Goal: Task Accomplishment & Management: Manage account settings

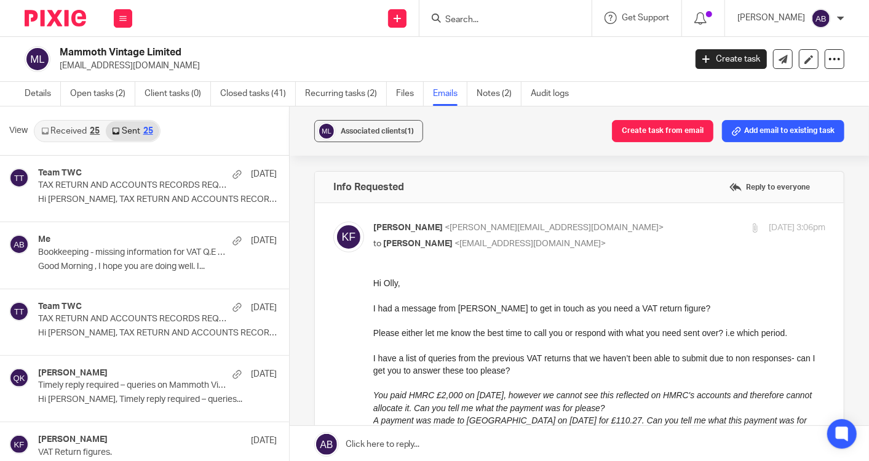
scroll to position [117, 0]
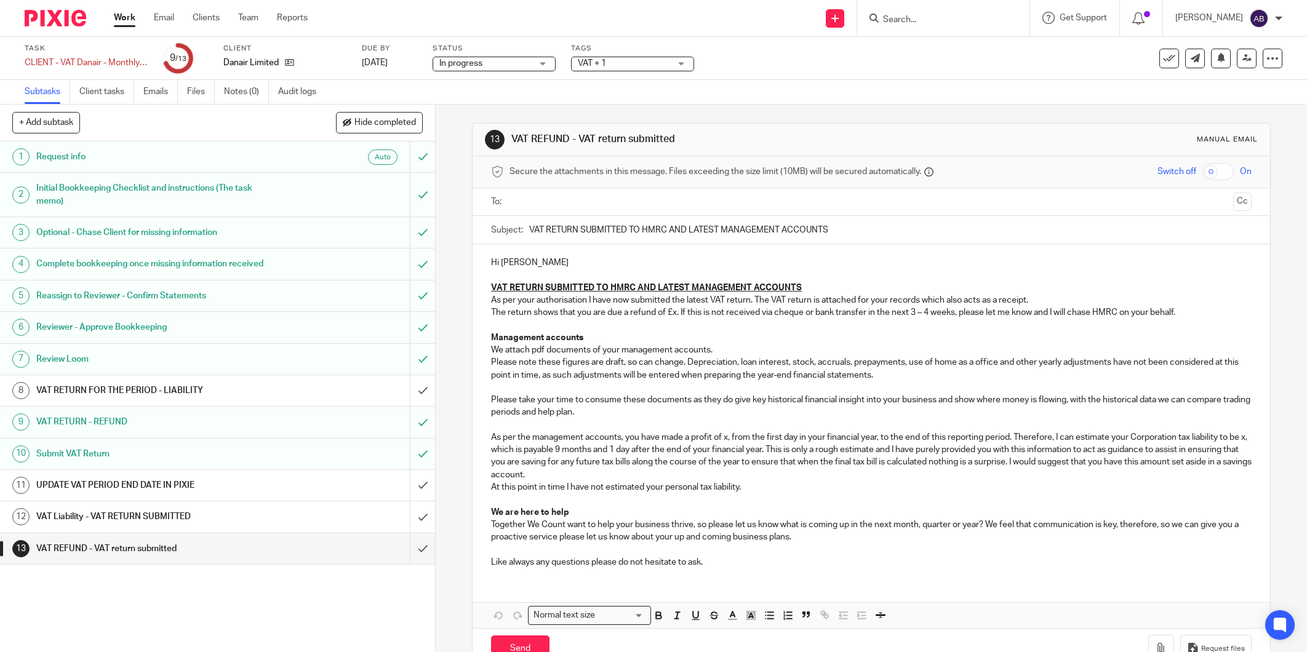
click at [894, 15] on input "Search" at bounding box center [937, 20] width 111 height 11
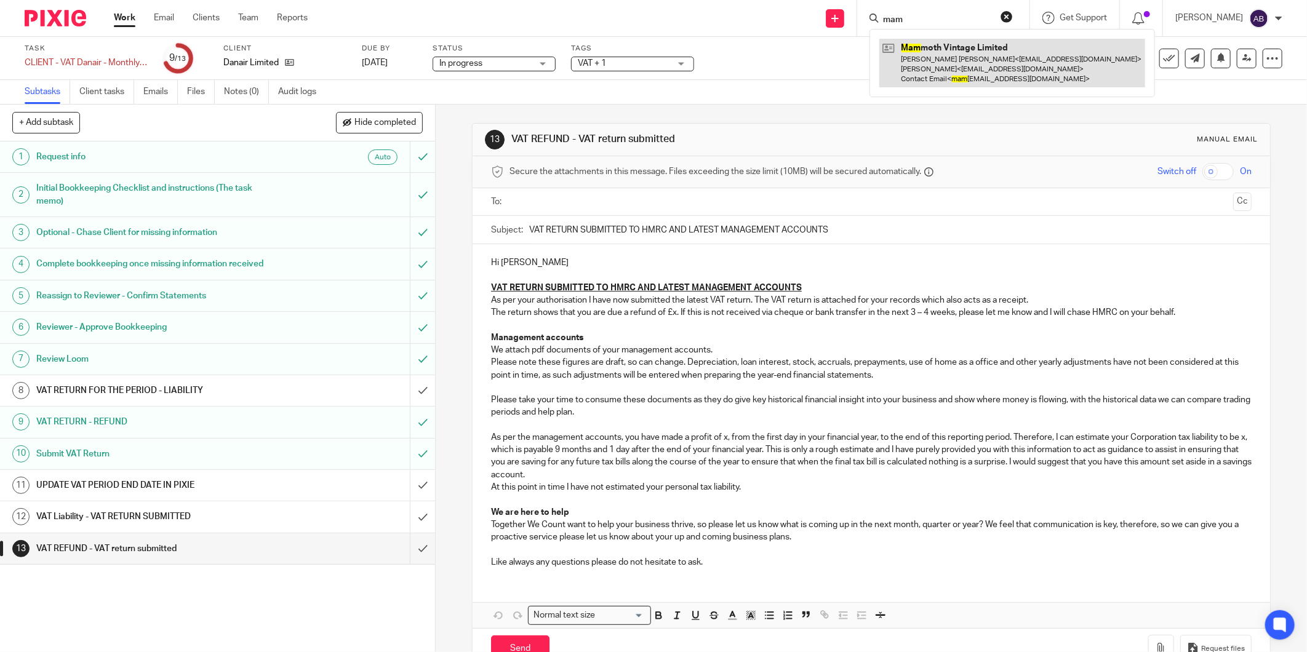
type input "mam"
click at [908, 48] on link at bounding box center [1012, 63] width 266 height 49
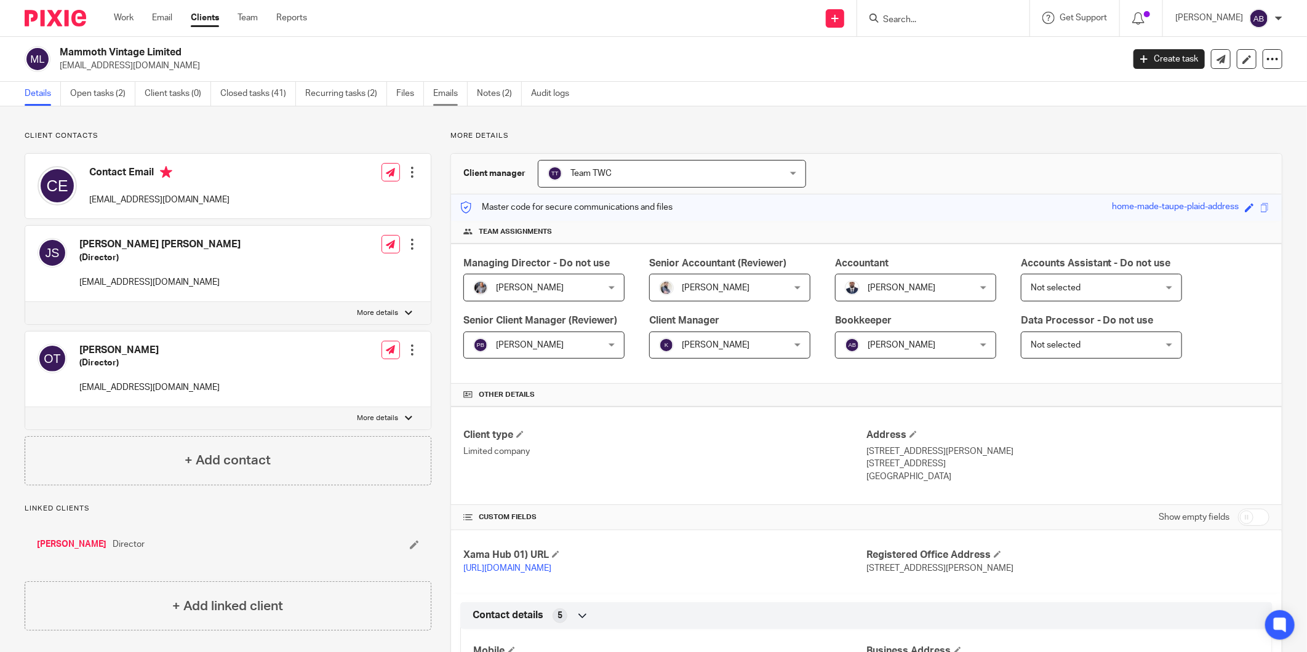
click at [444, 98] on link "Emails" at bounding box center [450, 94] width 34 height 24
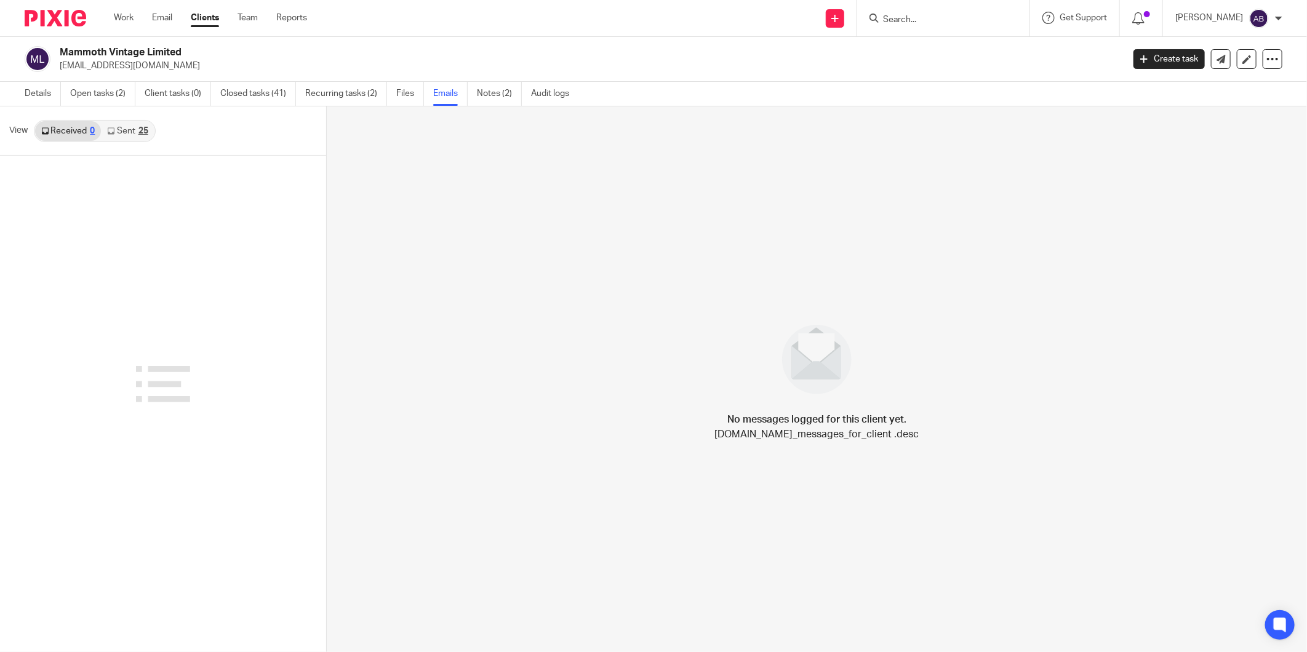
click at [126, 137] on link "Sent 25" at bounding box center [127, 131] width 53 height 20
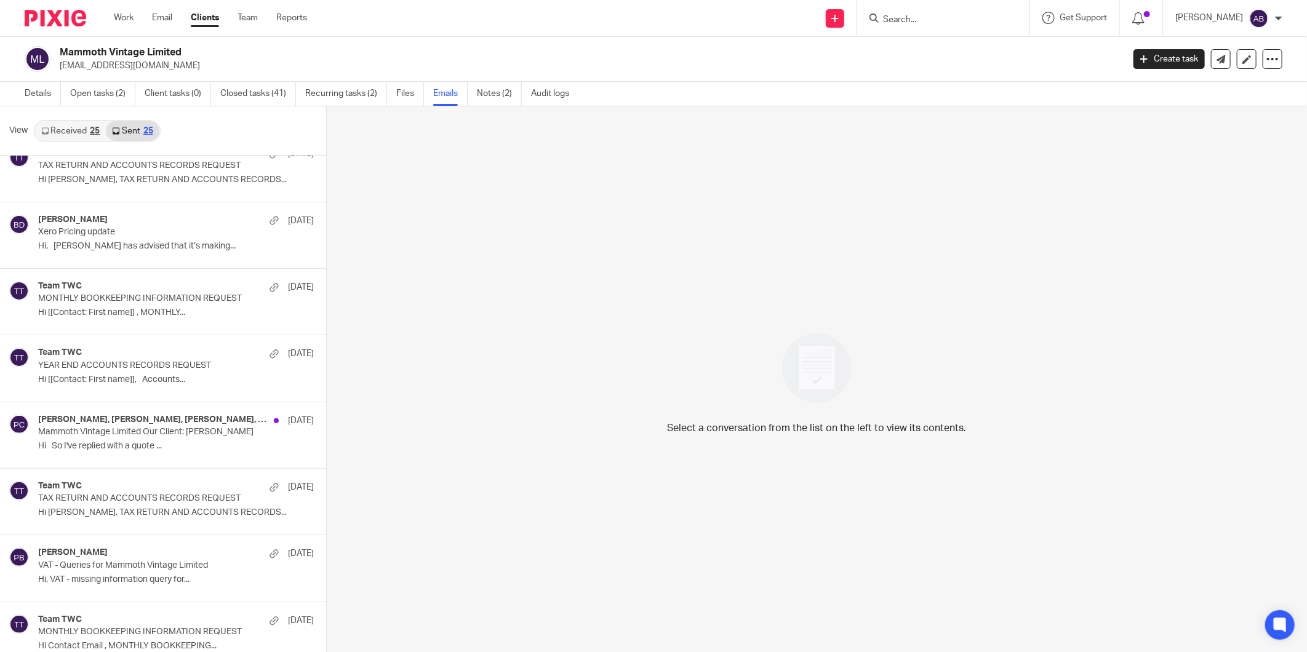
scroll to position [888, 0]
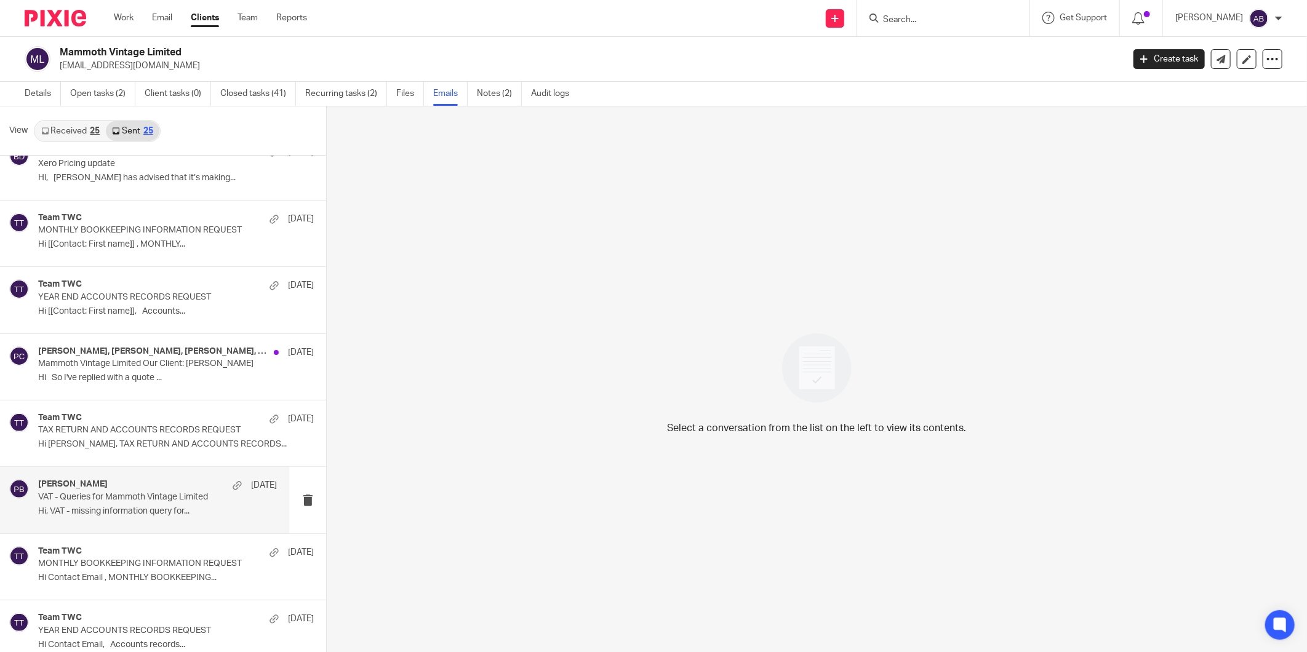
click at [133, 508] on p "Hi, VAT - missing information query for..." at bounding box center [157, 511] width 239 height 10
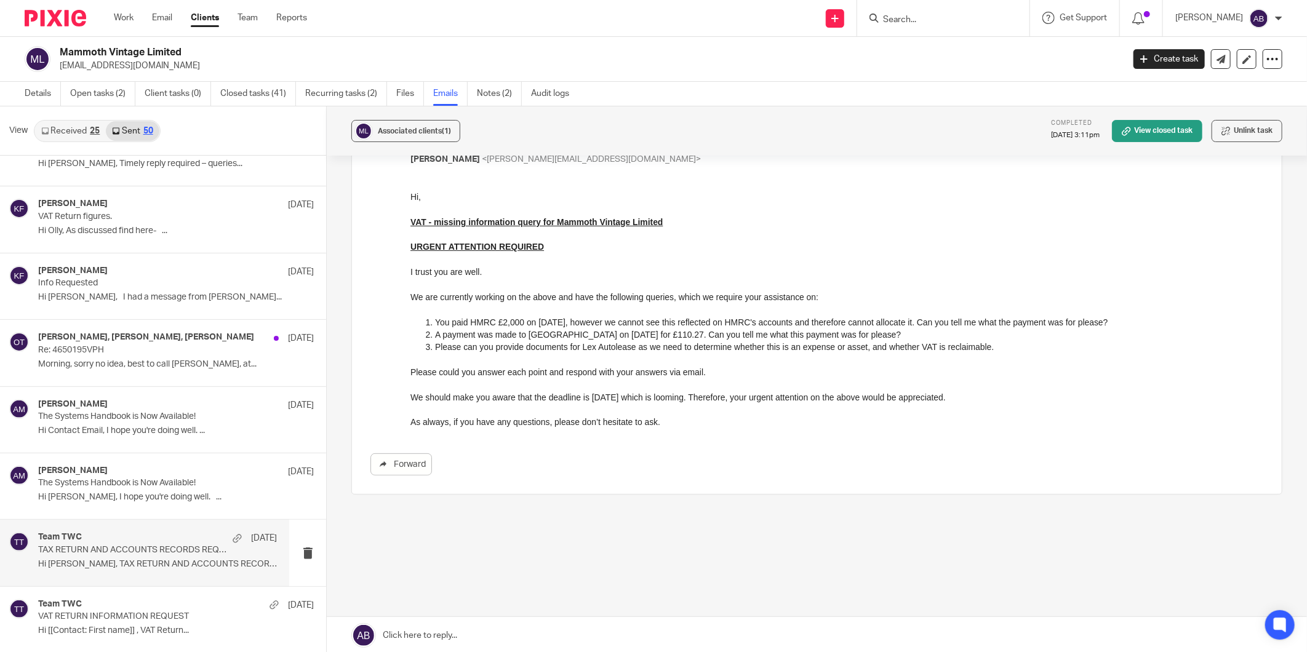
scroll to position [205, 0]
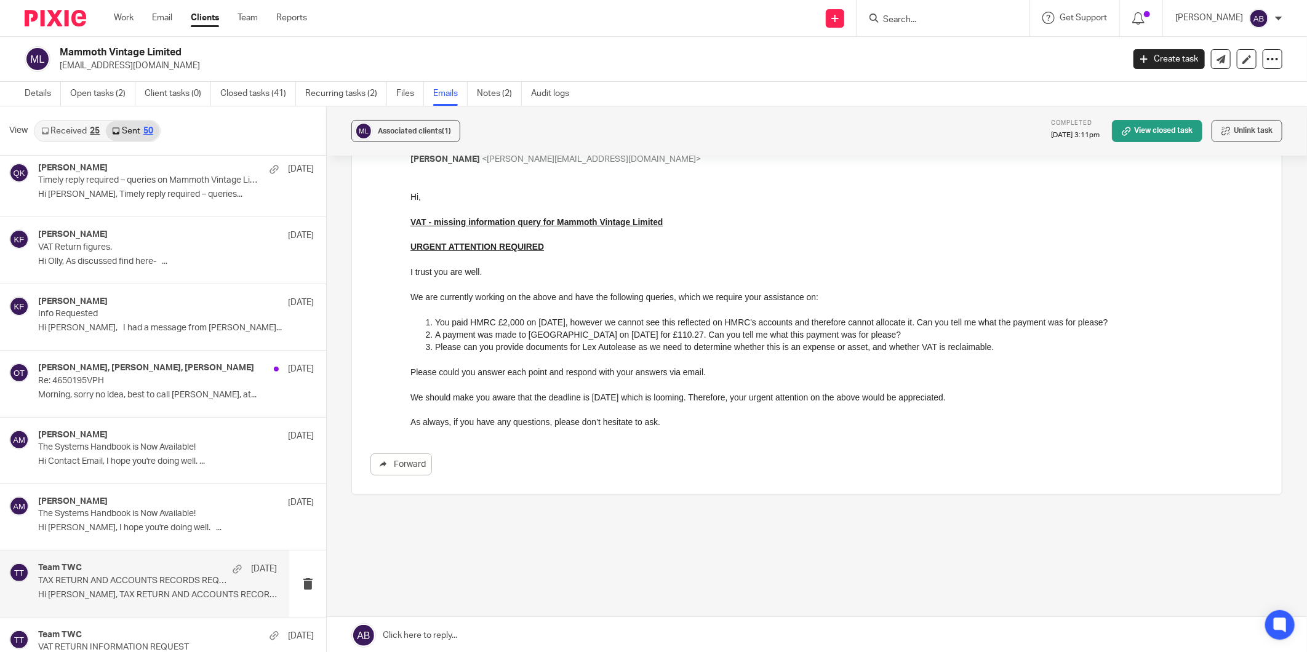
click at [149, 330] on p "Hi [PERSON_NAME], I had a message from [PERSON_NAME]..." at bounding box center [176, 328] width 276 height 10
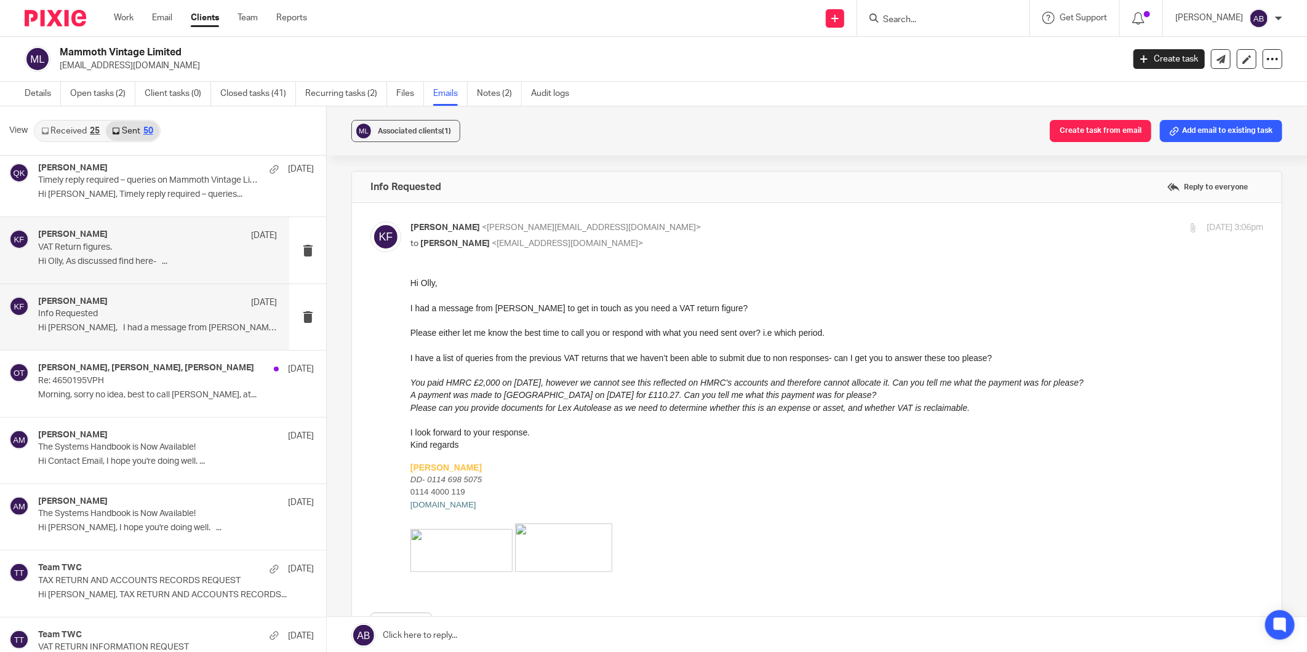
scroll to position [0, 0]
click at [136, 263] on p "Hi Olly, As discussed find here- ..." at bounding box center [157, 262] width 239 height 10
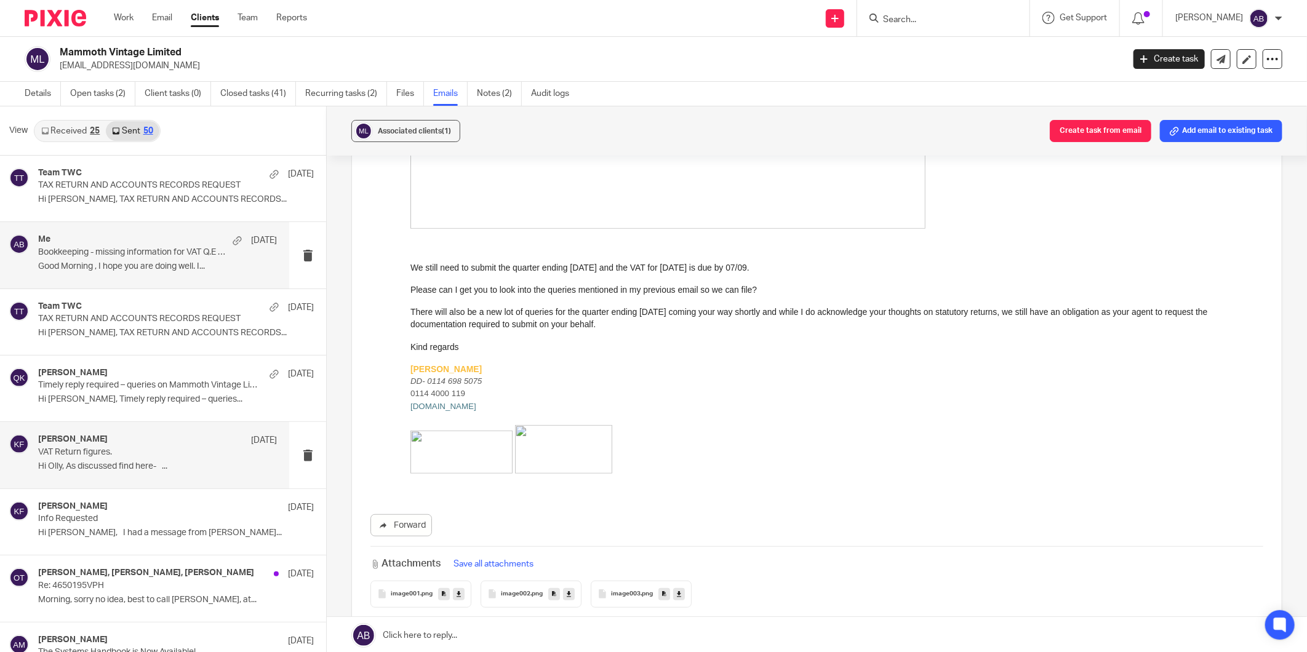
click at [139, 261] on p "Good Morning , I hope you are doing well. I..." at bounding box center [157, 266] width 239 height 10
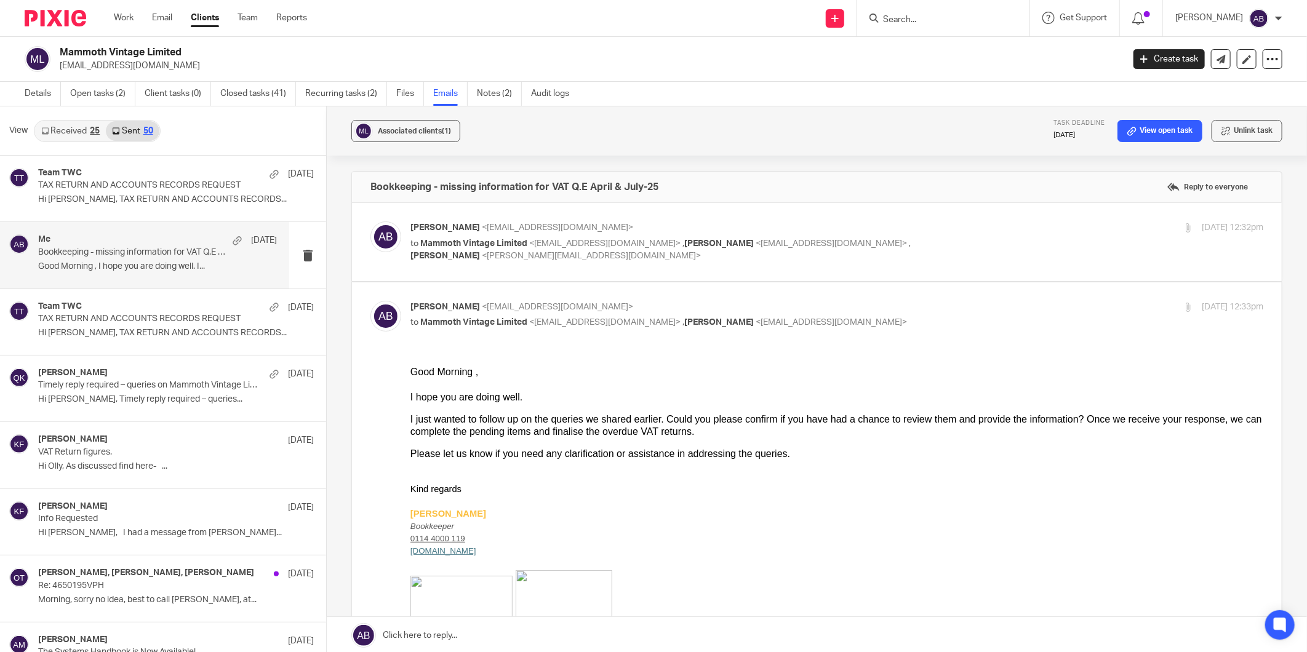
click at [919, 236] on div "Akshay Bhanushali <akshay@togetherwecount.co.uk> to Mammoth Vintage Limited <ch…" at bounding box center [694, 242] width 569 height 41
checkbox input "true"
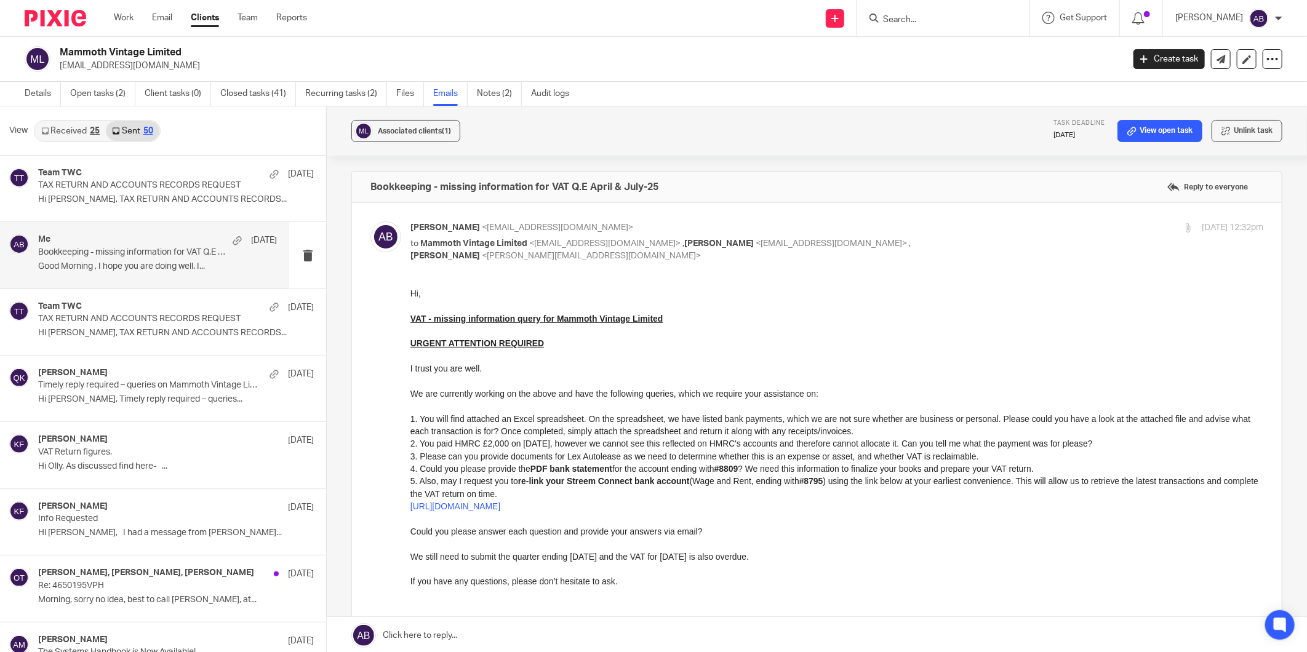
click at [900, 27] on div at bounding box center [943, 18] width 172 height 36
click at [900, 20] on input "Search" at bounding box center [937, 20] width 111 height 11
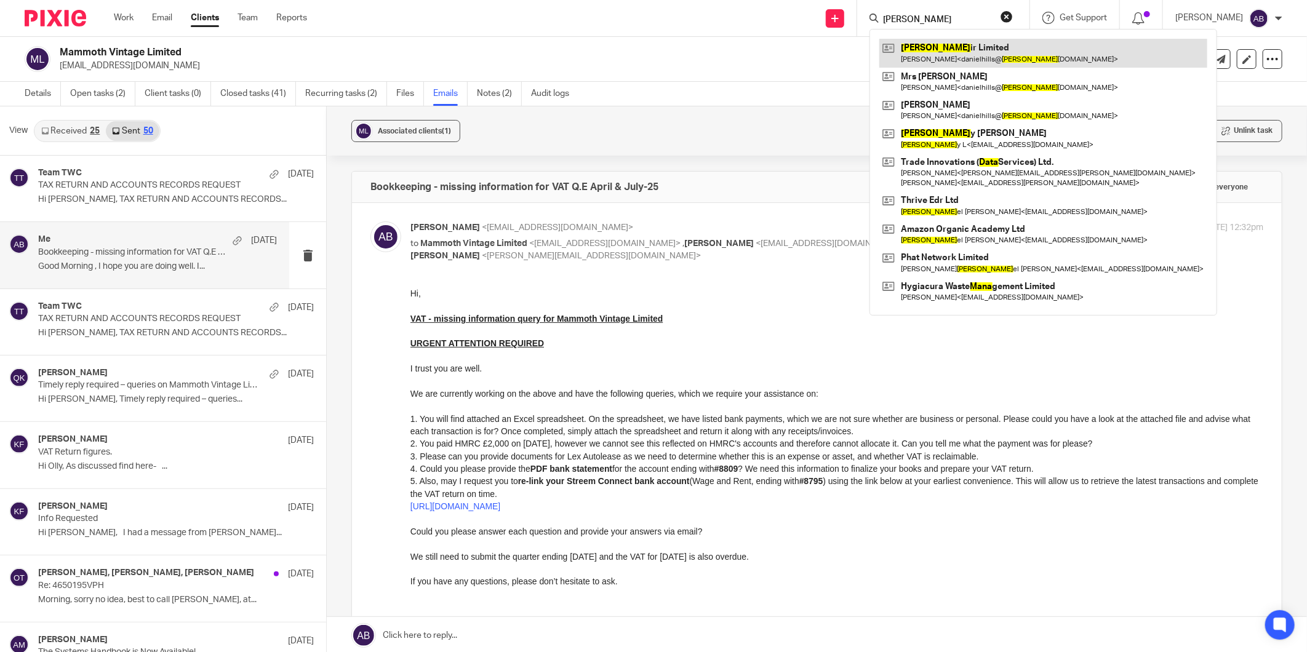
type input "dana"
click at [913, 56] on link at bounding box center [1043, 53] width 328 height 28
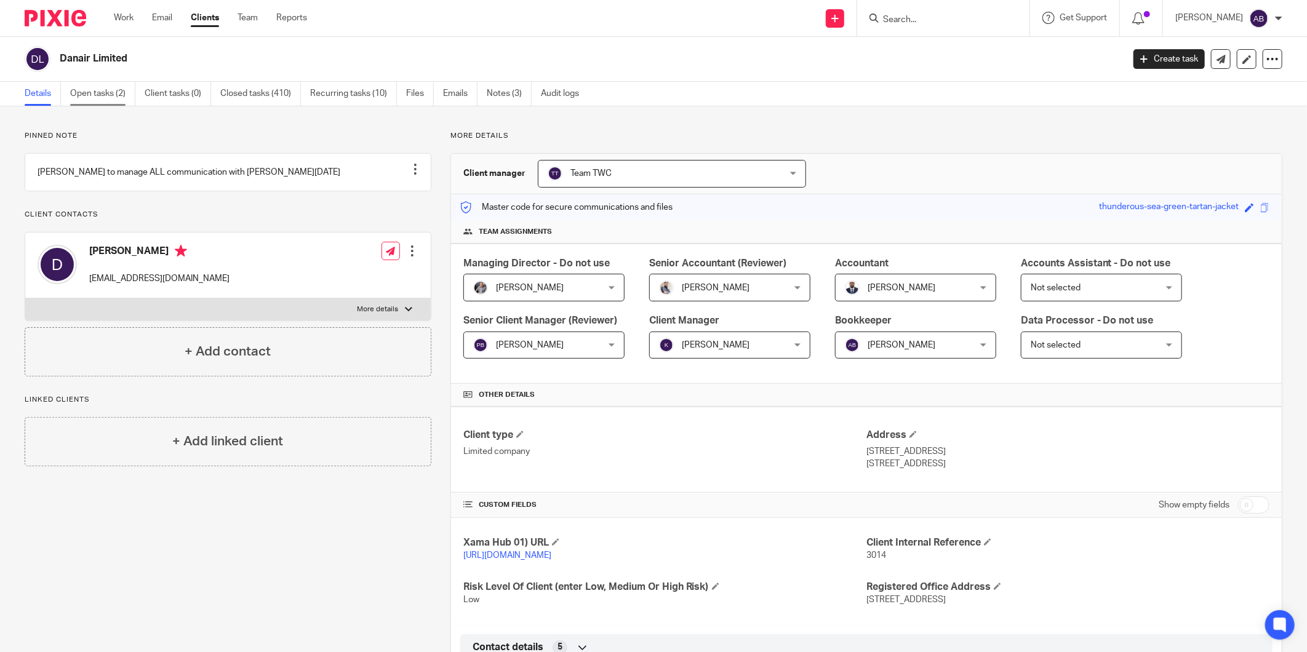
click at [113, 94] on link "Open tasks (2)" at bounding box center [102, 94] width 65 height 24
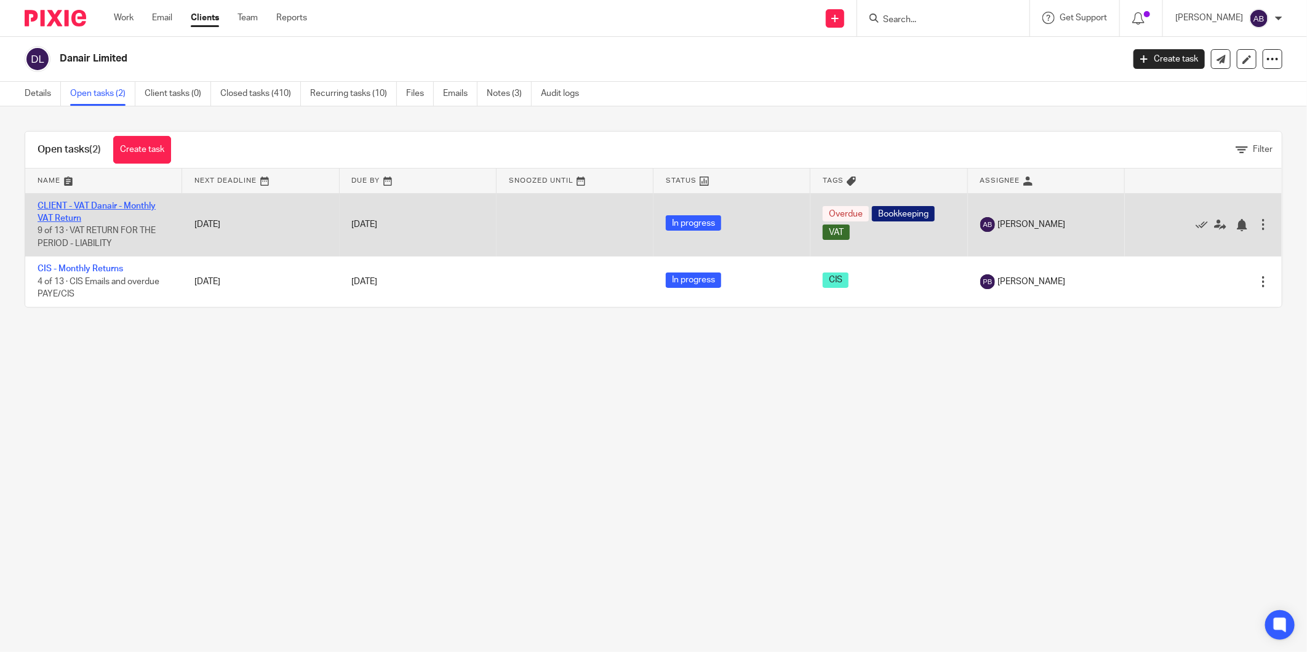
click at [102, 206] on link "CLIENT - VAT Danair - Monthly VAT Return" at bounding box center [97, 212] width 118 height 21
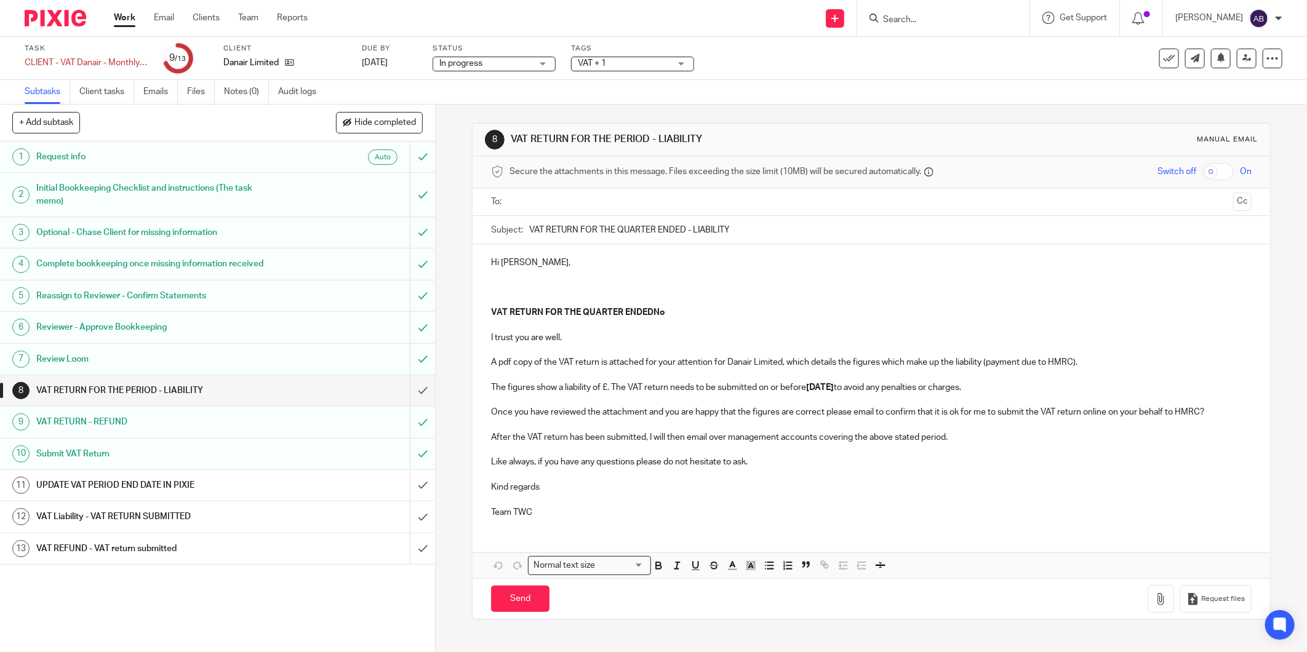
click at [321, 487] on div "UPDATE VAT PERIOD END DATE IN PIXIE" at bounding box center [216, 485] width 361 height 18
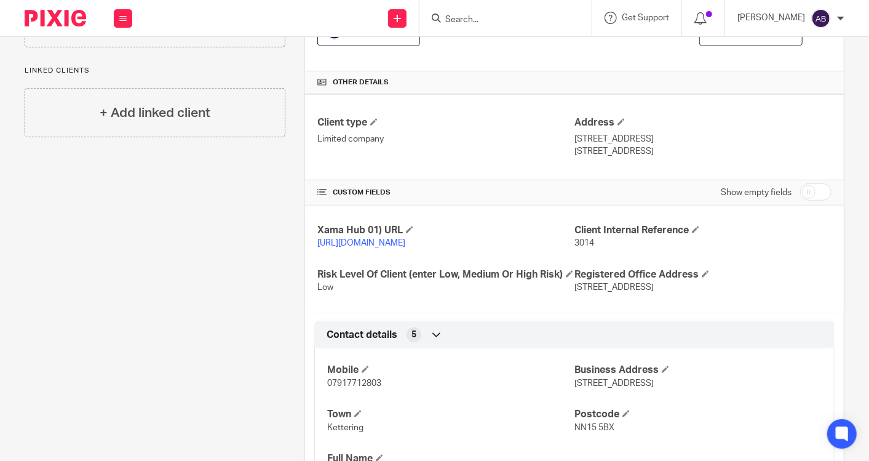
scroll to position [684, 0]
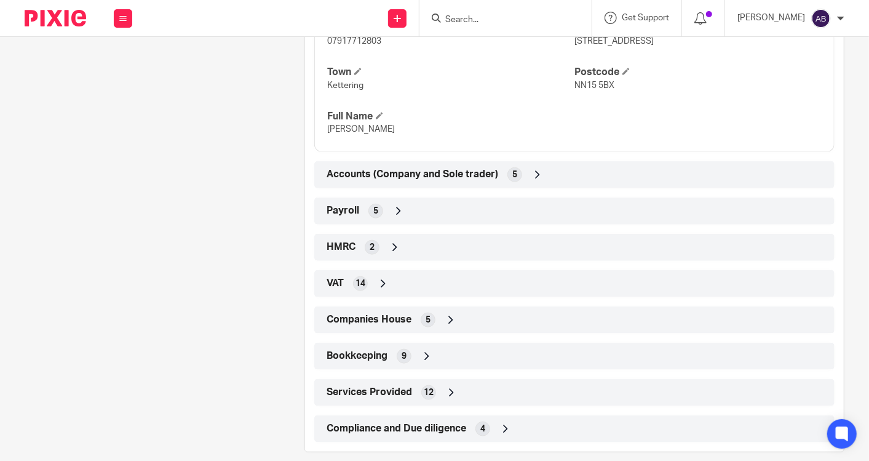
click at [381, 290] on icon at bounding box center [383, 283] width 12 height 12
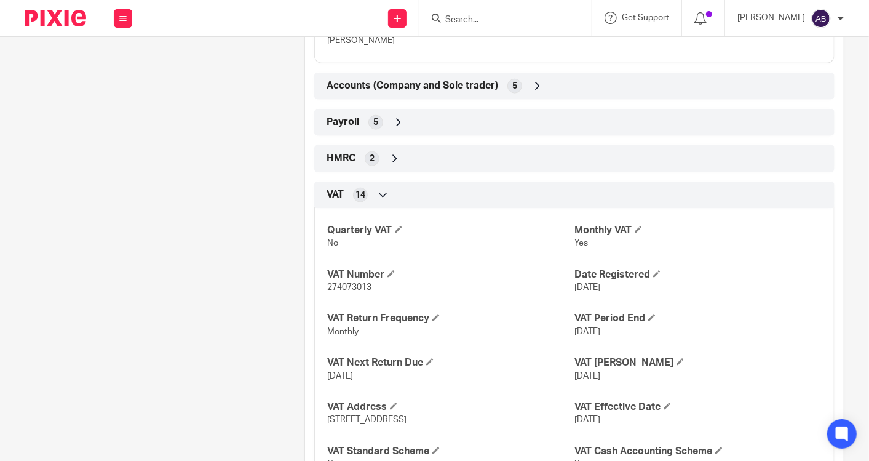
scroll to position [820, 0]
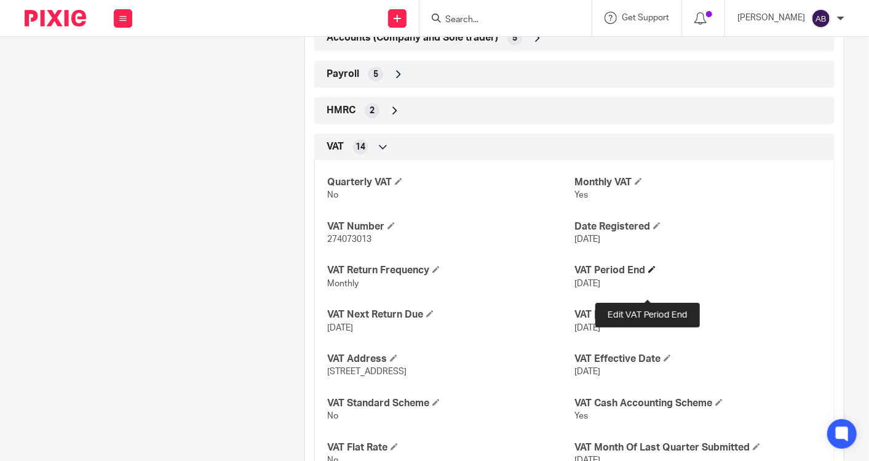
click at [649, 273] on span at bounding box center [652, 269] width 7 height 7
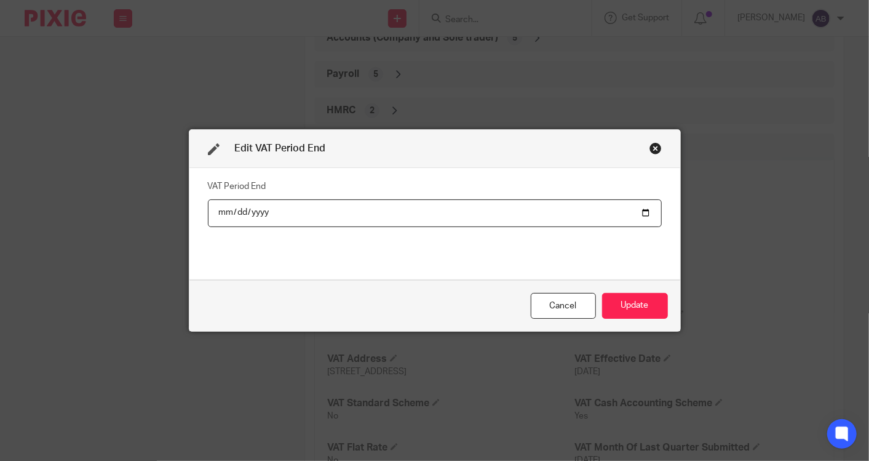
click at [639, 215] on input "2025-09-30" at bounding box center [435, 213] width 454 height 28
type input "2025-10-31"
click at [631, 300] on button "Update" at bounding box center [635, 306] width 66 height 26
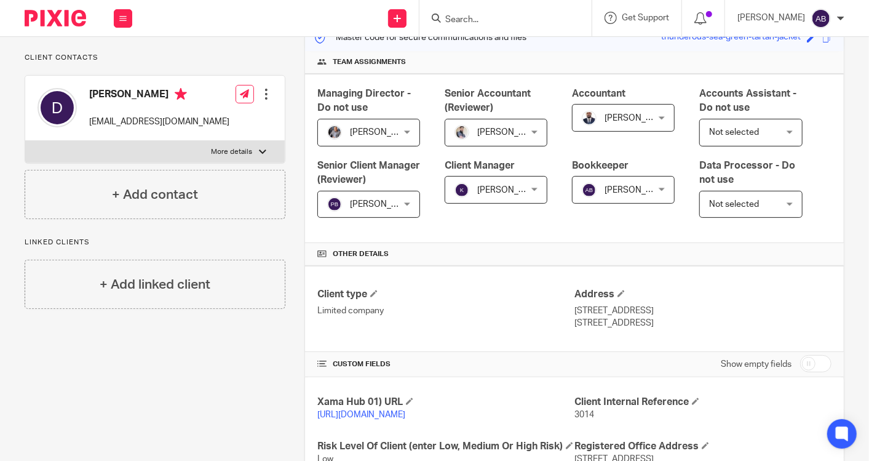
scroll to position [0, 0]
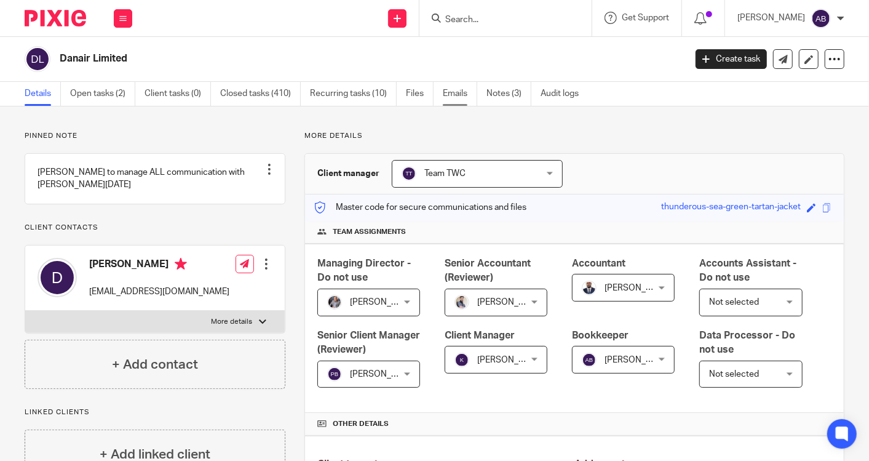
click at [462, 94] on link "Emails" at bounding box center [460, 94] width 34 height 24
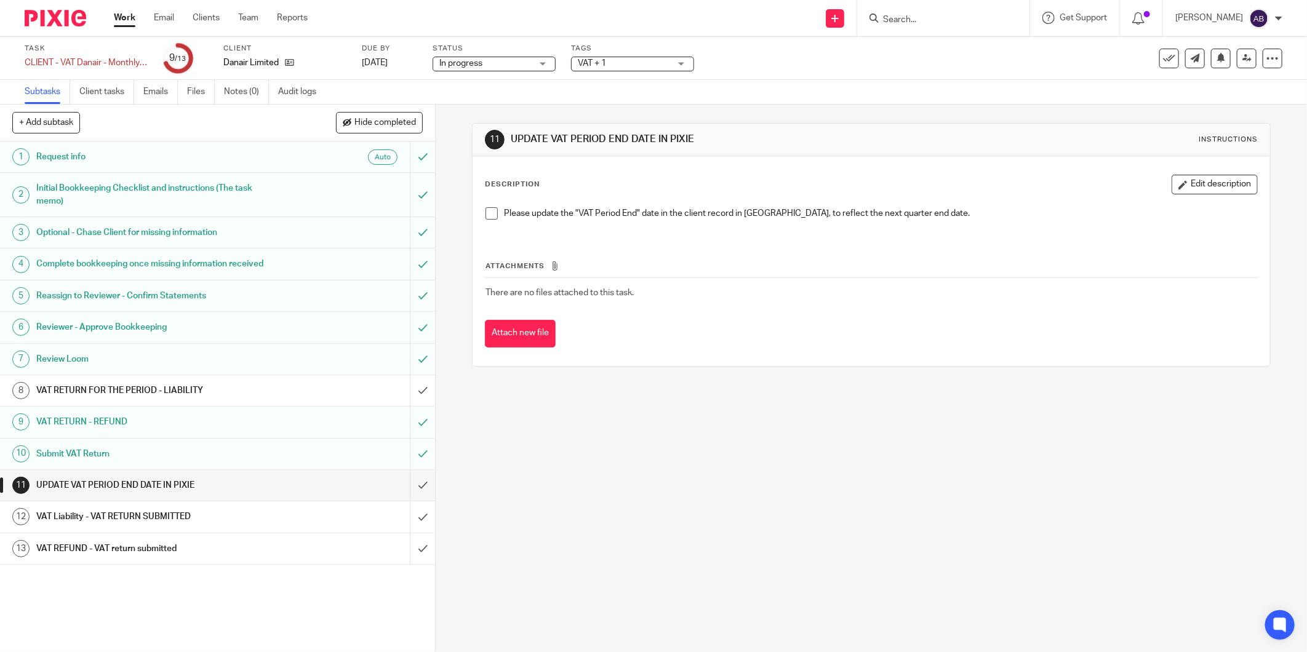
click at [487, 214] on span at bounding box center [491, 213] width 12 height 12
click at [404, 489] on input "submit" at bounding box center [217, 485] width 435 height 31
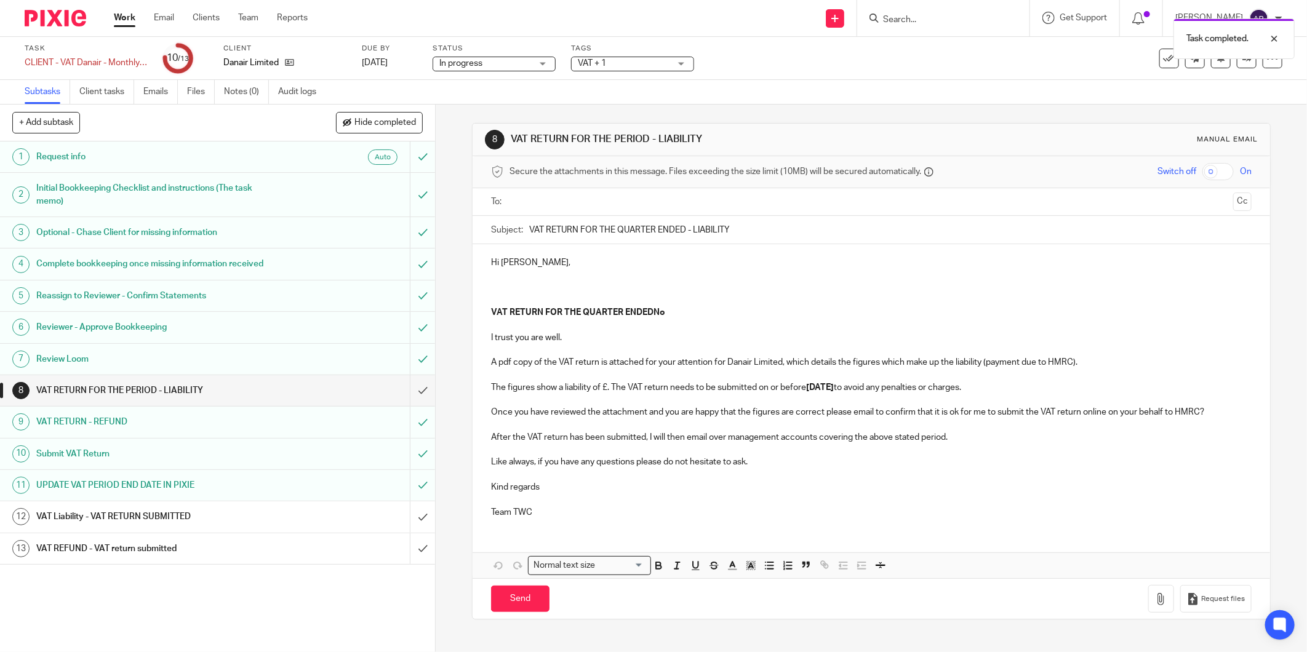
click at [317, 551] on div "VAT REFUND - VAT return submitted" at bounding box center [216, 549] width 361 height 18
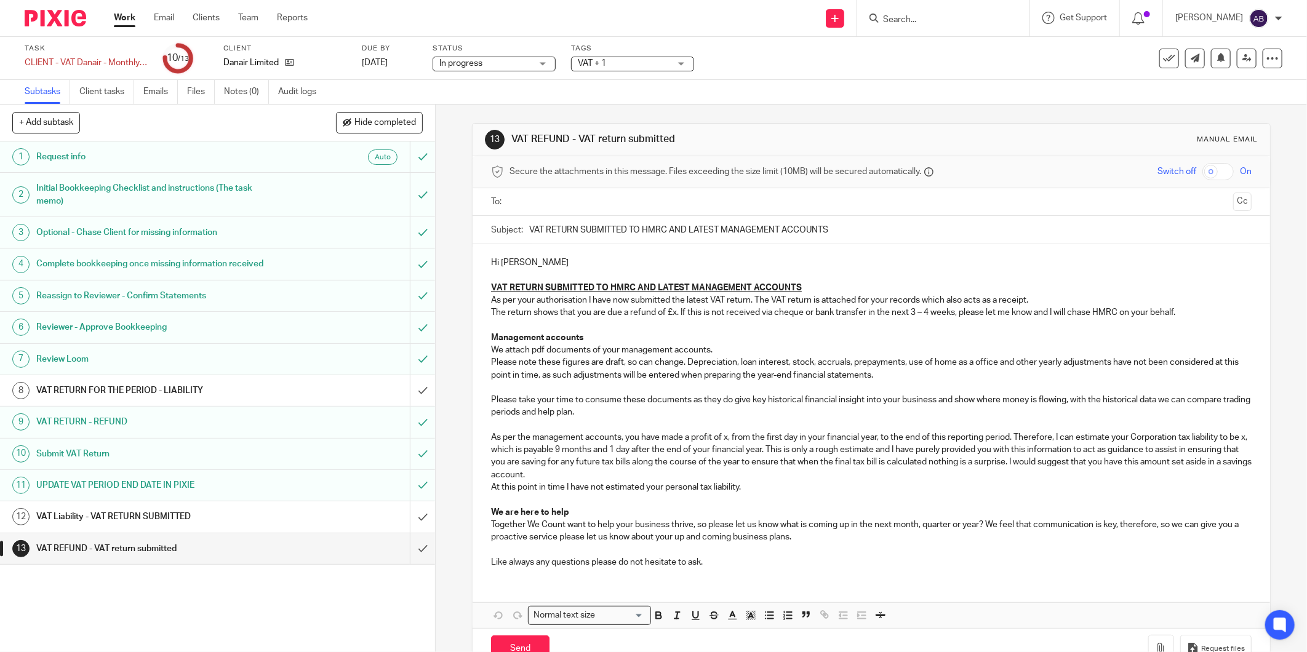
click at [629, 371] on p "Please note these figures are draft, so can change. Depreciation, loan interest…" at bounding box center [871, 368] width 760 height 25
drag, startPoint x: 834, startPoint y: 229, endPoint x: 512, endPoint y: 226, distance: 321.8
click at [512, 226] on div "Subject: VAT RETURN SUBMITTED TO HMRC AND LATEST MANAGEMENT ACCOUNTS" at bounding box center [871, 230] width 760 height 28
paste input "eturn Submitted to HMRC & latest Management Accounts Aug-2025"
click at [773, 229] on input "VAT Return Submitted to HMRC & latest Management Accounts Aug-2025" at bounding box center [890, 230] width 722 height 28
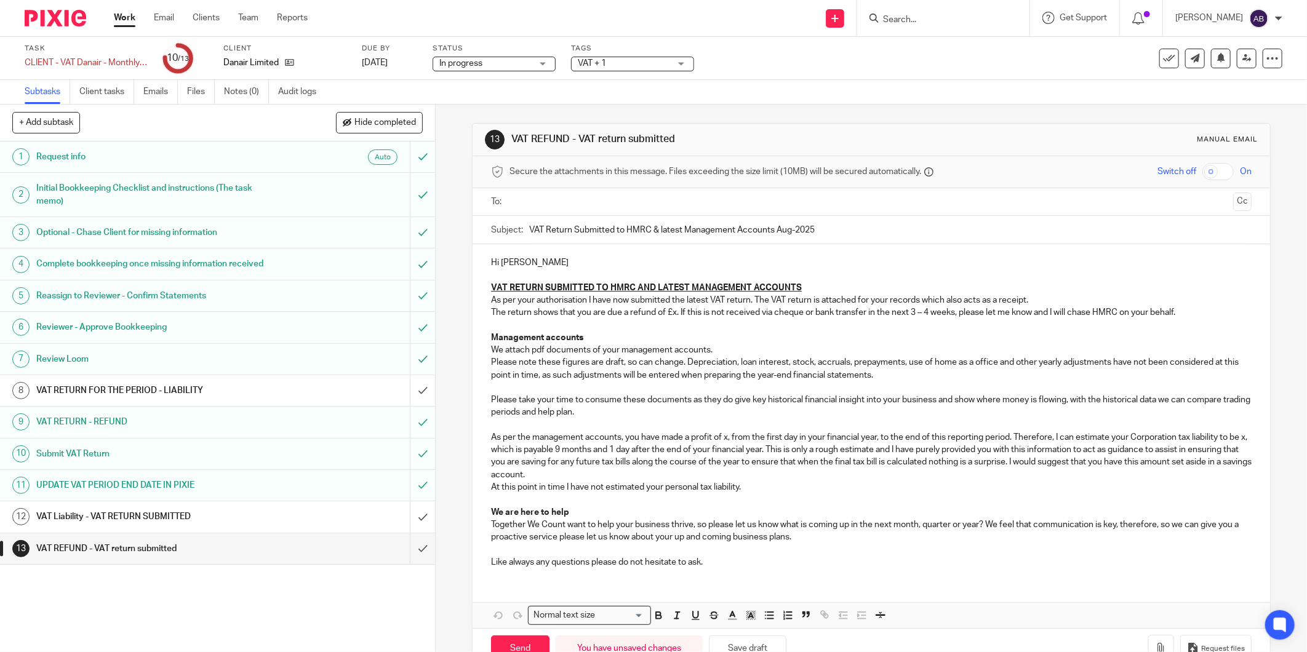
click at [773, 230] on input "VAT Return Submitted to HMRC & latest Management Accounts Aug-2025" at bounding box center [890, 230] width 722 height 28
click at [778, 230] on input "VAT Return Submitted to HMRC & latest Management Accounts Aug-2025" at bounding box center [890, 230] width 722 height 28
type input "VAT Return Submitted to HMRC & latest Management Accounts Sep-2025"
drag, startPoint x: 672, startPoint y: 314, endPoint x: 674, endPoint y: 321, distance: 7.0
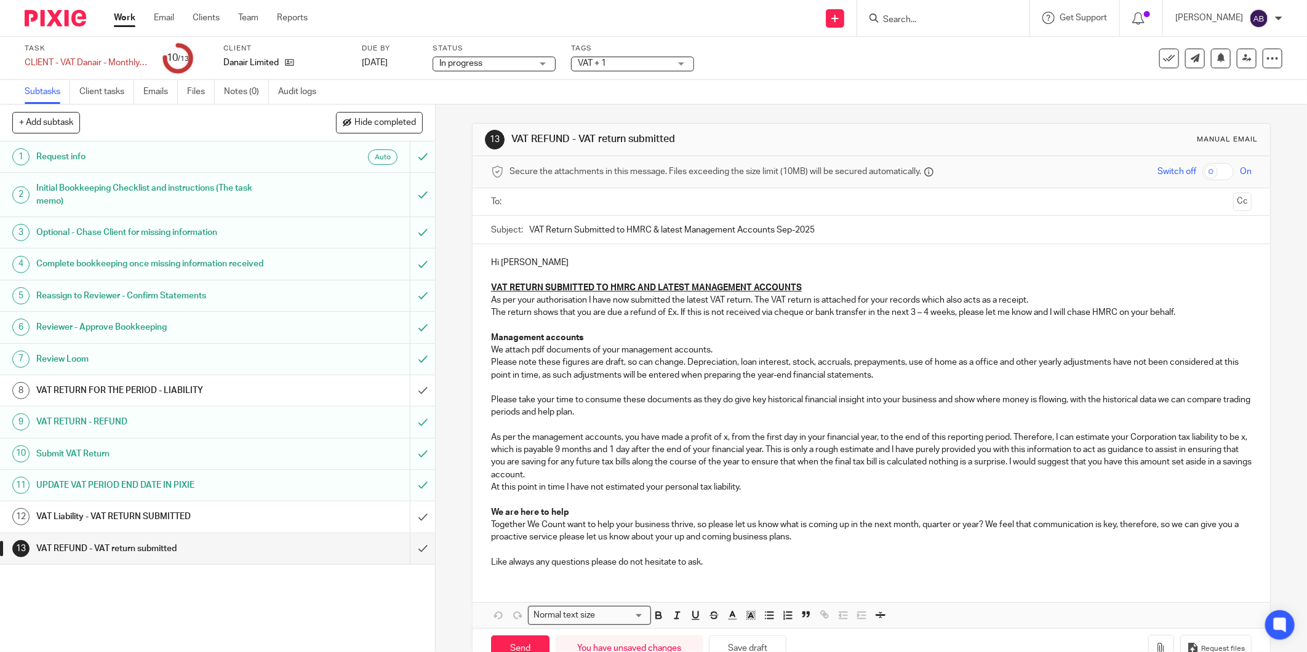
click at [672, 314] on p "The return shows that you are due a refund of £x. If this is not received via c…" at bounding box center [871, 312] width 760 height 12
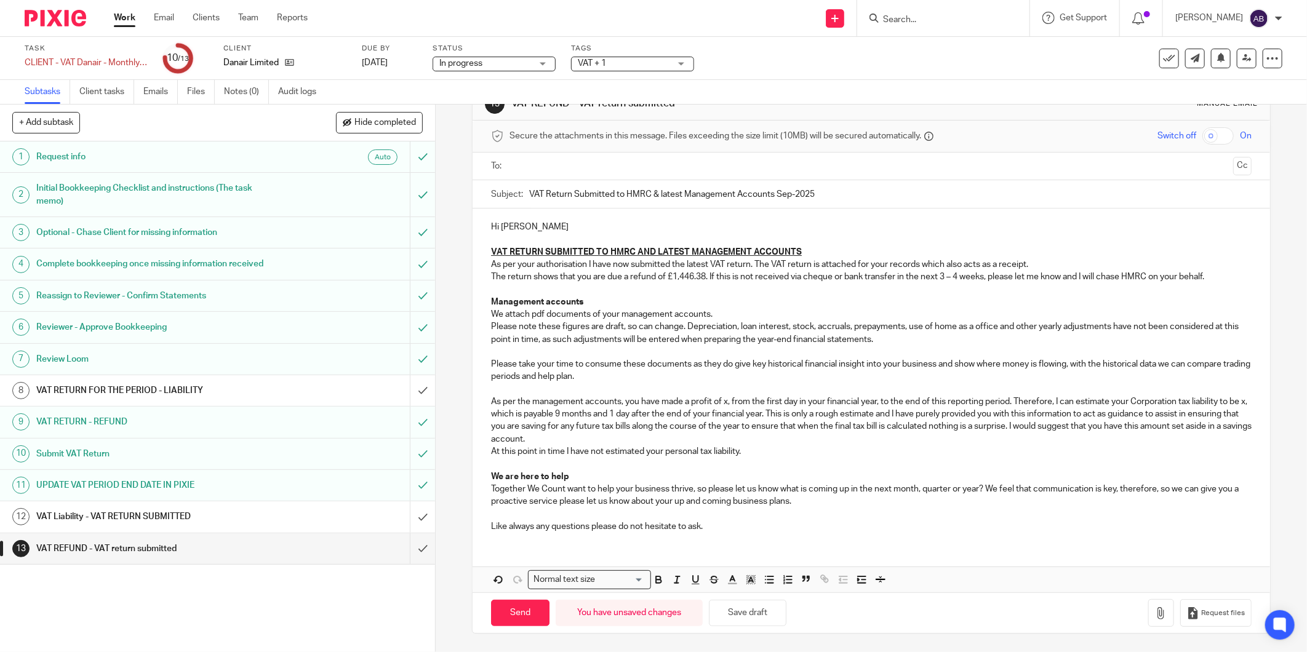
click at [724, 403] on p "As per the management accounts, you have made a profit of x, from the first day…" at bounding box center [871, 421] width 760 height 50
click at [726, 402] on p "As per the management accounts, you have made a profit of x, from the first day…" at bounding box center [871, 421] width 760 height 50
click at [540, 417] on p "As per the management accounts, you have made a profit of £91,974, from the fir…" at bounding box center [871, 421] width 760 height 50
click at [797, 458] on p at bounding box center [871, 464] width 760 height 12
click at [756, 619] on button "Save draft" at bounding box center [748, 613] width 78 height 26
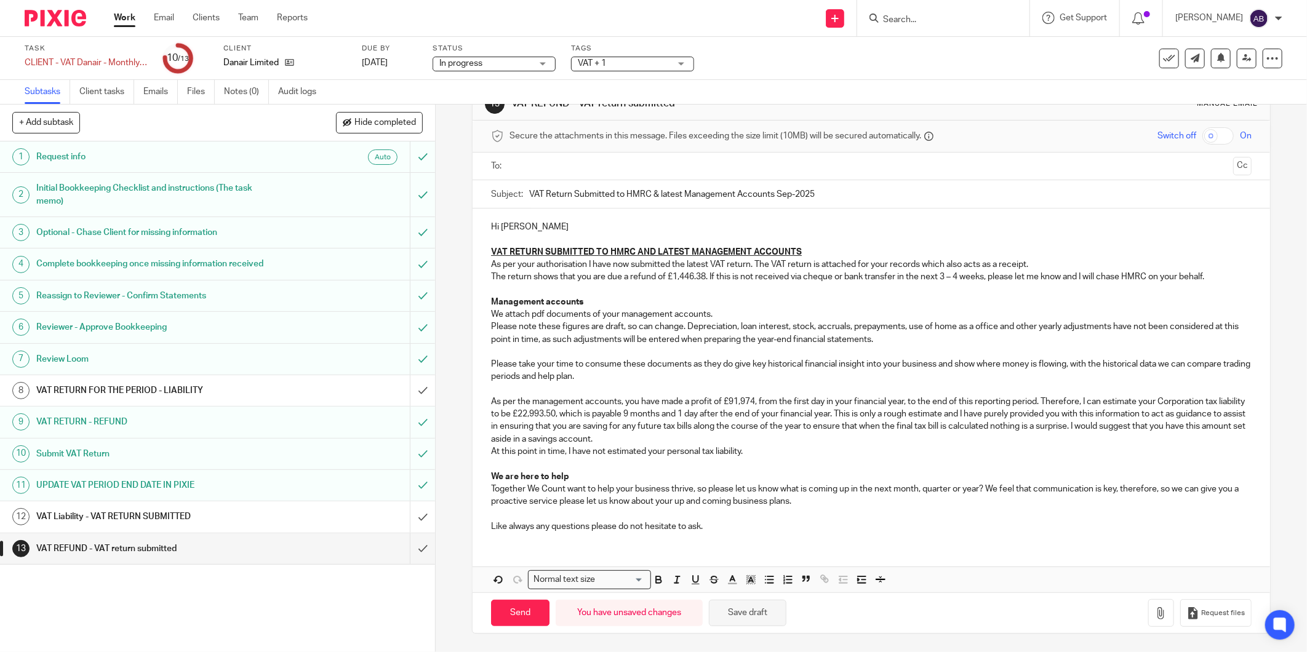
click at [742, 612] on button "Save draft" at bounding box center [748, 613] width 78 height 26
click at [754, 615] on button "Save draft" at bounding box center [748, 613] width 78 height 26
click at [581, 415] on p "As per the management accounts, you have made a profit of £91,974, from the fir…" at bounding box center [871, 421] width 760 height 50
click at [752, 447] on p "At this point in time, I have not estimated your personal tax liability." at bounding box center [871, 451] width 760 height 12
click at [738, 610] on button "Save draft" at bounding box center [748, 613] width 78 height 26
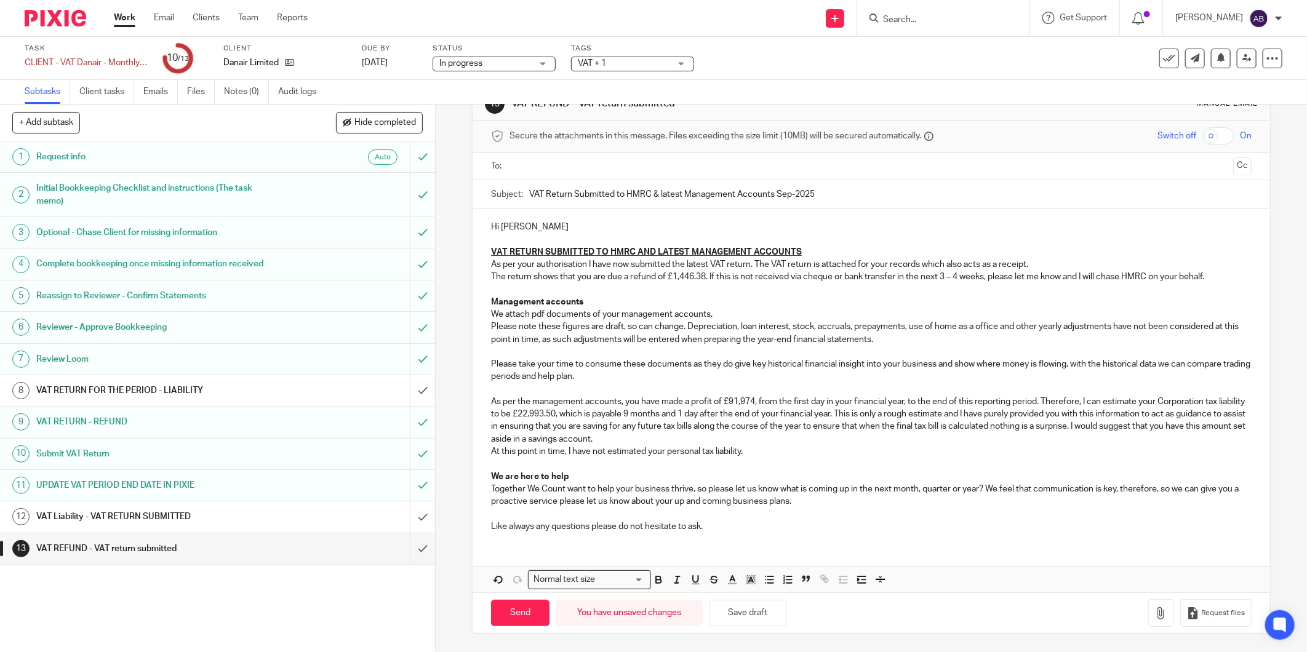
click at [751, 401] on p "As per the management accounts, you have made a profit of £91,974, from the fir…" at bounding box center [871, 421] width 760 height 50
click at [735, 609] on button "Save draft" at bounding box center [748, 613] width 78 height 26
click at [919, 339] on p "Please note these figures are draft, so can change. Depreciation, loan interest…" at bounding box center [871, 333] width 760 height 25
click at [741, 620] on button "Save draft" at bounding box center [748, 613] width 78 height 26
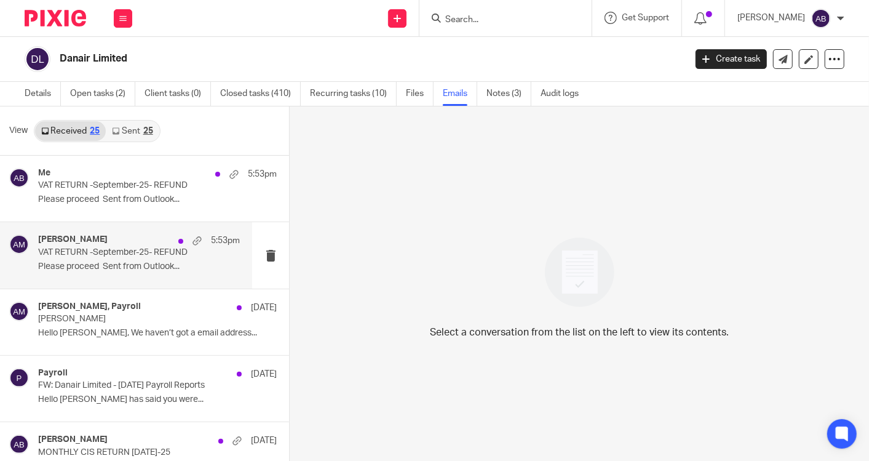
click at [105, 253] on p "VAT RETURN -September-25- REFUND" at bounding box center [118, 252] width 161 height 10
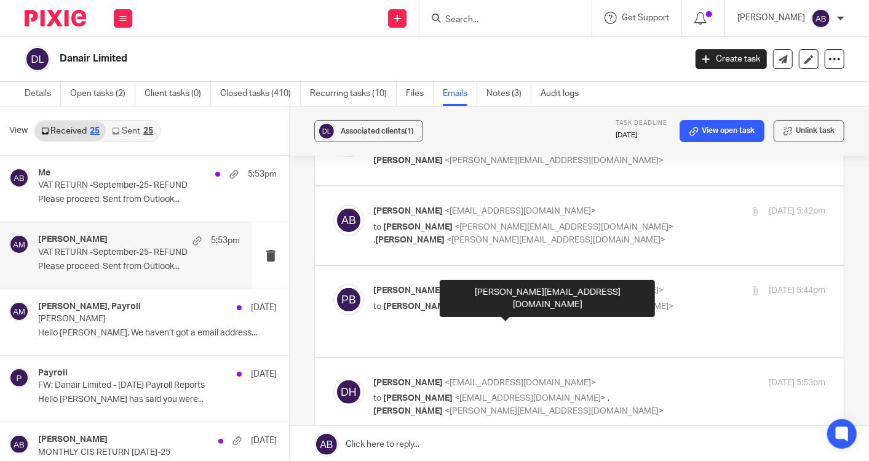
scroll to position [205, 0]
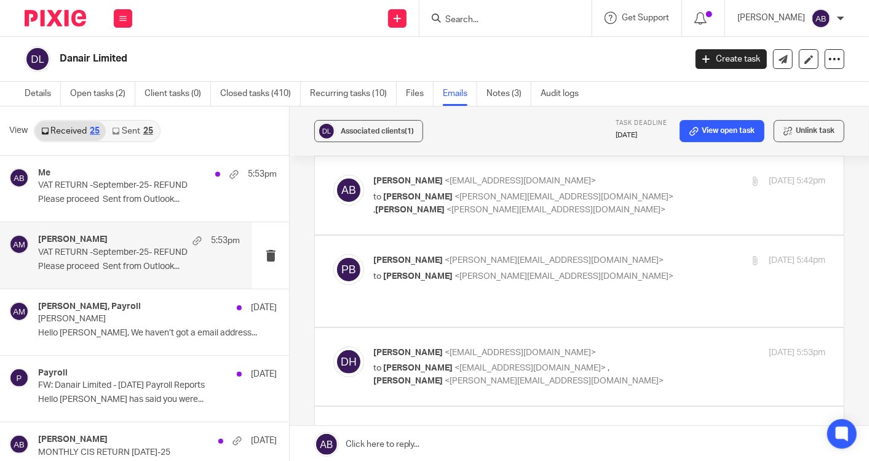
click at [625, 263] on p "Penny Brown <penny@togetherwecount.co.uk>" at bounding box center [523, 260] width 301 height 13
checkbox input "true"
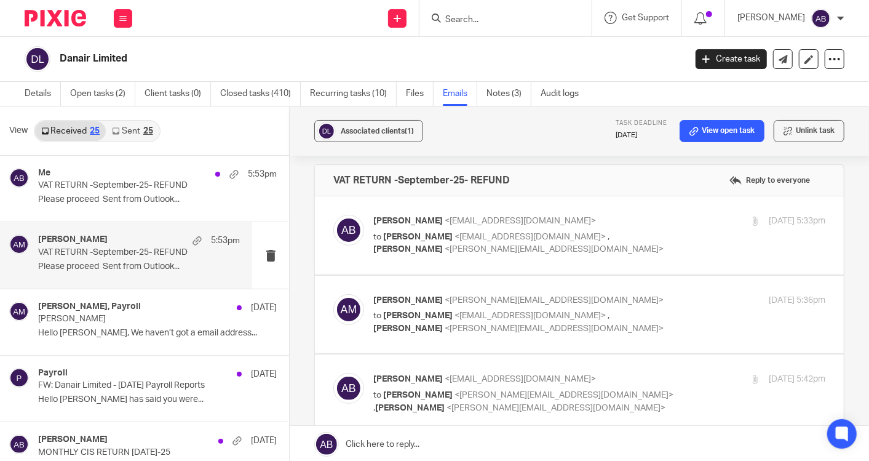
scroll to position [0, 0]
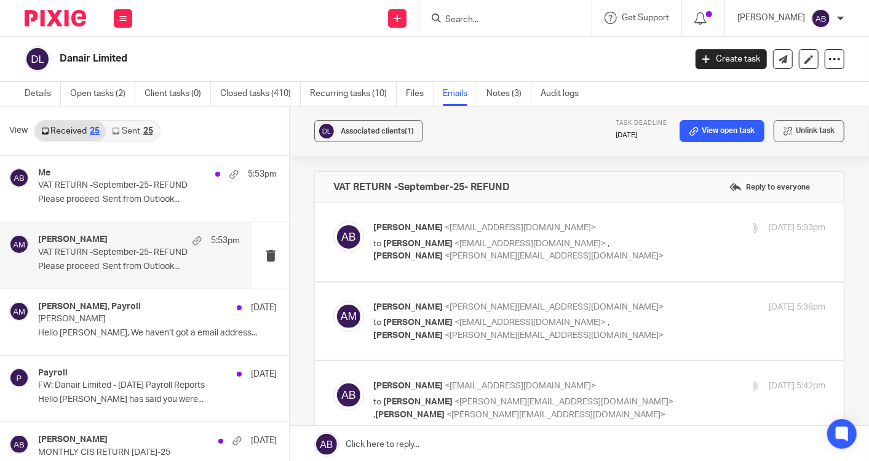
click at [647, 230] on p "Akshay Bhanushali <akshay@togetherwecount.co.uk>" at bounding box center [523, 228] width 301 height 13
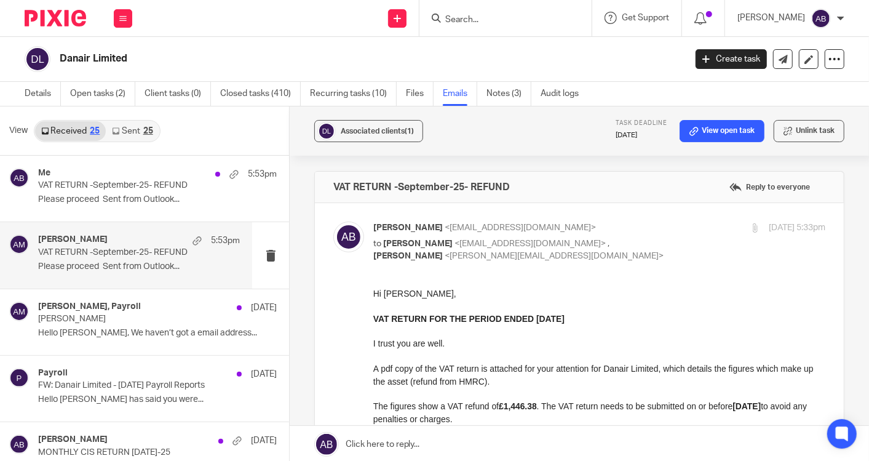
click at [647, 230] on p "Akshay Bhanushali <akshay@togetherwecount.co.uk>" at bounding box center [523, 228] width 301 height 13
checkbox input "false"
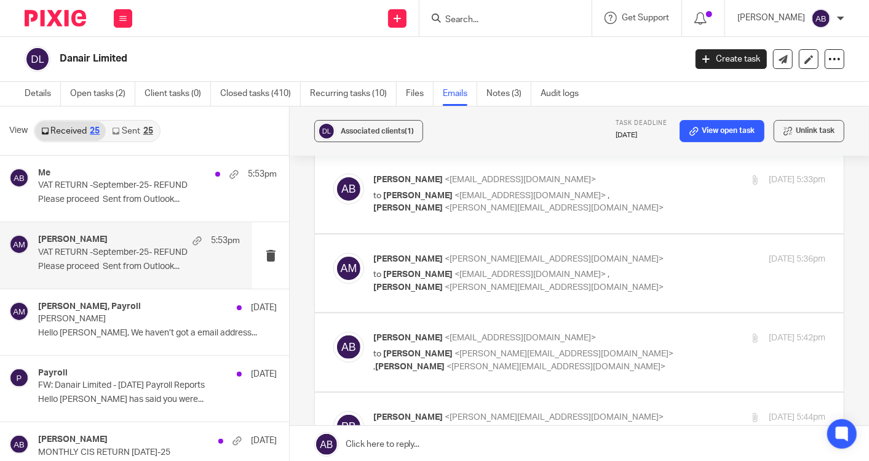
scroll to position [68, 0]
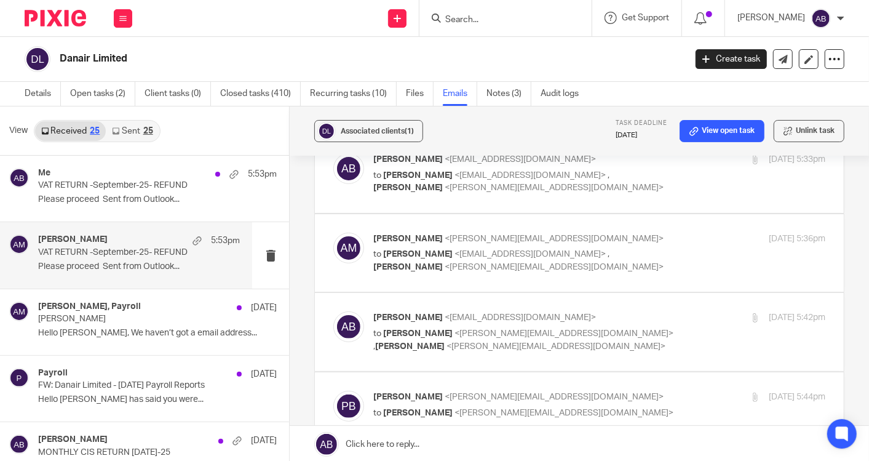
click at [668, 230] on label at bounding box center [579, 253] width 529 height 78
click at [333, 232] on input "checkbox" at bounding box center [333, 232] width 1 height 1
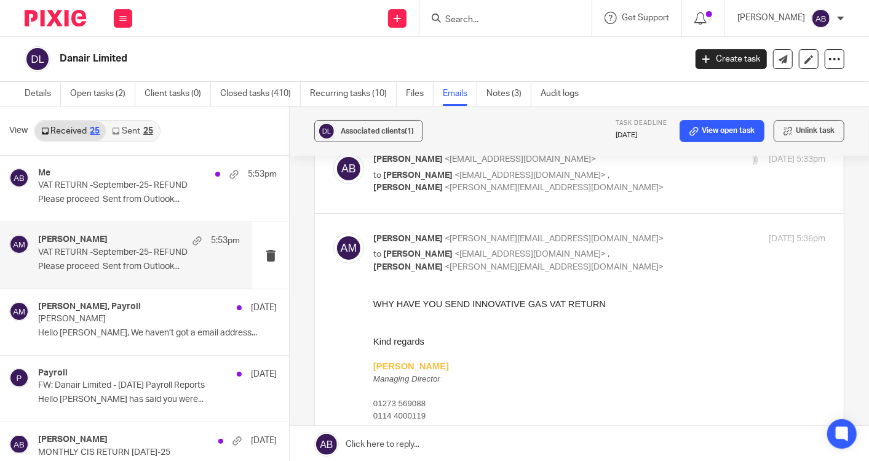
scroll to position [0, 0]
click at [333, 232] on input "checkbox" at bounding box center [333, 232] width 1 height 1
checkbox input "false"
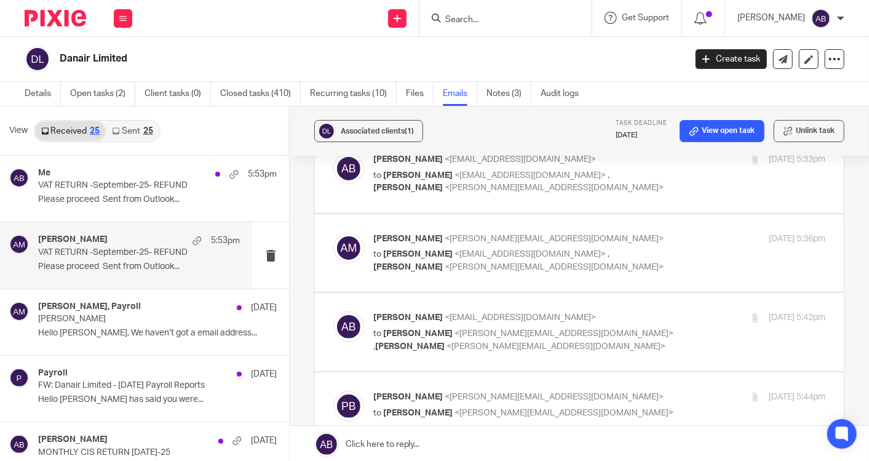
click at [652, 316] on p "Akshay Bhanushali <akshay@togetherwecount.co.uk>" at bounding box center [523, 317] width 301 height 13
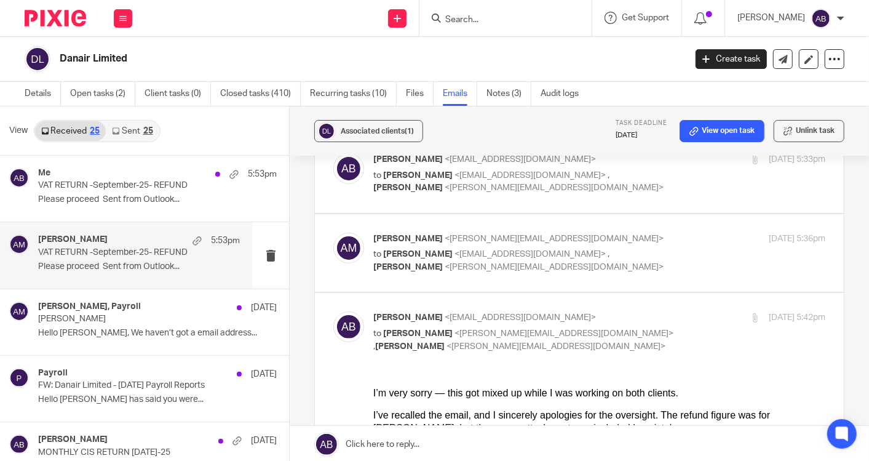
click at [652, 316] on p "Akshay Bhanushali <akshay@togetherwecount.co.uk>" at bounding box center [523, 317] width 301 height 13
checkbox input "false"
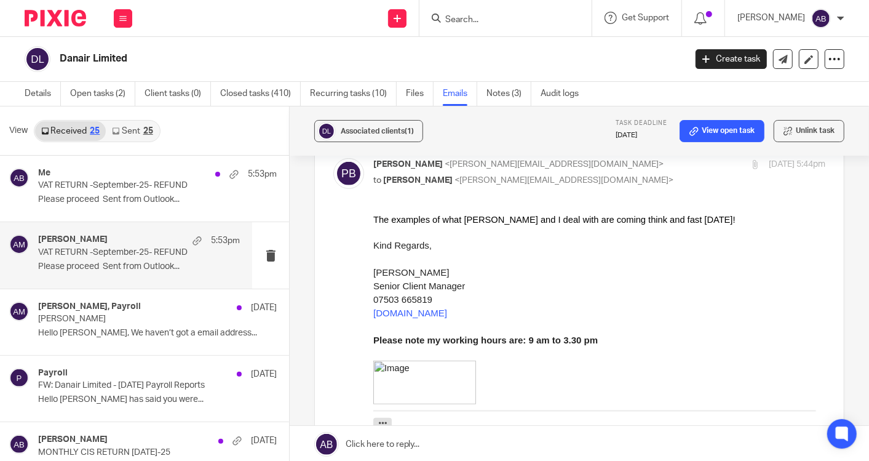
scroll to position [273, 0]
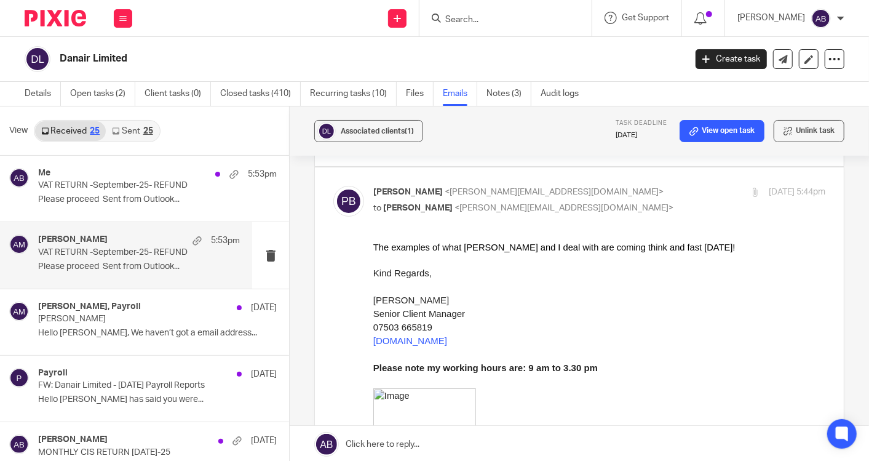
click at [636, 186] on p "Penny Brown <penny@togetherwecount.co.uk>" at bounding box center [523, 192] width 301 height 13
checkbox input "false"
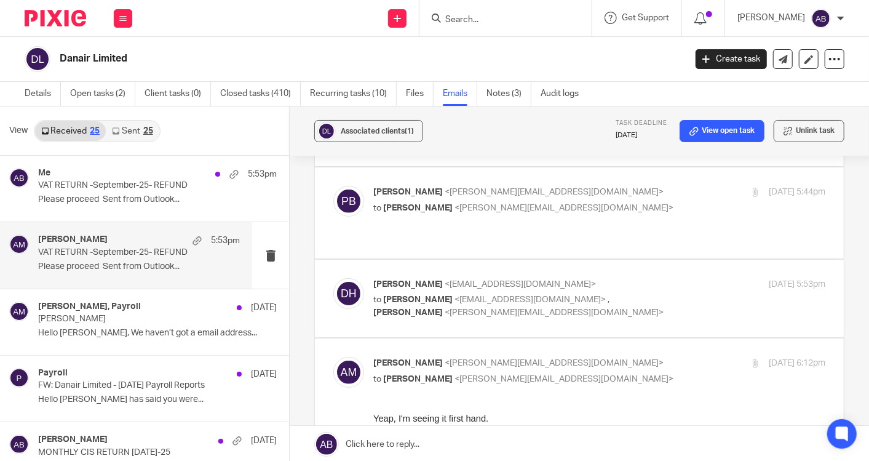
click at [675, 278] on div "13 Oct 2025 5:53pm" at bounding box center [750, 284] width 151 height 13
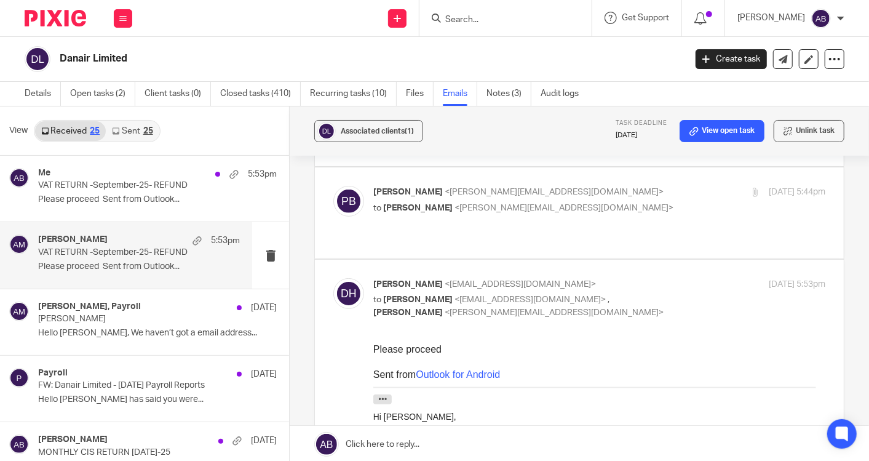
scroll to position [0, 0]
click at [675, 278] on div "13 Oct 2025 5:53pm" at bounding box center [750, 284] width 151 height 13
checkbox input "false"
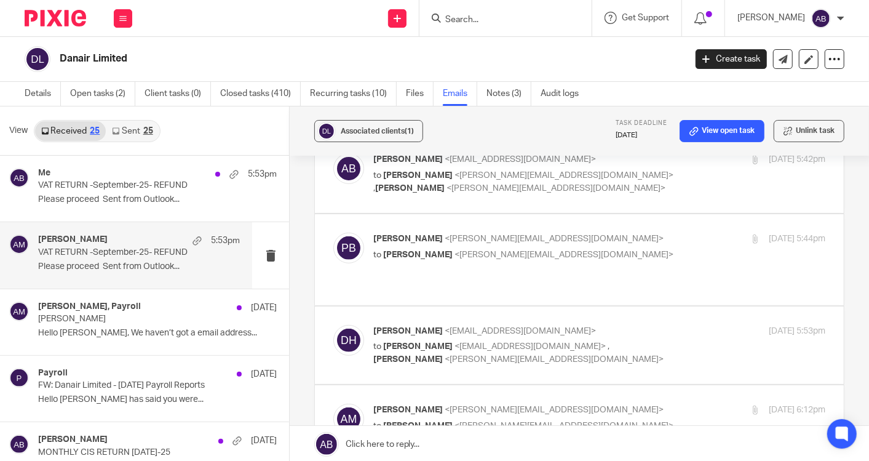
scroll to position [205, 0]
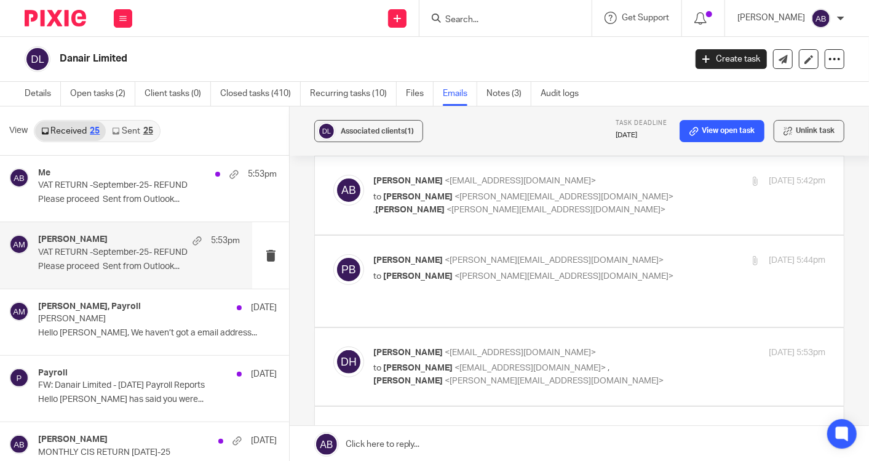
click at [613, 267] on div "Penny Brown <penny@togetherwecount.co.uk> to Aaron Mcleish <aaron@togetherwecou…" at bounding box center [523, 268] width 301 height 28
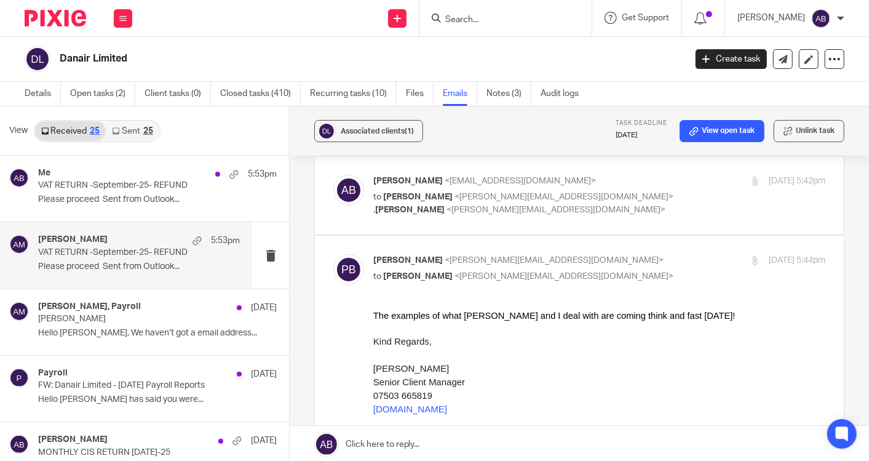
scroll to position [0, 0]
drag, startPoint x: 391, startPoint y: 317, endPoint x: 567, endPoint y: 313, distance: 176.0
click at [567, 313] on div "The examples of what Kim and I deal with are coming think and fast today!" at bounding box center [599, 315] width 452 height 12
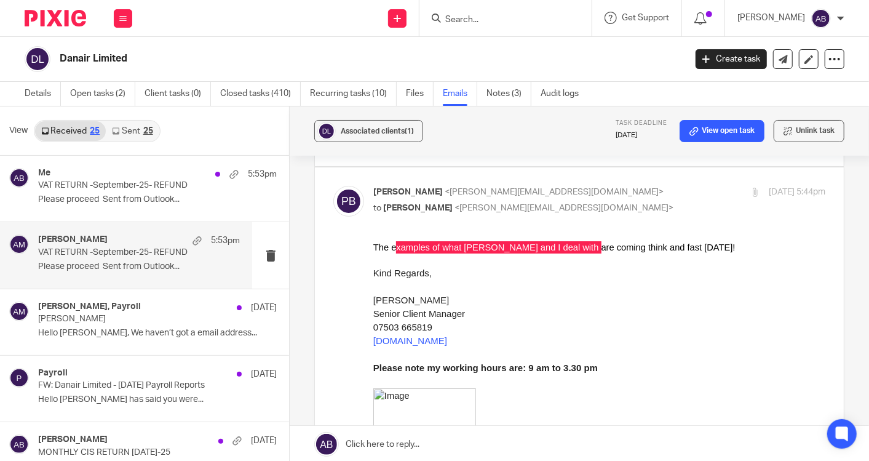
click at [625, 189] on p "Penny Brown <penny@togetherwecount.co.uk>" at bounding box center [523, 192] width 301 height 13
checkbox input "false"
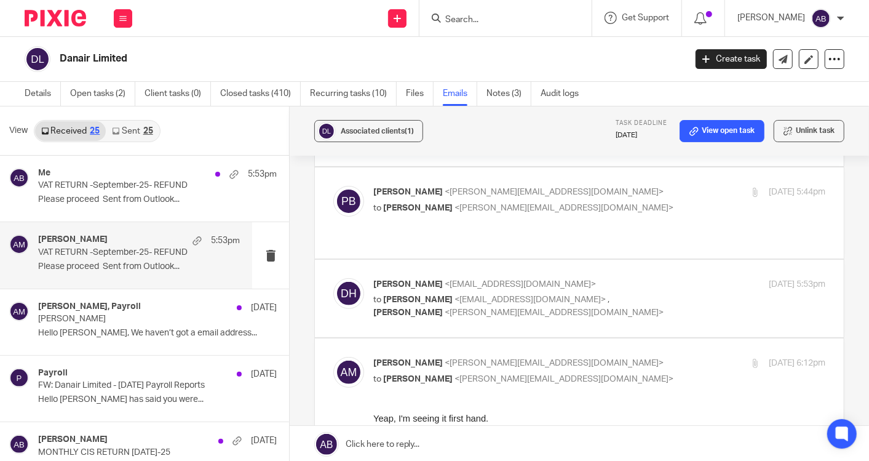
scroll to position [341, 0]
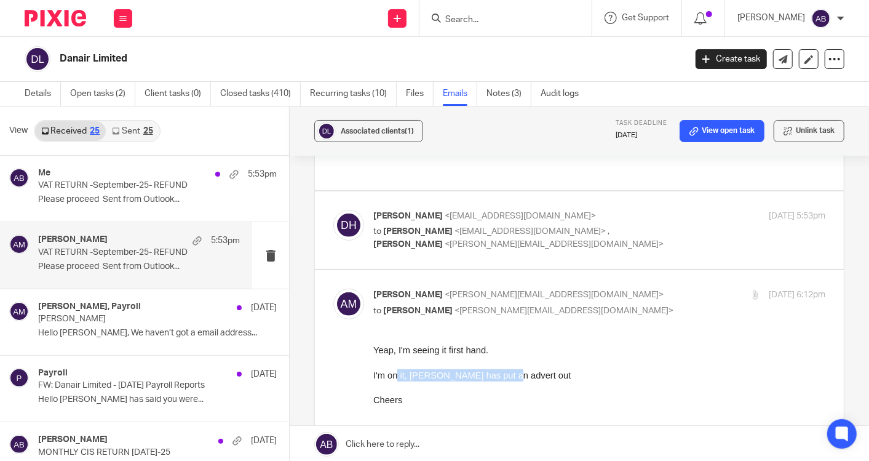
drag, startPoint x: 396, startPoint y: 378, endPoint x: 505, endPoint y: 380, distance: 108.3
click at [505, 380] on span "I'm on it, Bisma has put an advert out" at bounding box center [472, 375] width 198 height 10
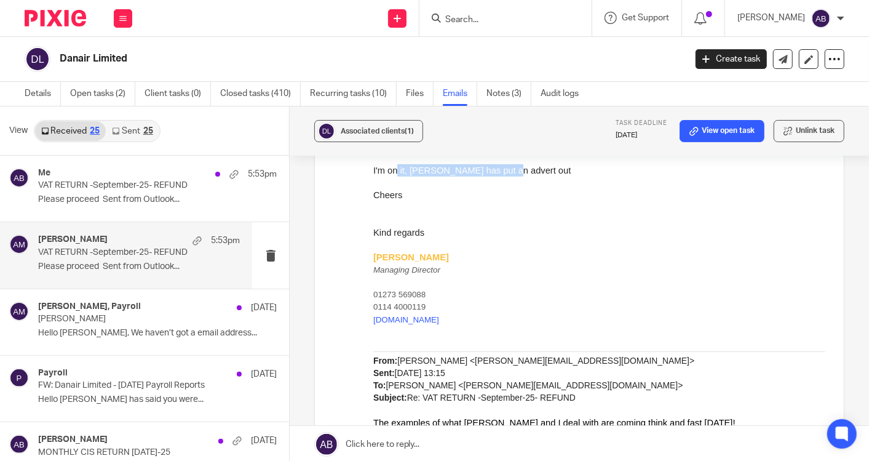
scroll to position [615, 0]
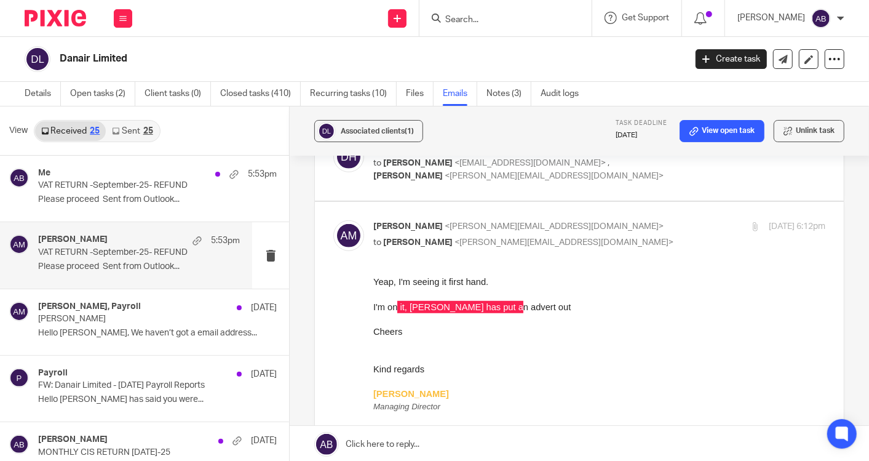
click at [599, 220] on p "Aaron Mcleish <aaron@togetherwecount.co.uk>" at bounding box center [523, 226] width 301 height 13
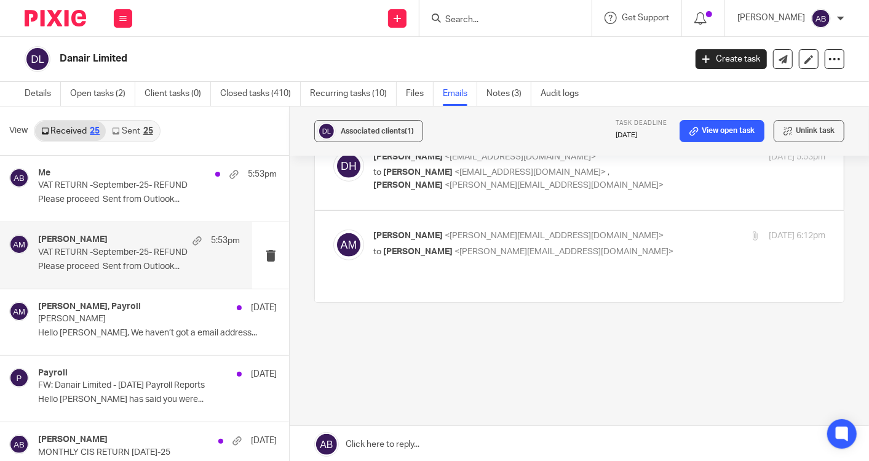
scroll to position [372, 0]
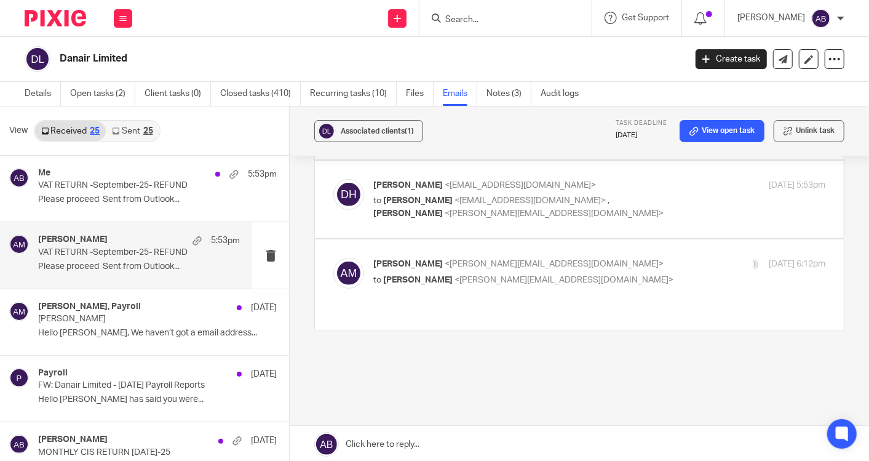
click at [595, 258] on p "Aaron Mcleish <aaron@togetherwecount.co.uk>" at bounding box center [523, 264] width 301 height 13
checkbox input "true"
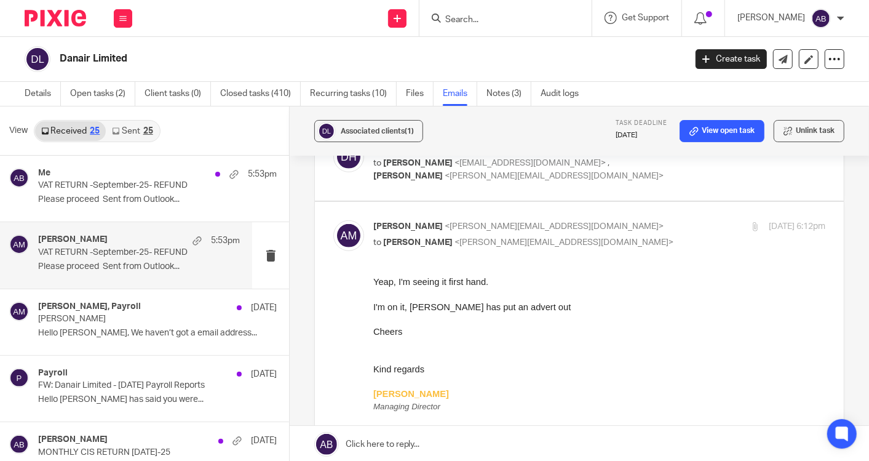
scroll to position [0, 0]
drag, startPoint x: 419, startPoint y: 279, endPoint x: 470, endPoint y: 278, distance: 51.1
click at [470, 278] on span "Yeap, I'm seeing it first hand." at bounding box center [430, 282] width 115 height 10
drag, startPoint x: 470, startPoint y: 278, endPoint x: 517, endPoint y: 309, distance: 56.0
click at [517, 309] on span "I'm on it, Bisma has put an advert out" at bounding box center [472, 307] width 198 height 10
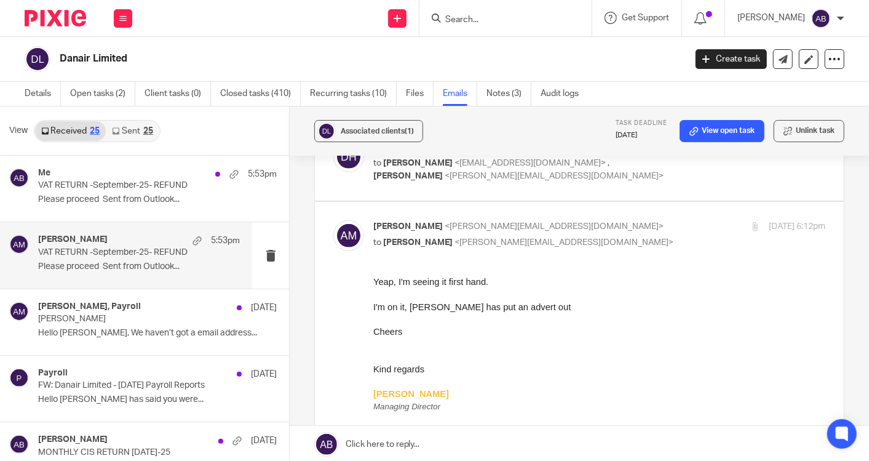
drag, startPoint x: 517, startPoint y: 309, endPoint x: 447, endPoint y: 339, distance: 75.8
click at [447, 339] on p at bounding box center [599, 344] width 452 height 12
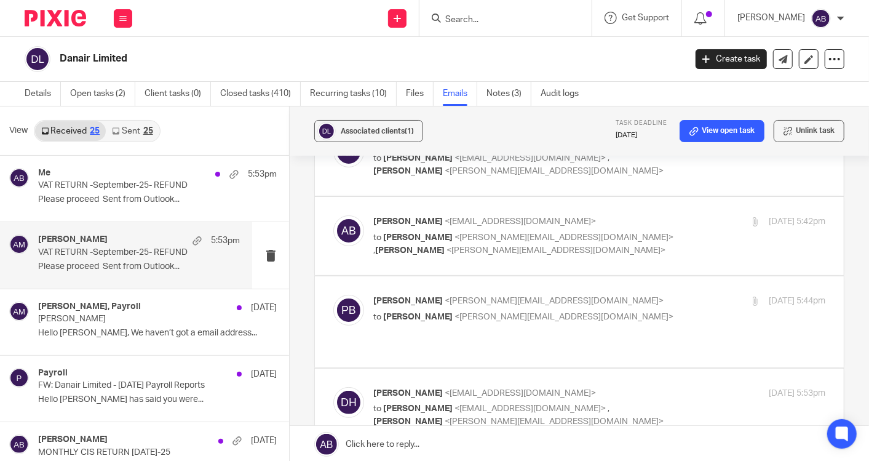
scroll to position [137, 0]
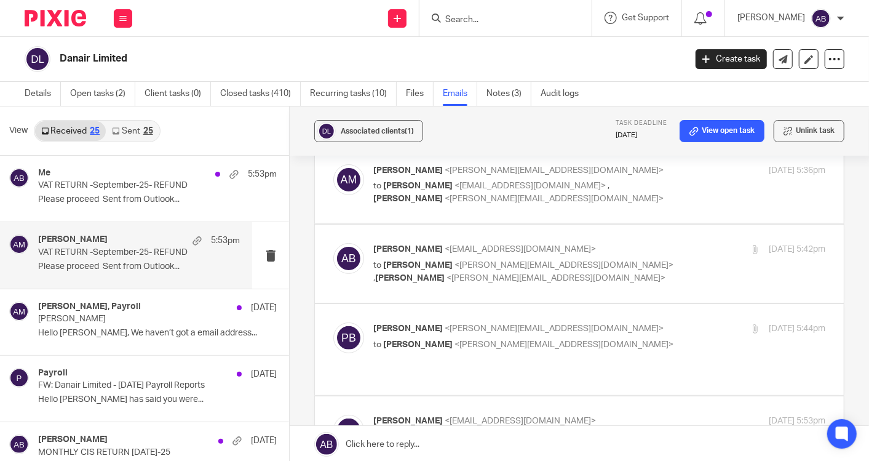
click at [653, 247] on p "Akshay Bhanushali <akshay@togetherwecount.co.uk>" at bounding box center [523, 249] width 301 height 13
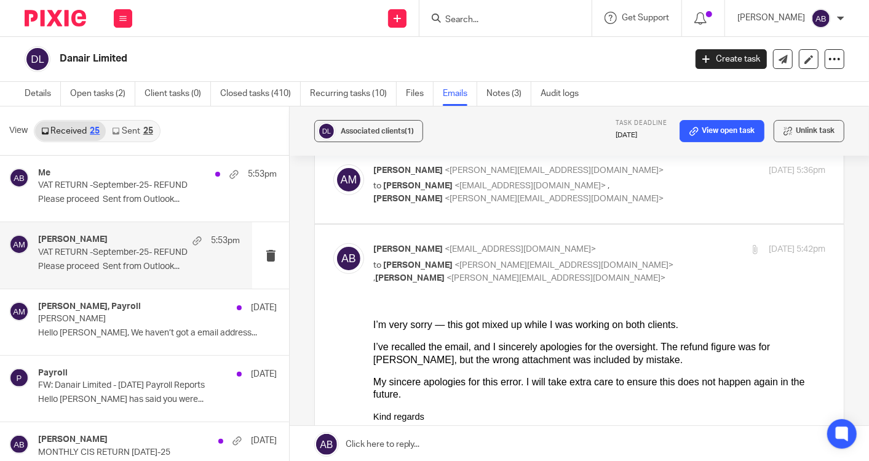
scroll to position [0, 0]
click at [333, 242] on input "checkbox" at bounding box center [333, 242] width 1 height 1
checkbox input "false"
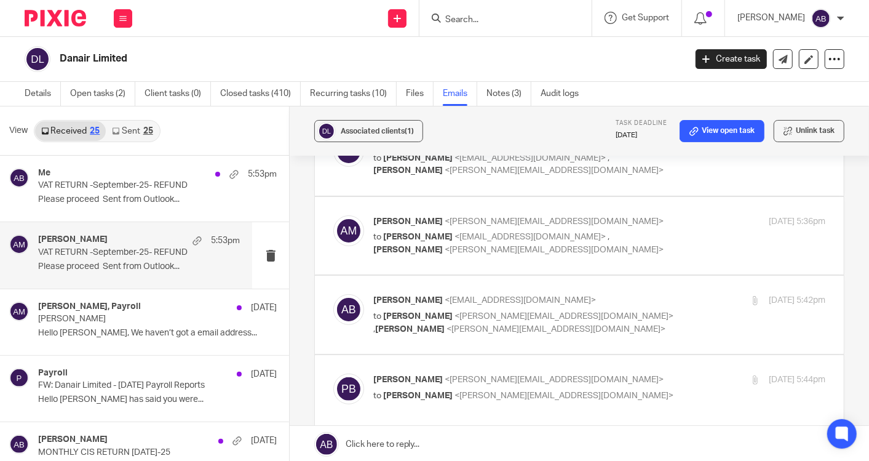
scroll to position [68, 0]
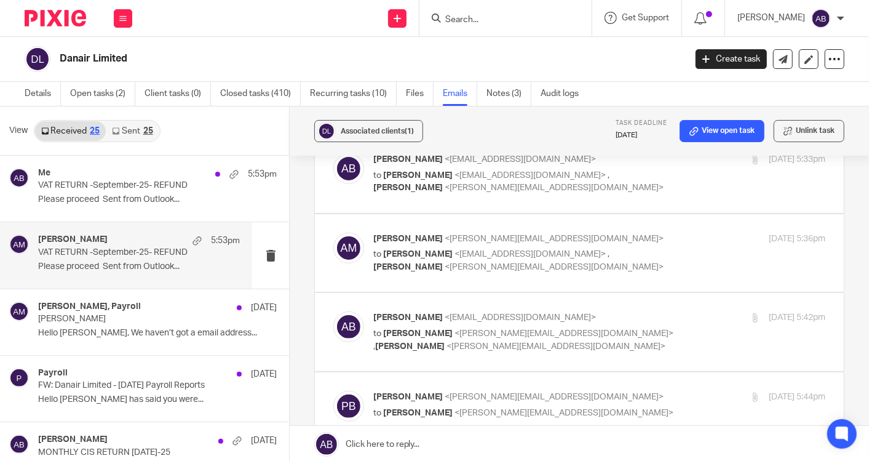
click at [660, 229] on label at bounding box center [579, 253] width 529 height 78
click at [333, 232] on input "checkbox" at bounding box center [333, 232] width 1 height 1
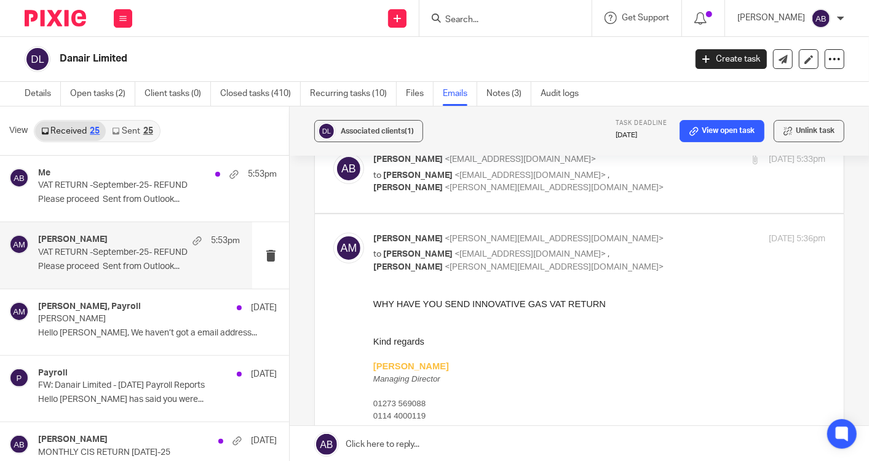
scroll to position [0, 0]
drag, startPoint x: 408, startPoint y: 300, endPoint x: 543, endPoint y: 302, distance: 135.4
click at [543, 302] on span "WHY HAVE YOU SEND INNOVATIVE GAS VAT RETURN" at bounding box center [489, 304] width 233 height 10
drag, startPoint x: 170, startPoint y: 4, endPoint x: 655, endPoint y: 228, distance: 534.1
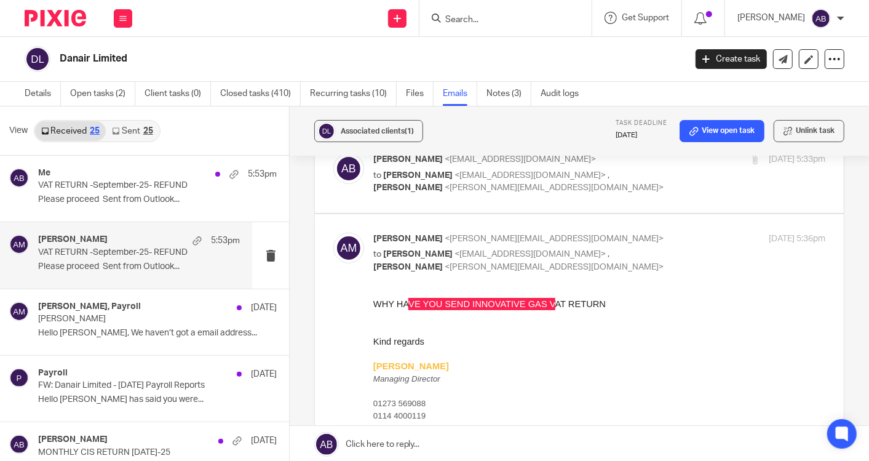
click at [333, 232] on input "checkbox" at bounding box center [333, 232] width 1 height 1
checkbox input "false"
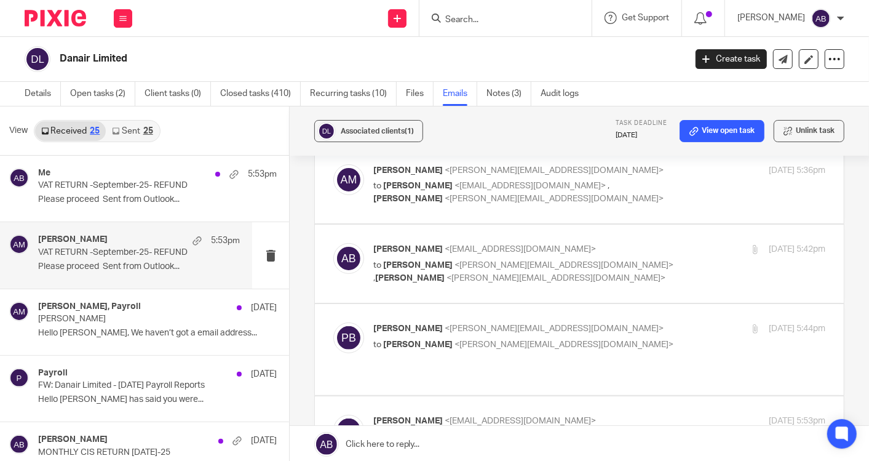
scroll to position [205, 0]
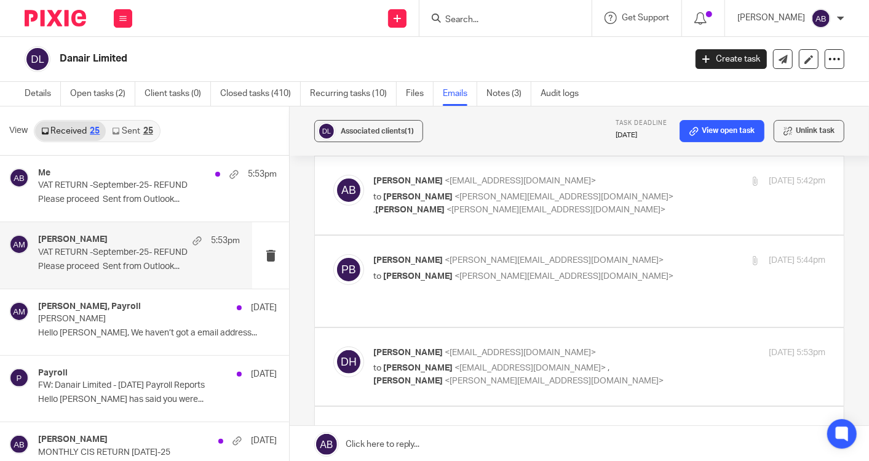
click at [618, 263] on p "Penny Brown <penny@togetherwecount.co.uk>" at bounding box center [523, 260] width 301 height 13
checkbox input "true"
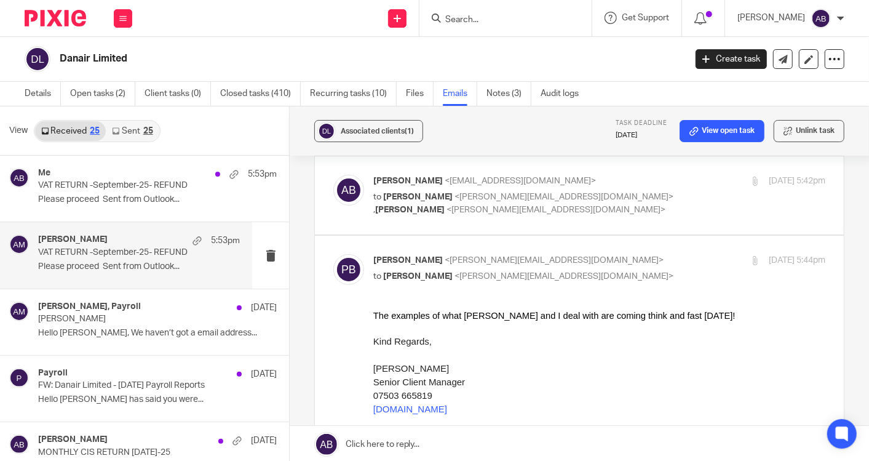
scroll to position [0, 0]
drag, startPoint x: 422, startPoint y: 314, endPoint x: 579, endPoint y: 319, distance: 157.0
click at [579, 319] on div "The examples of what Kim and I deal with are coming think and fast today!" at bounding box center [599, 315] width 452 height 12
drag, startPoint x: 579, startPoint y: 319, endPoint x: 644, endPoint y: 325, distance: 65.5
click at [644, 325] on div at bounding box center [599, 328] width 452 height 12
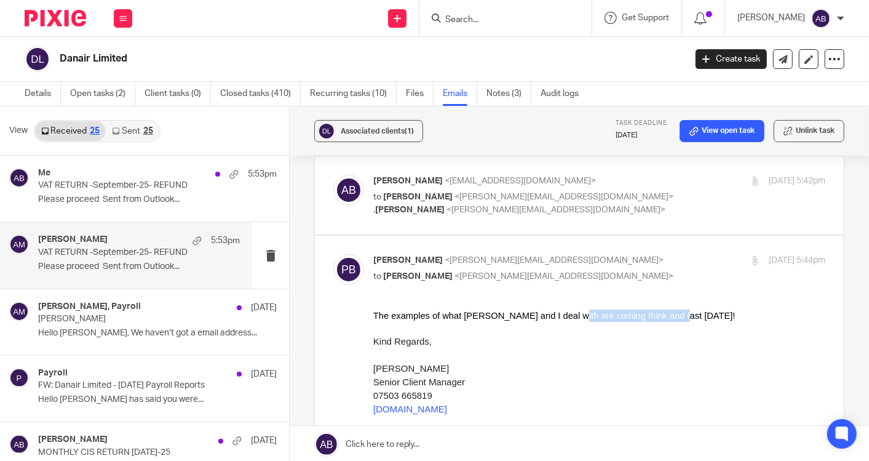
drag, startPoint x: 645, startPoint y: 316, endPoint x: 548, endPoint y: 314, distance: 97.2
click at [548, 314] on div "The examples of what Kim and I deal with are coming think and fast today!" at bounding box center [599, 315] width 452 height 12
drag, startPoint x: 175, startPoint y: 5, endPoint x: 485, endPoint y: 289, distance: 420.2
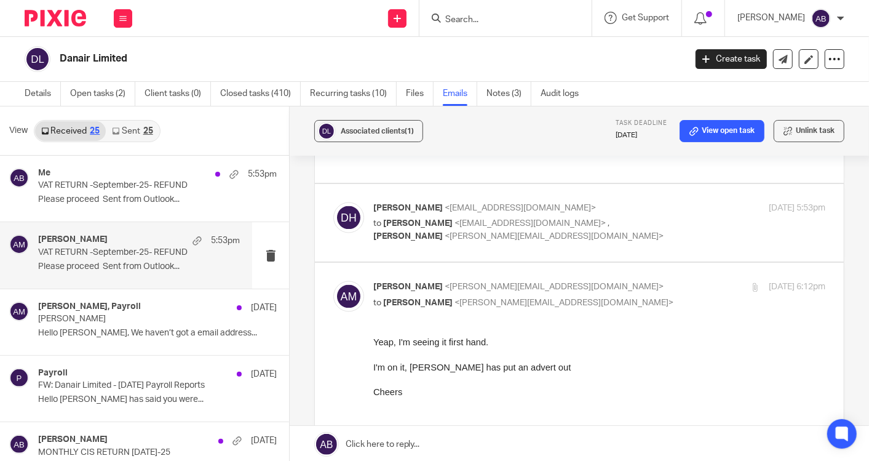
scroll to position [1231, 0]
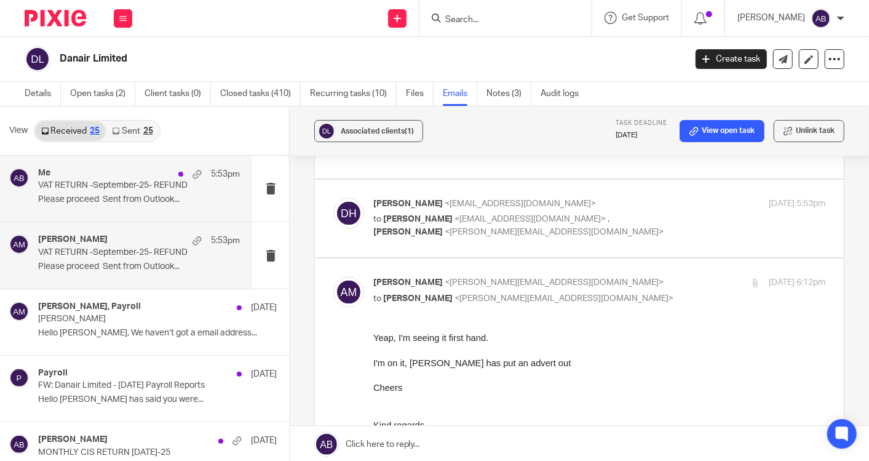
click at [100, 195] on p "Please proceed Sent from Outlook..." at bounding box center [139, 199] width 202 height 10
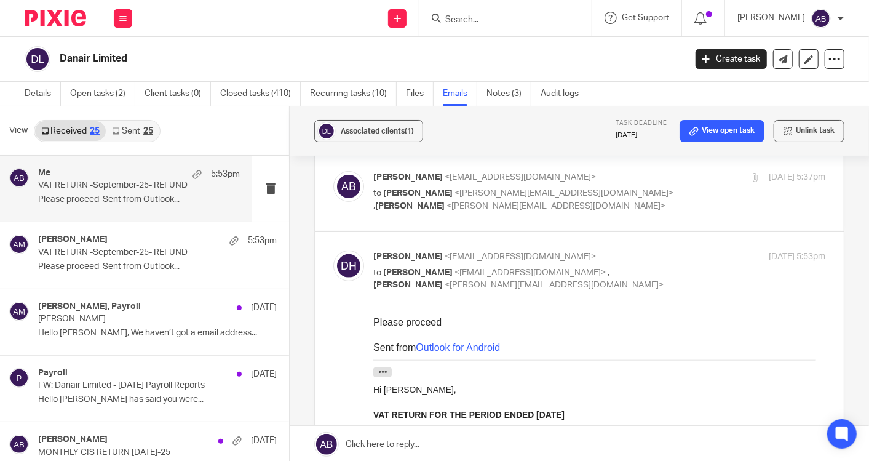
scroll to position [205, 0]
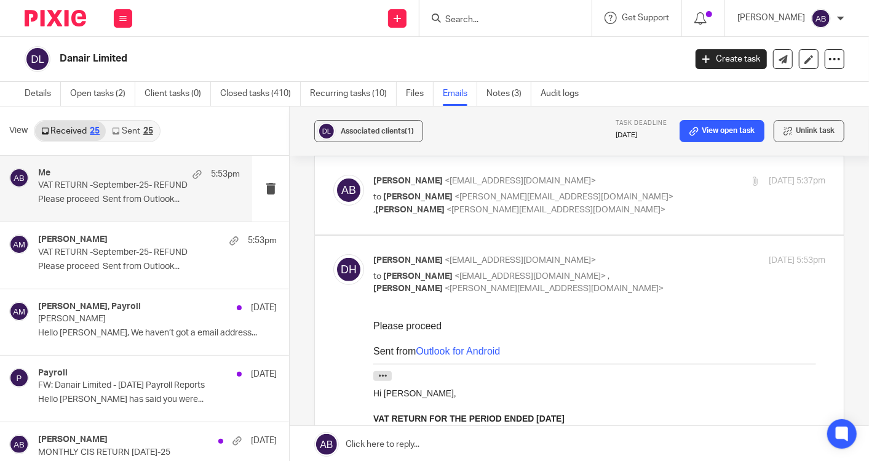
click at [682, 254] on div "13 Oct 2025 5:53pm" at bounding box center [750, 260] width 151 height 13
checkbox input "false"
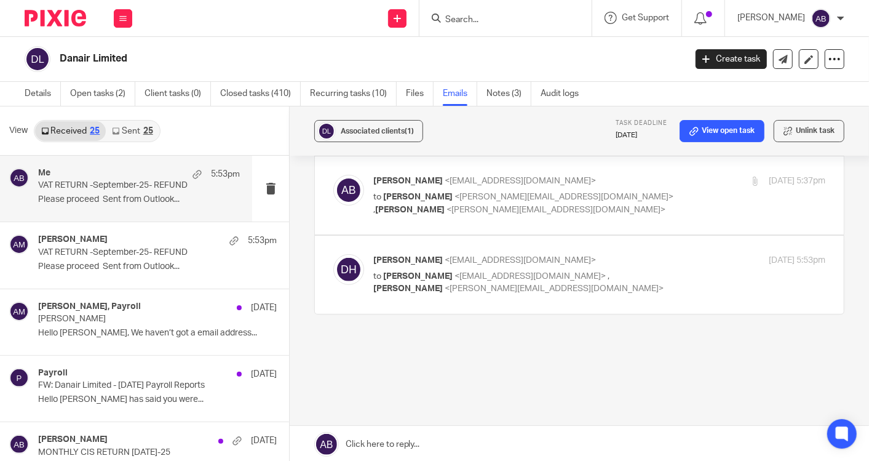
click at [675, 181] on div "13 Oct 2025 5:37pm" at bounding box center [750, 181] width 151 height 13
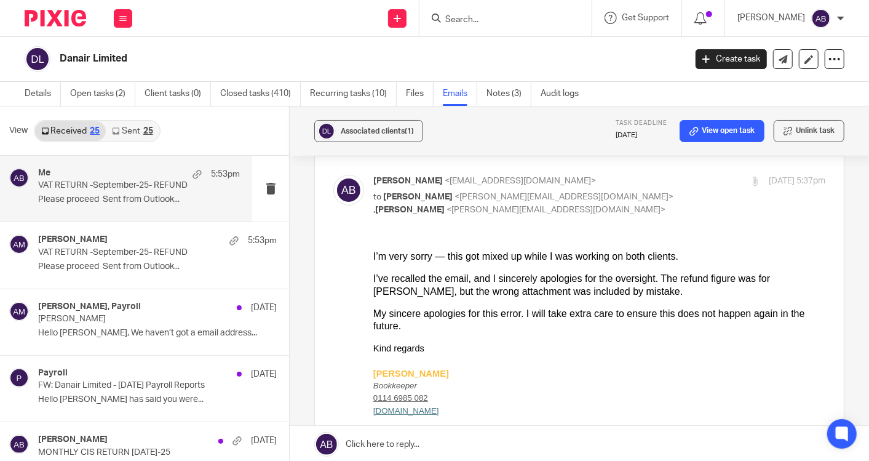
scroll to position [0, 0]
click at [675, 183] on div "13 Oct 2025 5:37pm" at bounding box center [750, 181] width 151 height 13
checkbox input "false"
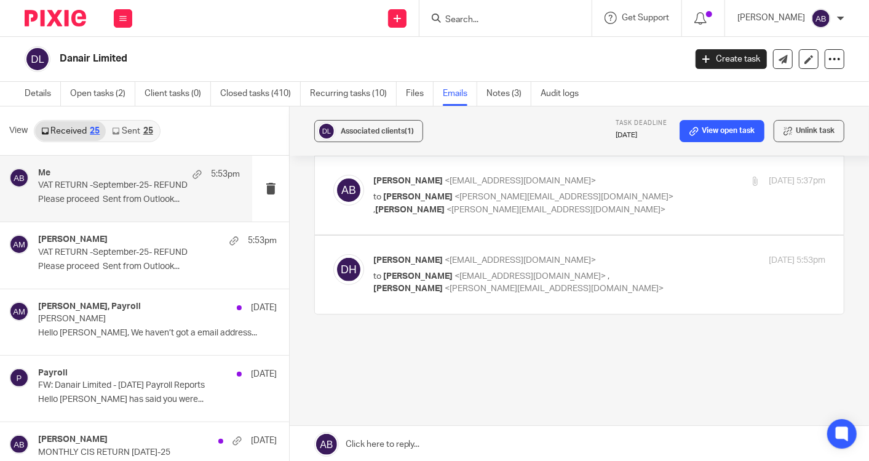
scroll to position [137, 0]
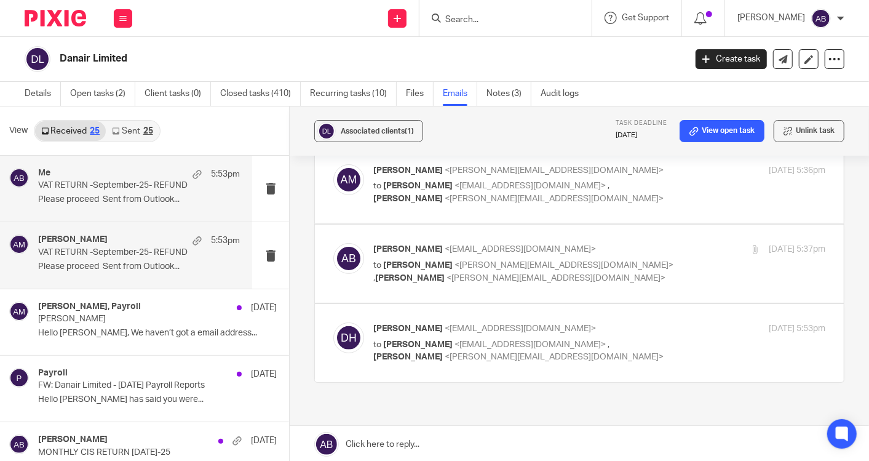
click at [98, 255] on p "VAT RETURN -September-25- REFUND" at bounding box center [118, 252] width 161 height 10
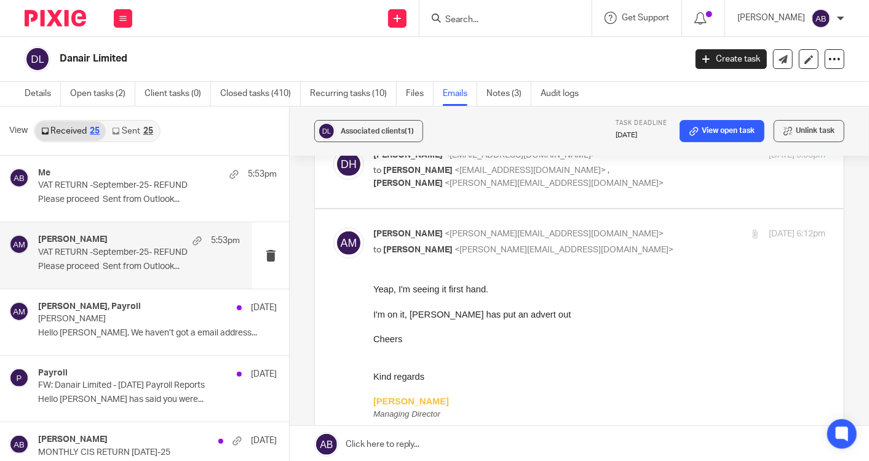
scroll to position [410, 0]
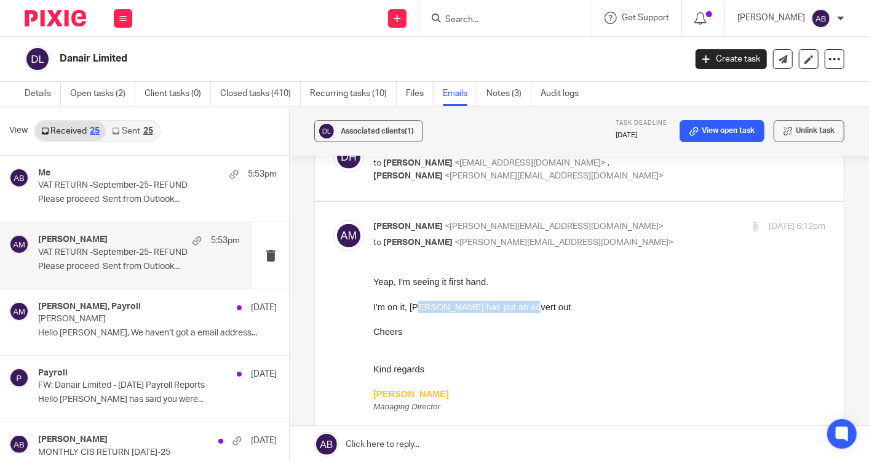
drag, startPoint x: 419, startPoint y: 308, endPoint x: 521, endPoint y: 309, distance: 101.5
click at [521, 309] on span "I'm on it, Bisma has put an advert out" at bounding box center [472, 307] width 198 height 10
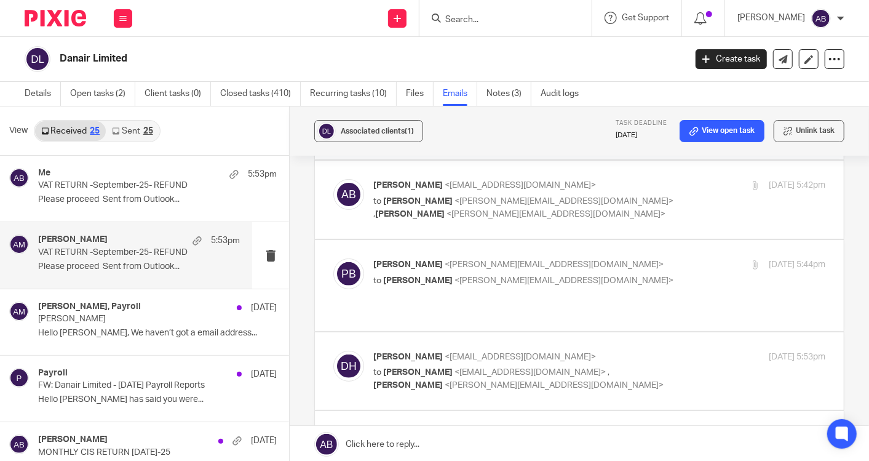
scroll to position [137, 0]
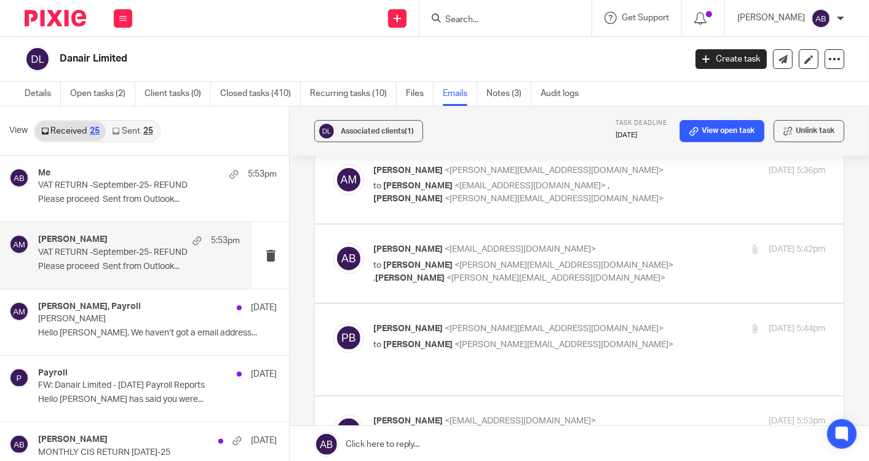
click at [601, 325] on p "Penny Brown <penny@togetherwecount.co.uk>" at bounding box center [523, 328] width 301 height 13
checkbox input "true"
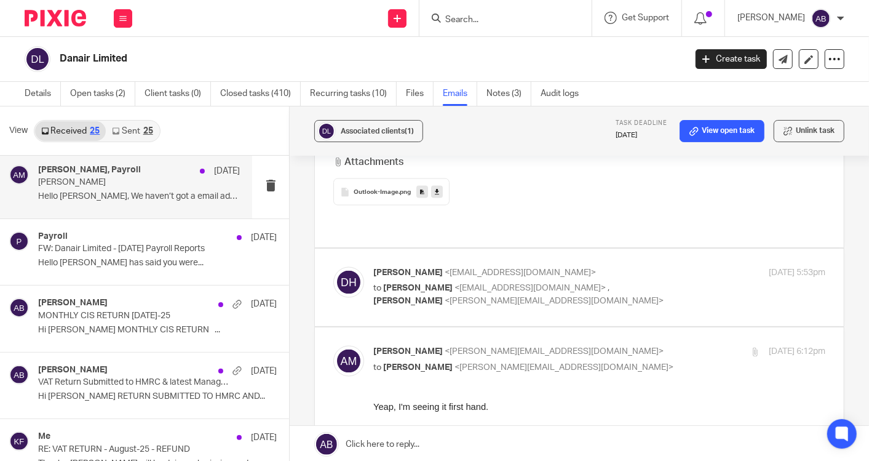
scroll to position [205, 0]
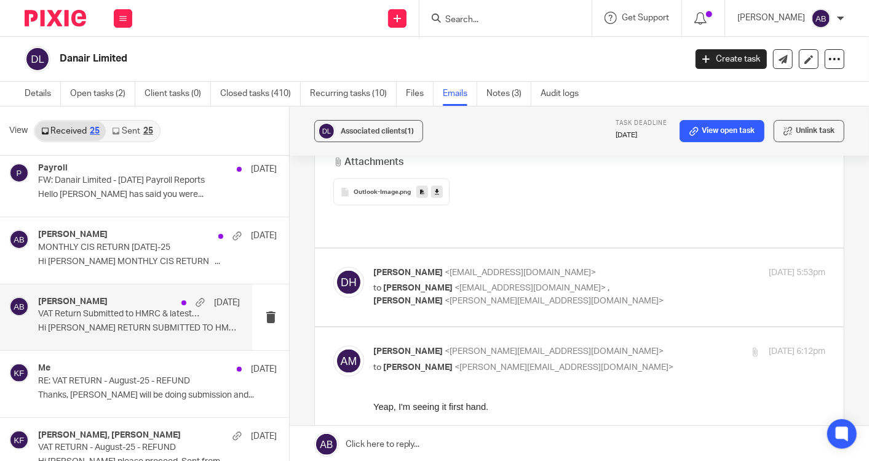
click at [126, 333] on div "Akshay Bhanushali 3 Sep VAT Return Submitted to HMRC & latest Management Accoun…" at bounding box center [139, 317] width 202 height 41
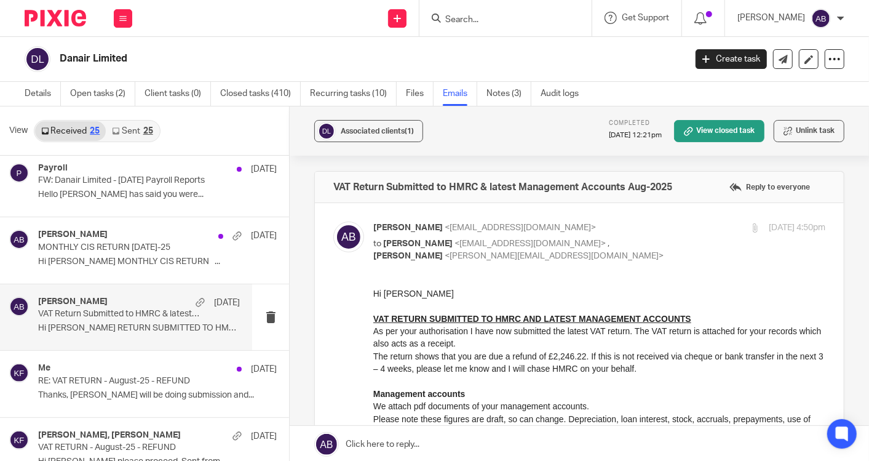
scroll to position [0, 0]
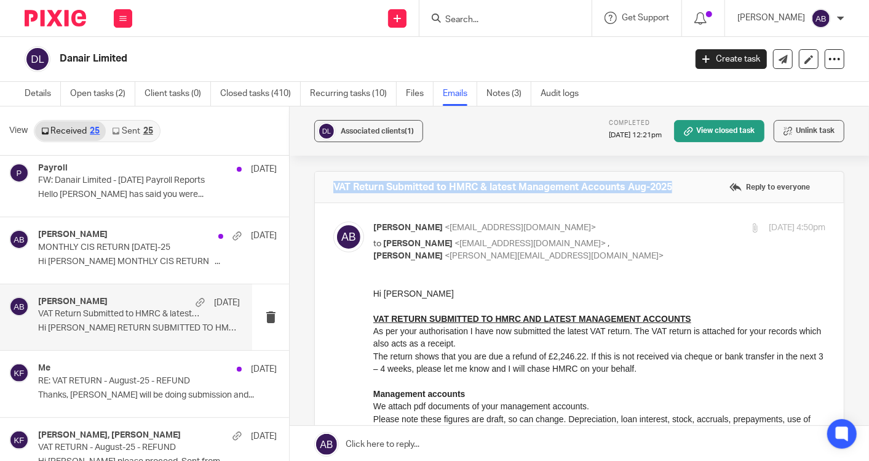
drag, startPoint x: 675, startPoint y: 184, endPoint x: 314, endPoint y: 188, distance: 361.2
click at [315, 188] on div "VAT Return Submitted to HMRC & latest Management Accounts Aug-2025 Reply to eve…" at bounding box center [579, 187] width 529 height 31
copy h4 "VAT Return Submitted to HMRC & latest Management Accounts Aug-2025"
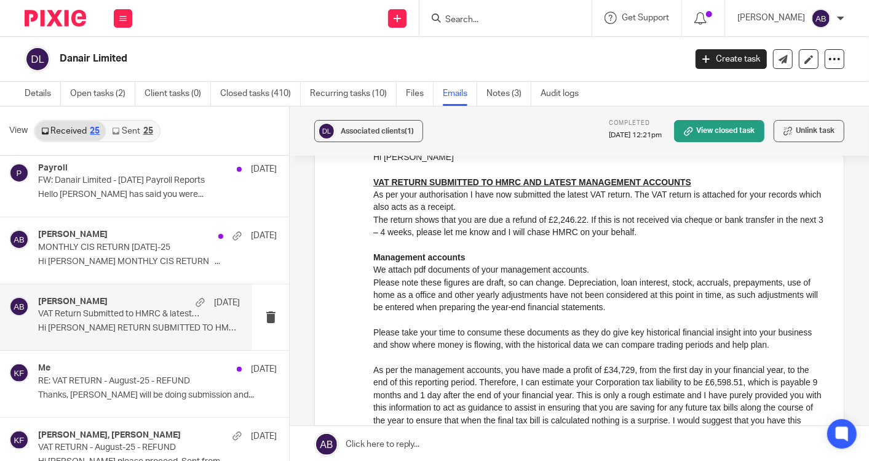
scroll to position [205, 0]
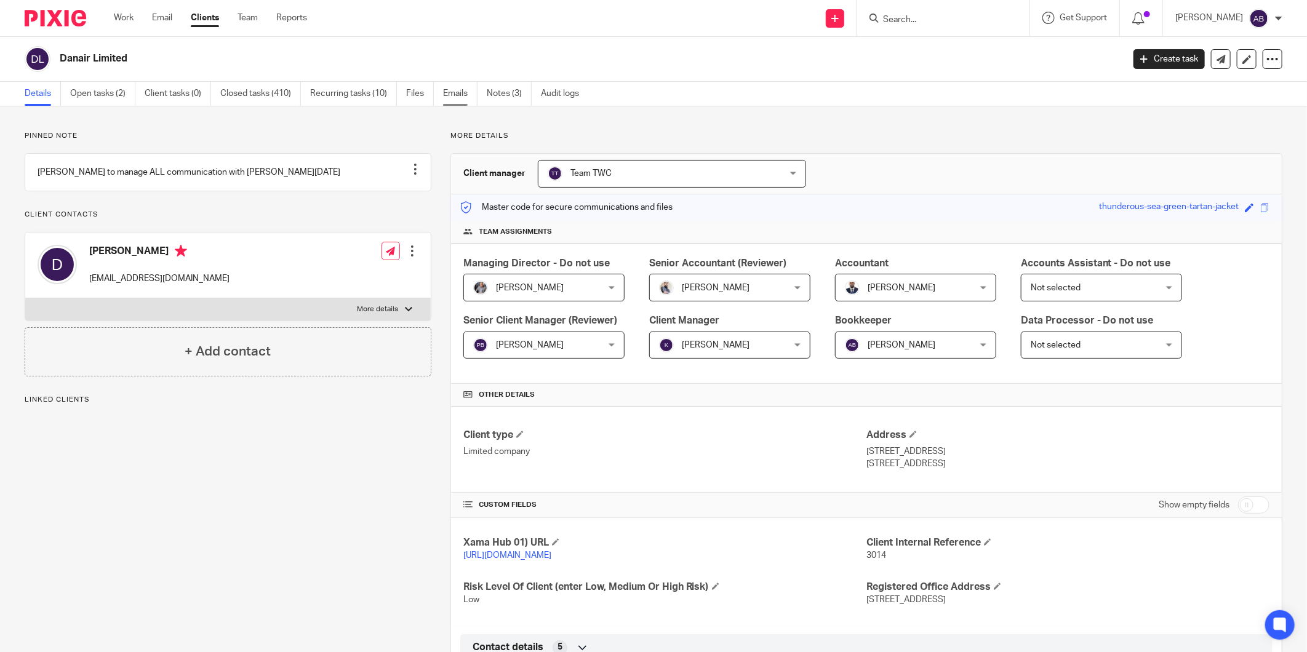
click at [458, 93] on link "Emails" at bounding box center [460, 94] width 34 height 24
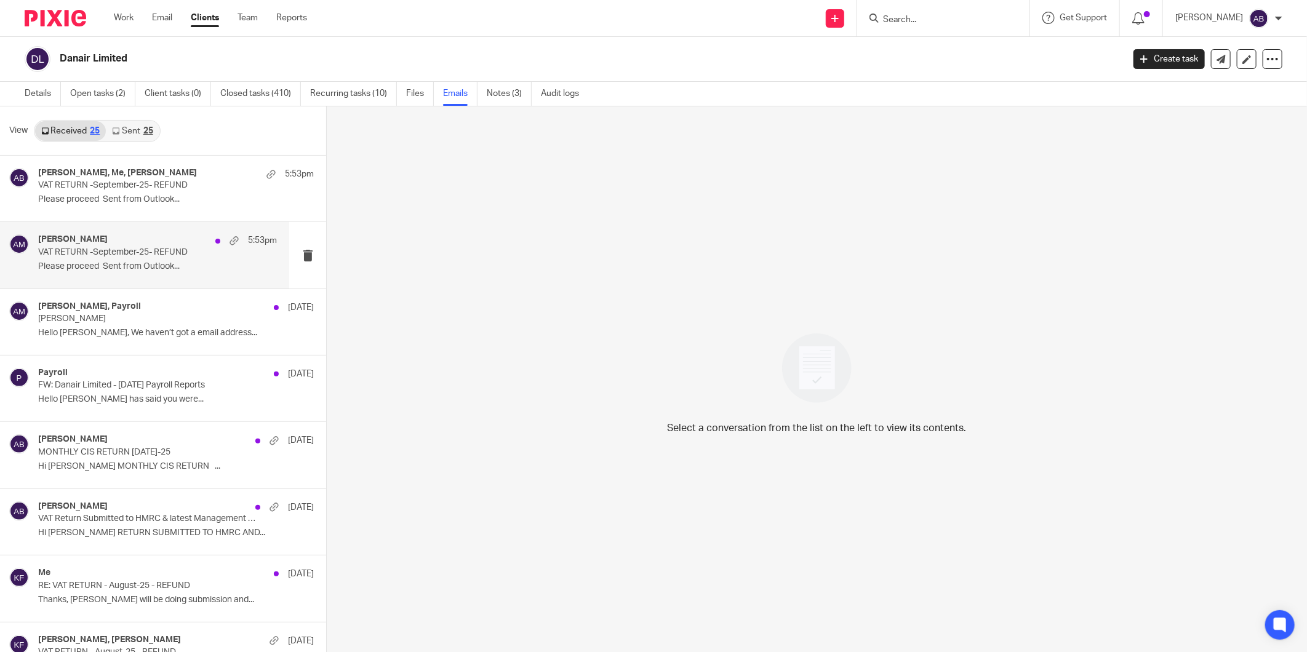
click at [125, 236] on div "[PERSON_NAME] 5:53pm" at bounding box center [157, 240] width 239 height 12
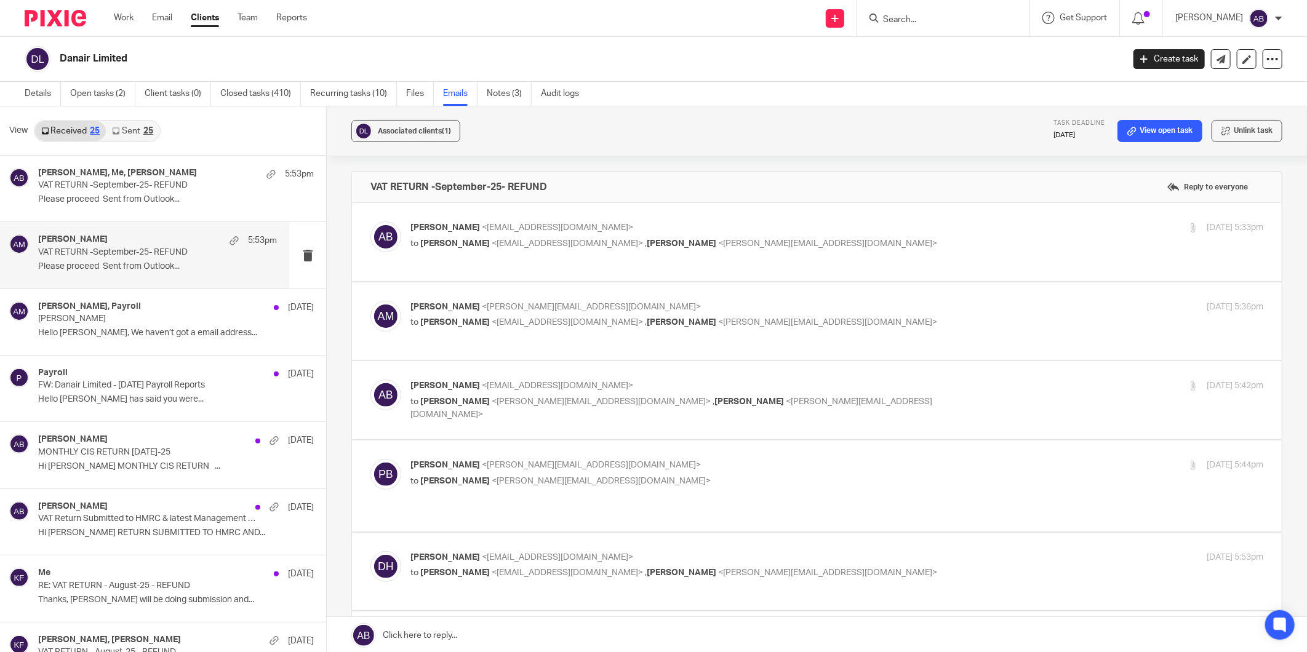
click at [662, 472] on div "Penny Brown <penny@togetherwecount.co.uk> to Aaron Mcleish <aaron@togetherwecou…" at bounding box center [694, 473] width 569 height 28
checkbox input "true"
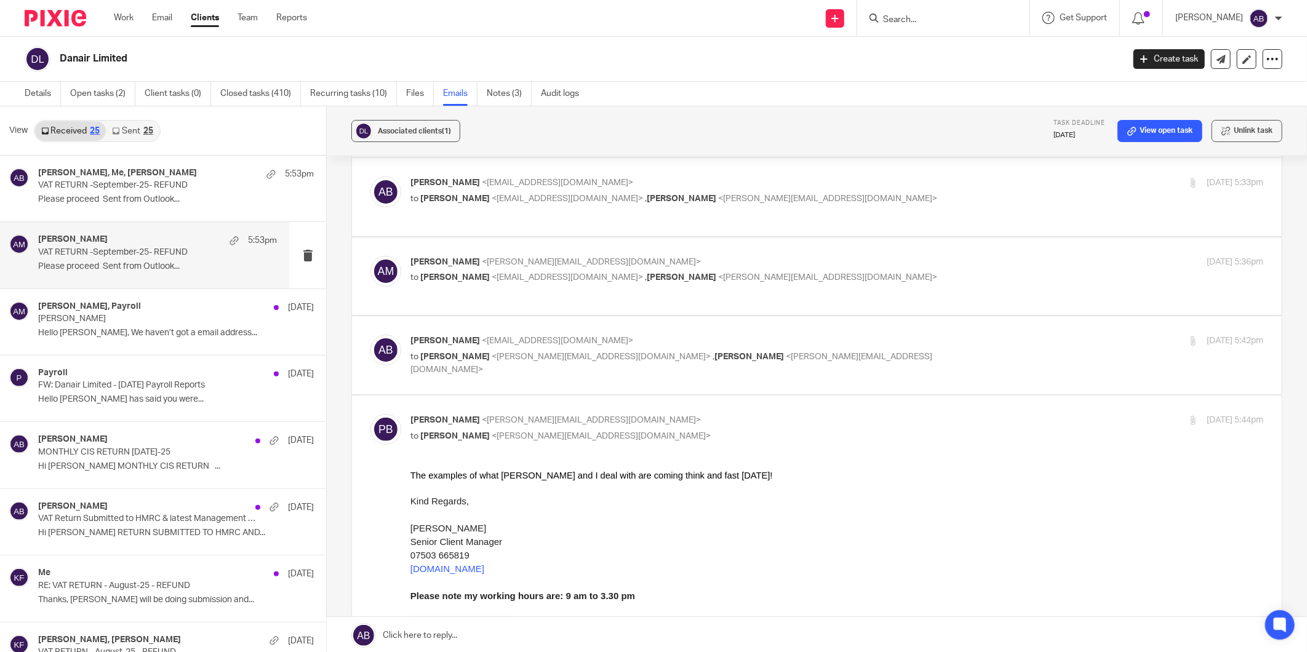
scroll to position [68, 0]
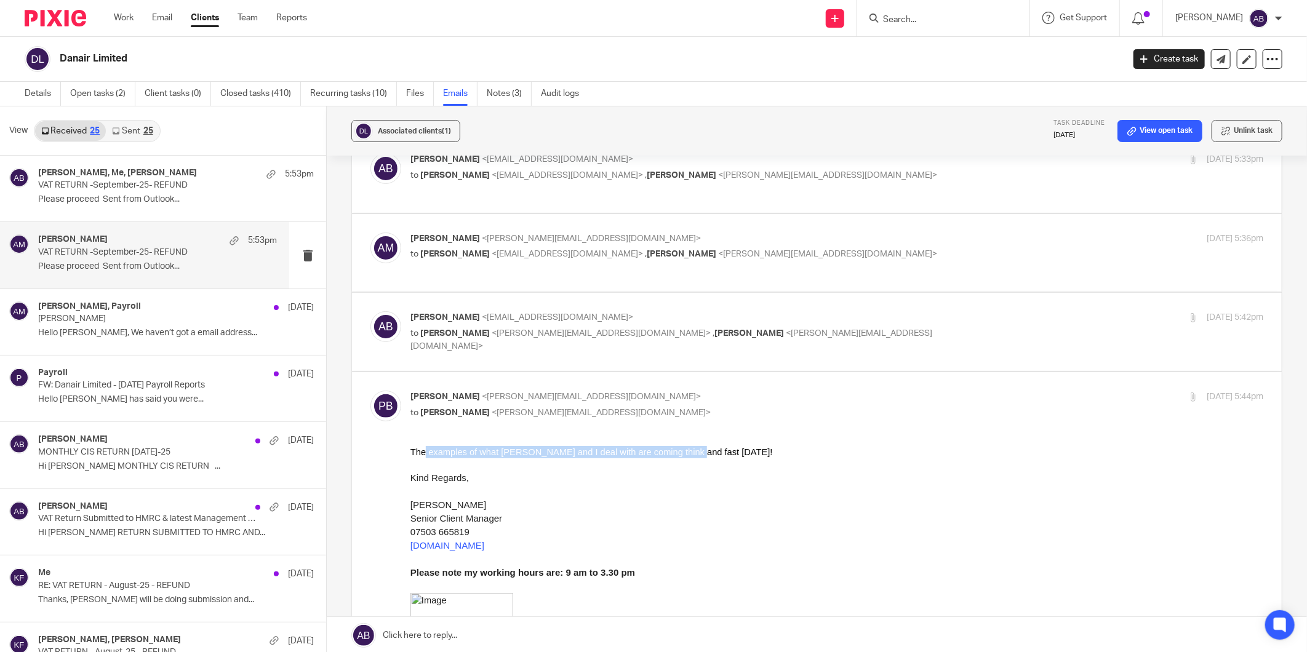
drag, startPoint x: 424, startPoint y: 450, endPoint x: 662, endPoint y: 457, distance: 238.2
click at [662, 457] on div "The examples of what Kim and I deal with are coming think and fast today!" at bounding box center [836, 452] width 853 height 12
drag, startPoint x: 662, startPoint y: 457, endPoint x: 519, endPoint y: 466, distance: 143.1
click at [519, 465] on div at bounding box center [836, 464] width 853 height 12
drag, startPoint x: 683, startPoint y: 452, endPoint x: 409, endPoint y: 452, distance: 274.4
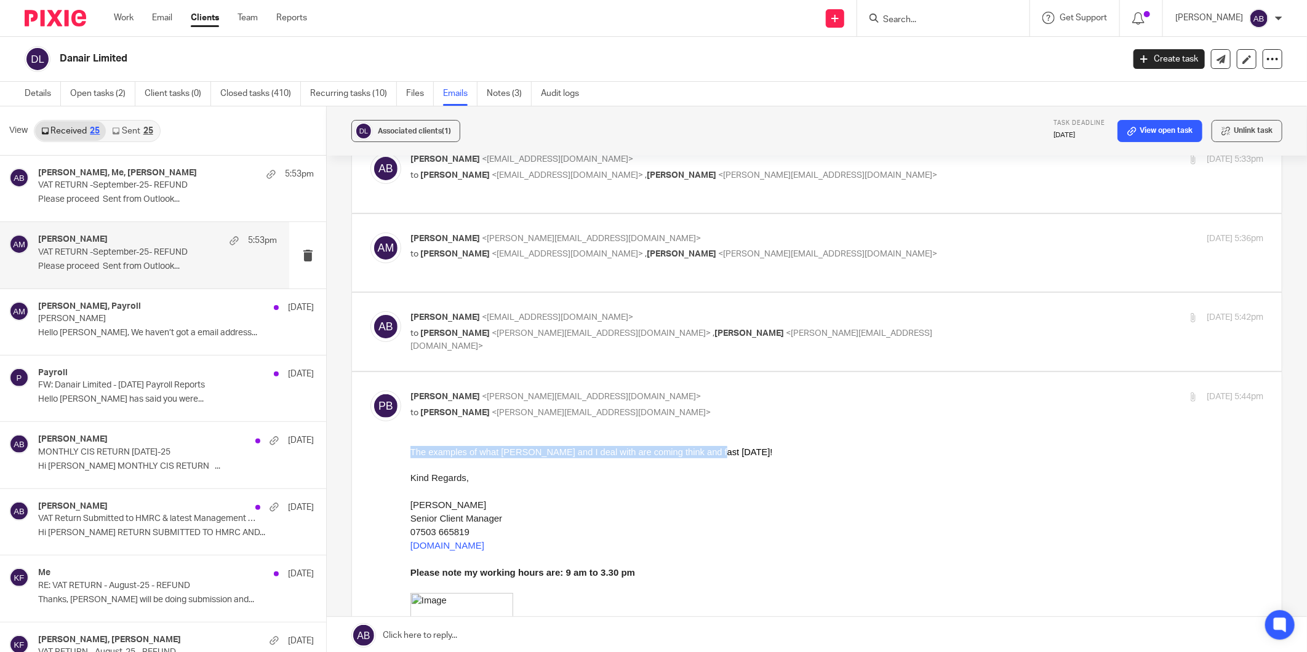
copy div "The examples of what Kim and I deal with are coming think and fast today!"
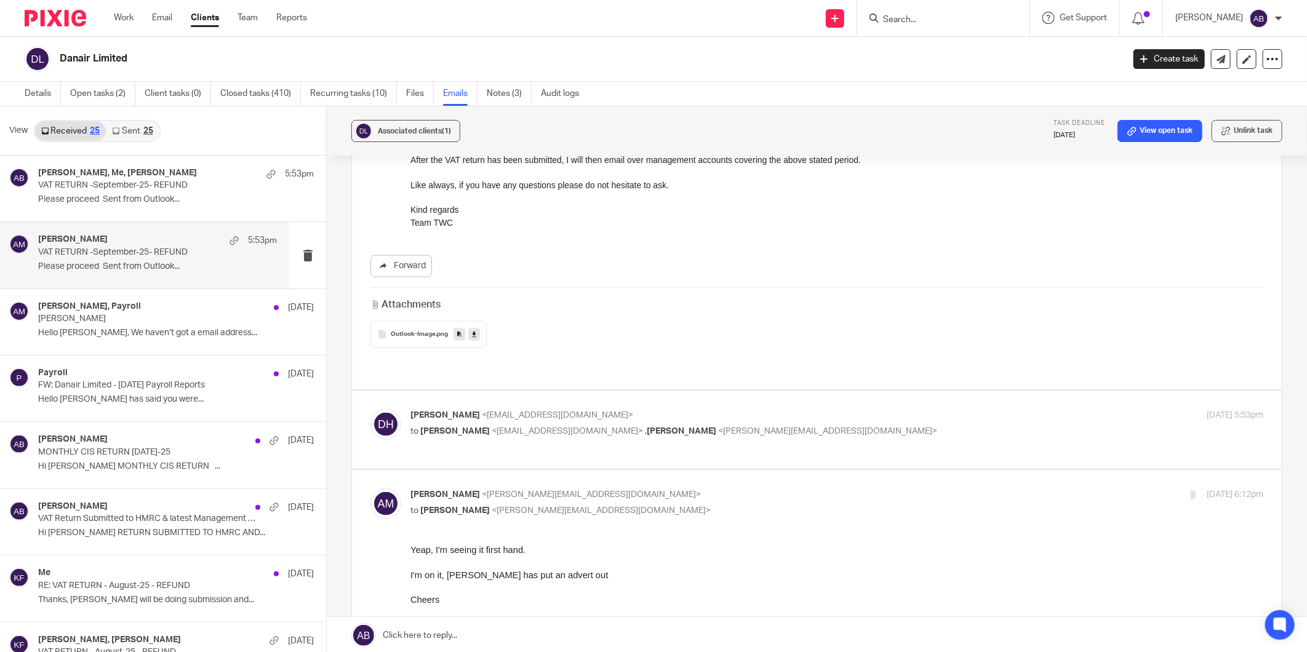
scroll to position [1025, 0]
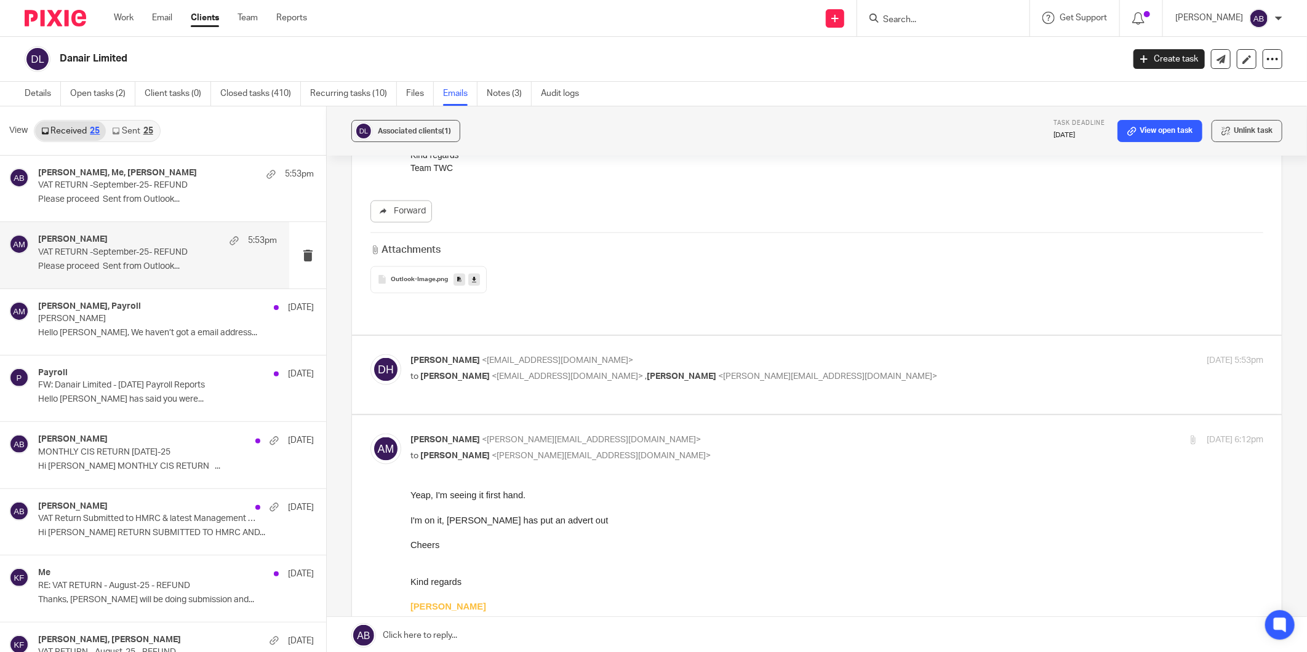
drag, startPoint x: 615, startPoint y: 504, endPoint x: 609, endPoint y: 513, distance: 11.1
drag, startPoint x: 609, startPoint y: 513, endPoint x: 580, endPoint y: 529, distance: 32.8
click at [580, 529] on p at bounding box center [836, 532] width 853 height 12
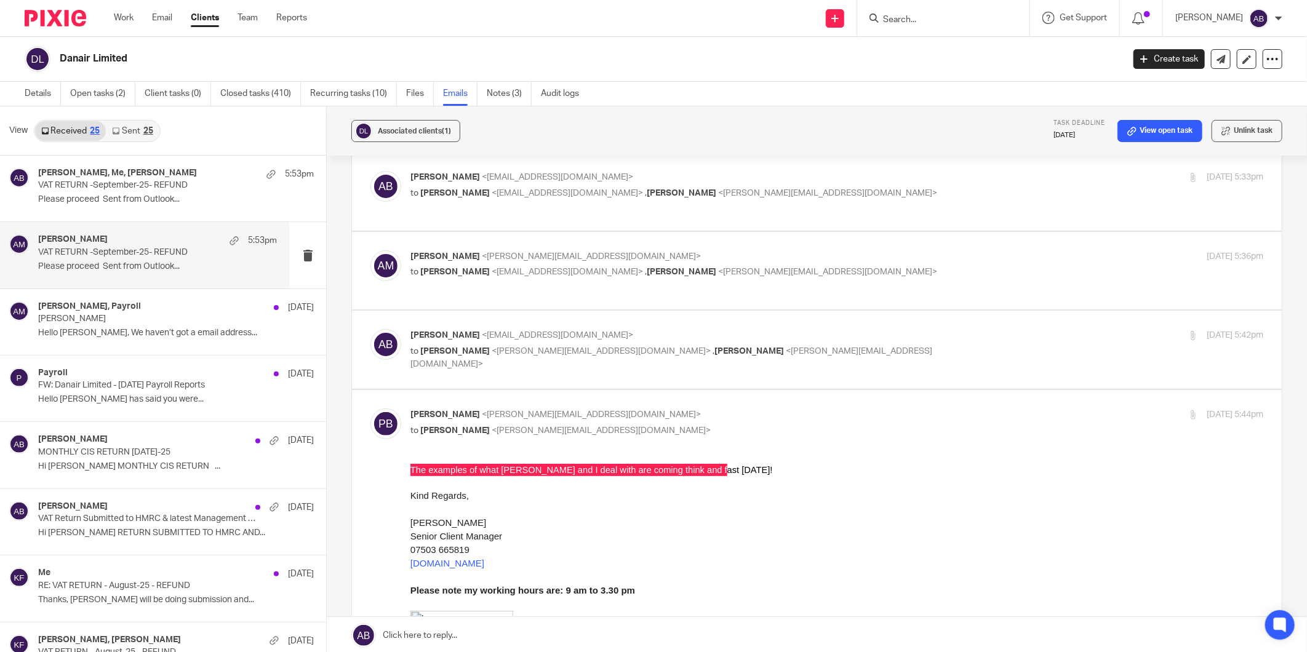
scroll to position [0, 0]
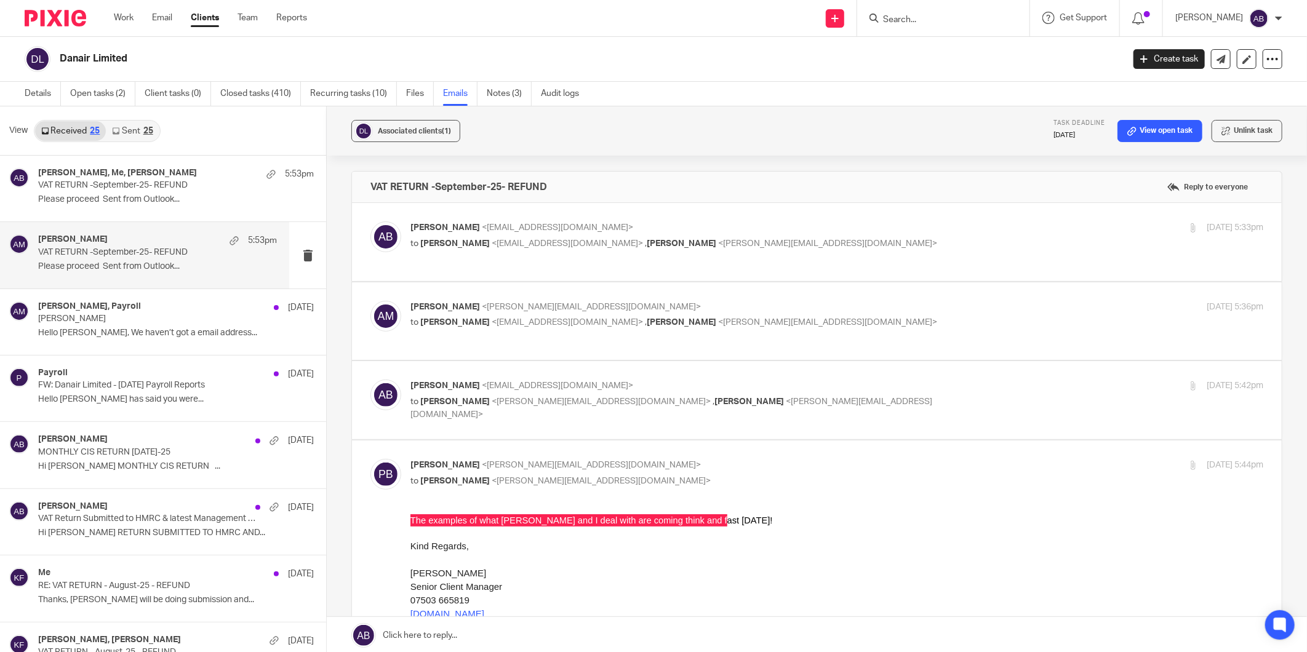
click at [869, 319] on p "to Akshay Bhanushali <akshay@togetherwecount.co.uk> , Penny Brown <penny@togeth…" at bounding box center [694, 322] width 569 height 13
checkbox input "true"
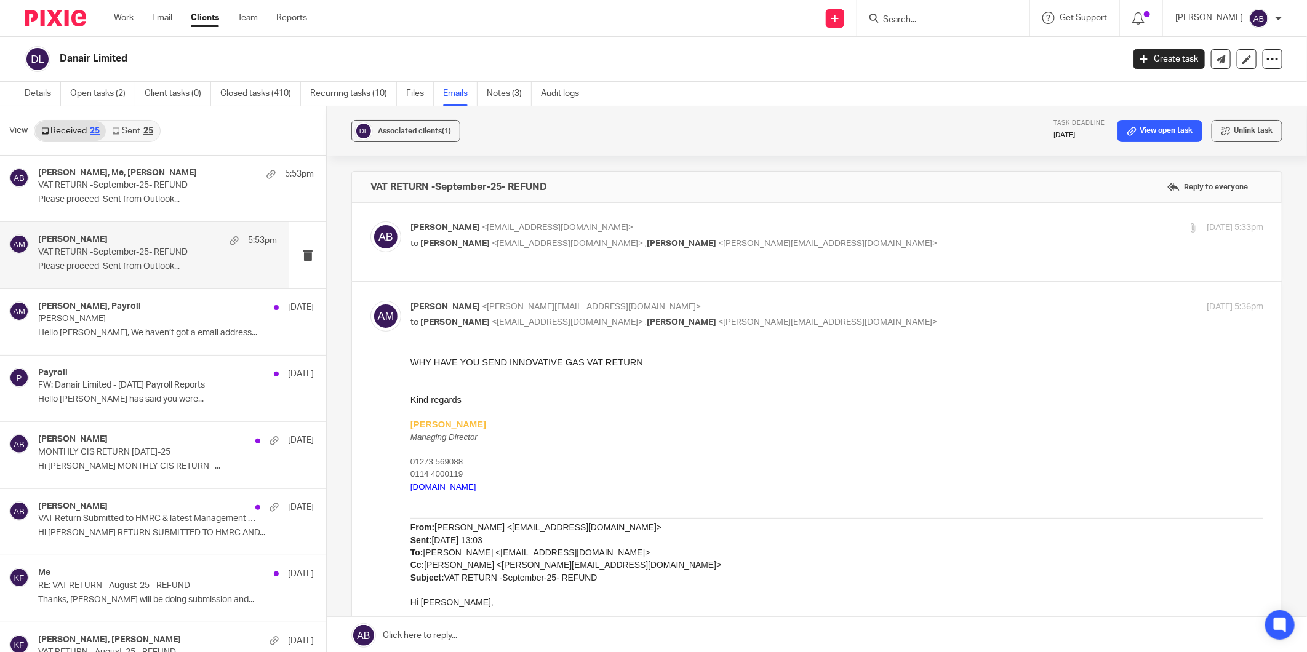
click at [820, 236] on div "Akshay Bhanushali <akshay@togetherwecount.co.uk> to Daniel <danielhills@danairl…" at bounding box center [694, 236] width 569 height 28
checkbox input "true"
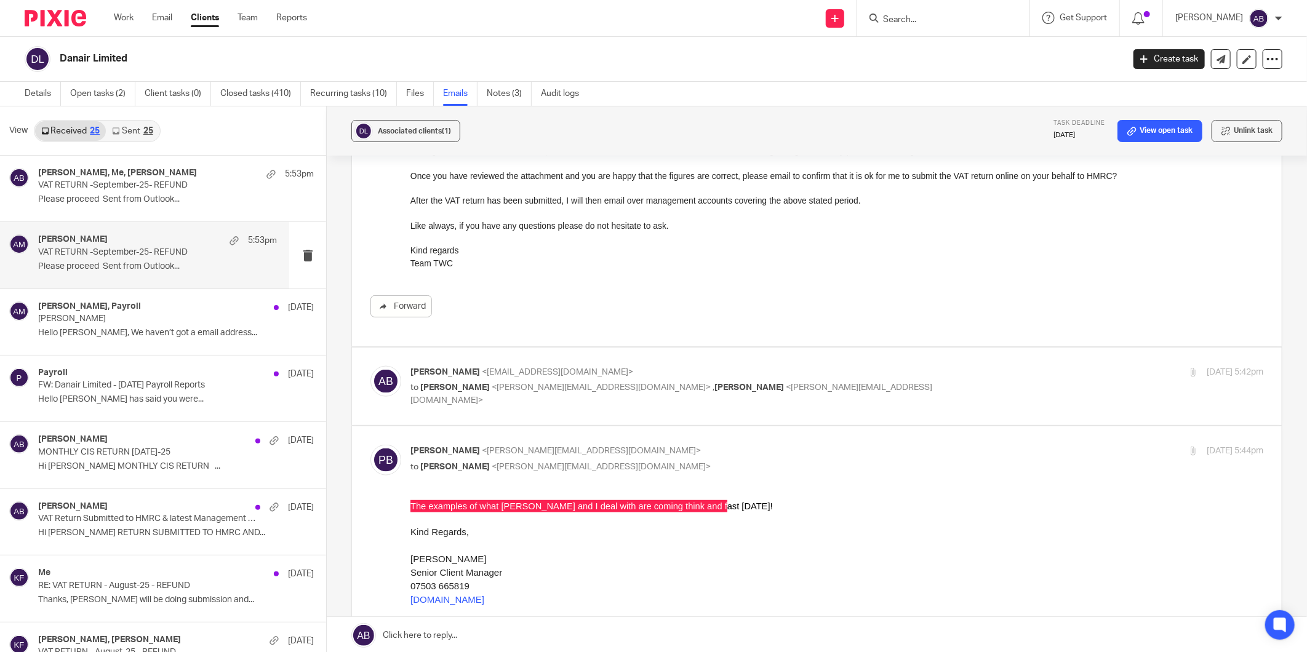
scroll to position [957, 0]
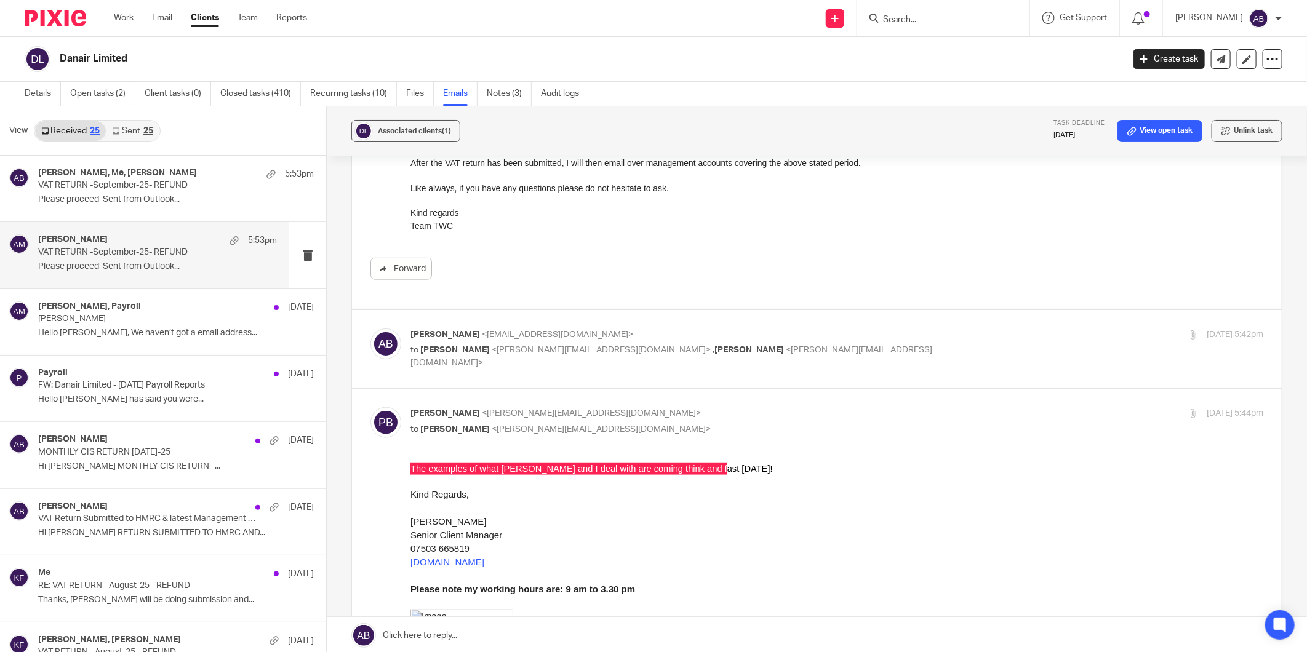
click at [836, 344] on p "to Aaron Mcleish <aaron@togetherwecount.co.uk> , Penny Brown <penny@togetherwec…" at bounding box center [694, 356] width 569 height 25
checkbox input "true"
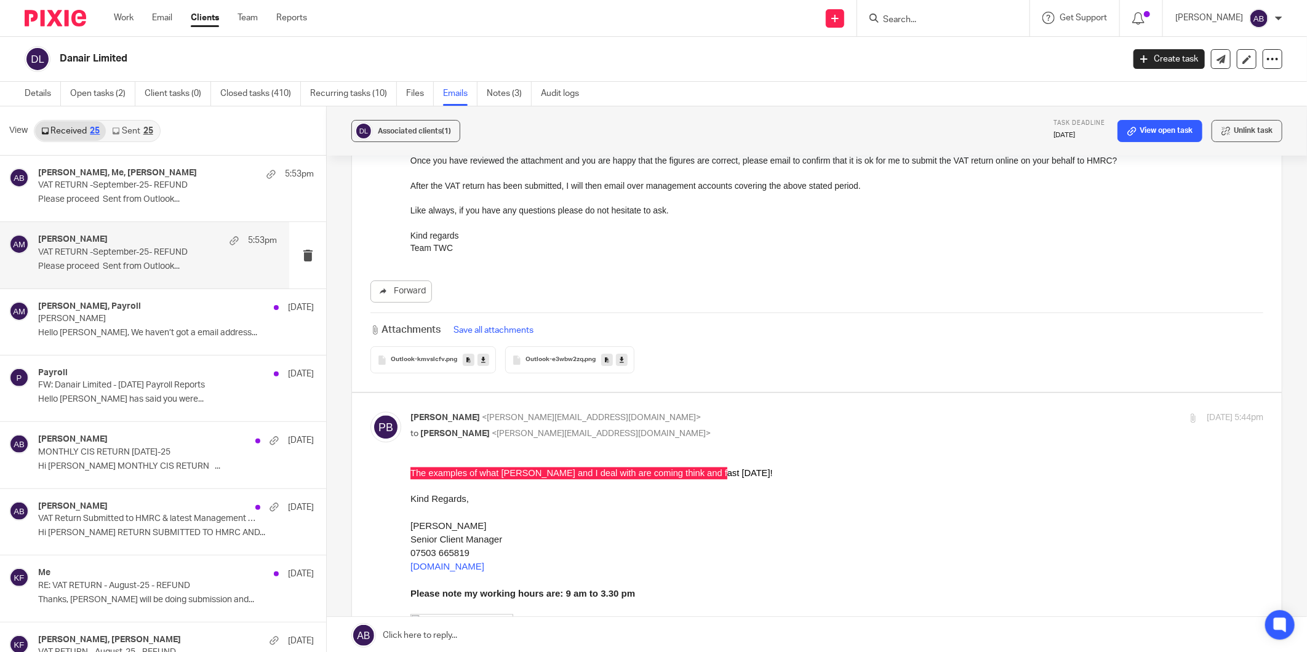
scroll to position [1846, 0]
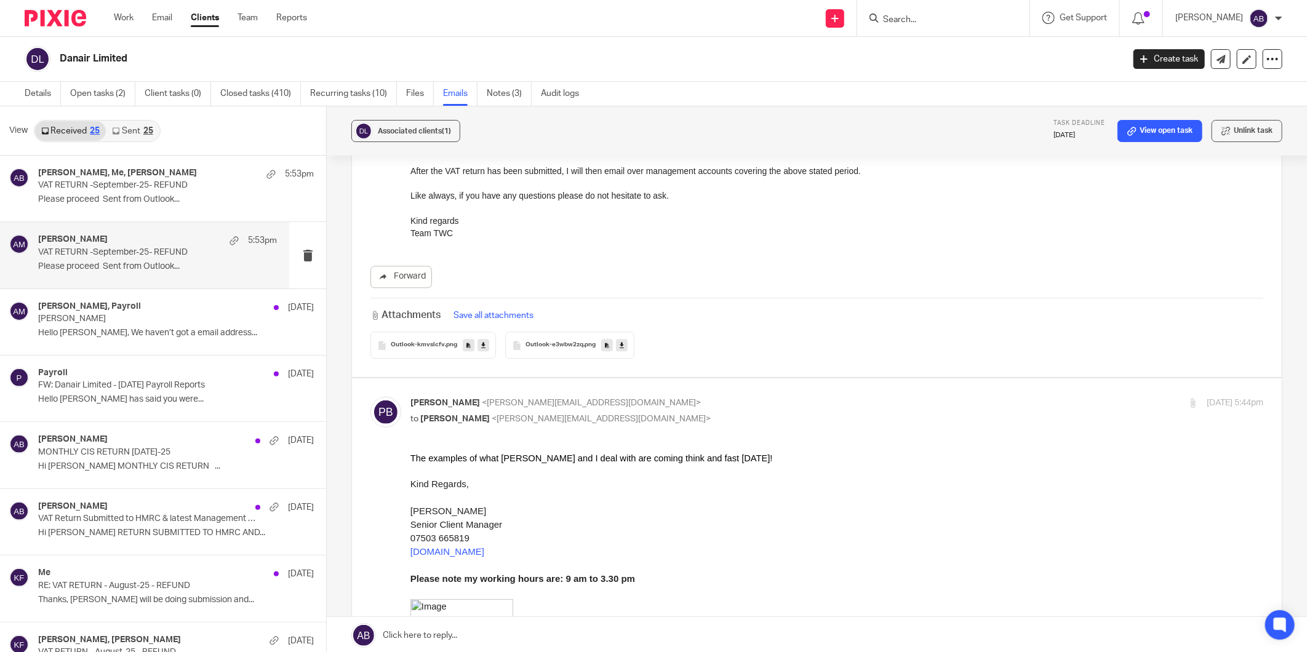
click at [609, 482] on p "Kind Regards," at bounding box center [836, 484] width 853 height 14
drag, startPoint x: 496, startPoint y: 457, endPoint x: 618, endPoint y: 457, distance: 121.8
click at [618, 457] on div "The examples of what Kim and I deal with are coming think and fast today!" at bounding box center [836, 458] width 853 height 12
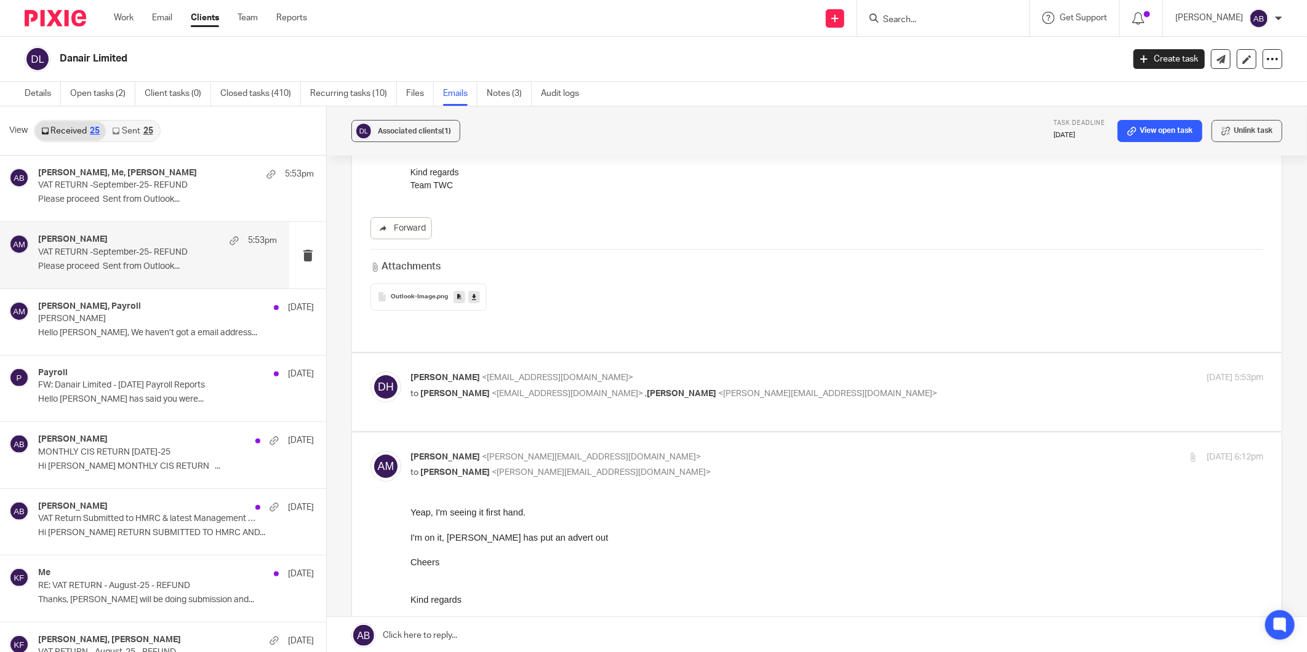
scroll to position [2803, 0]
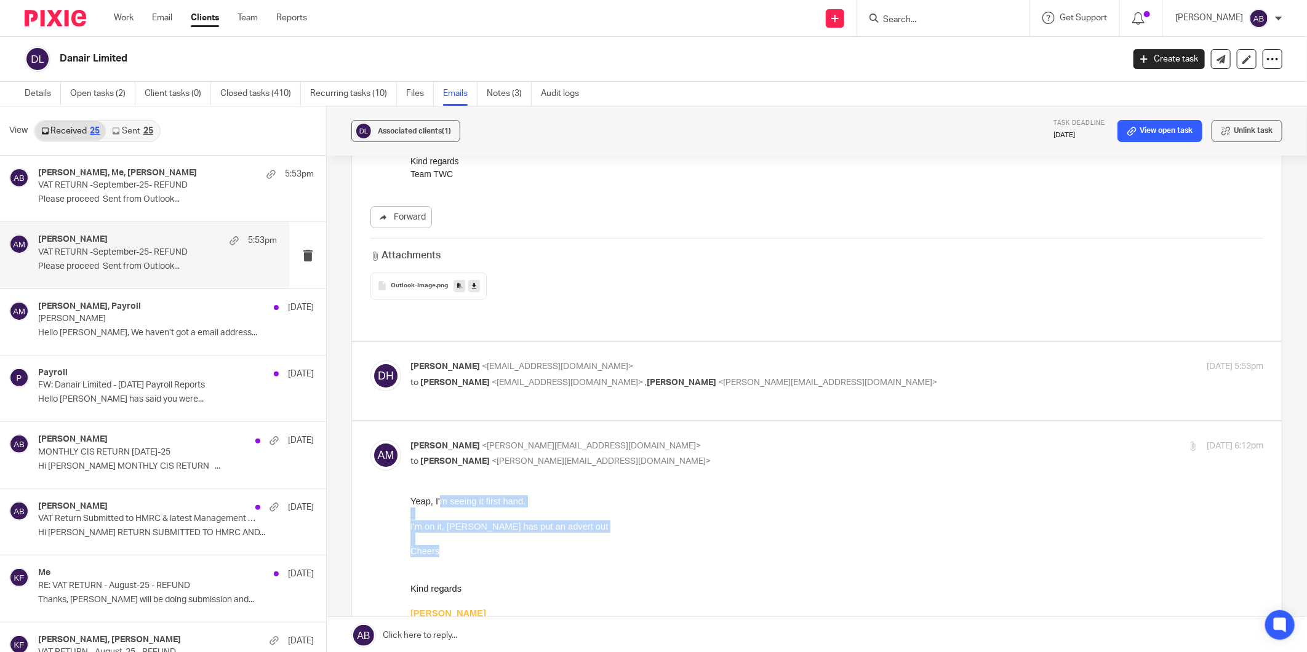
drag, startPoint x: 441, startPoint y: 501, endPoint x: 540, endPoint y: 556, distance: 112.9
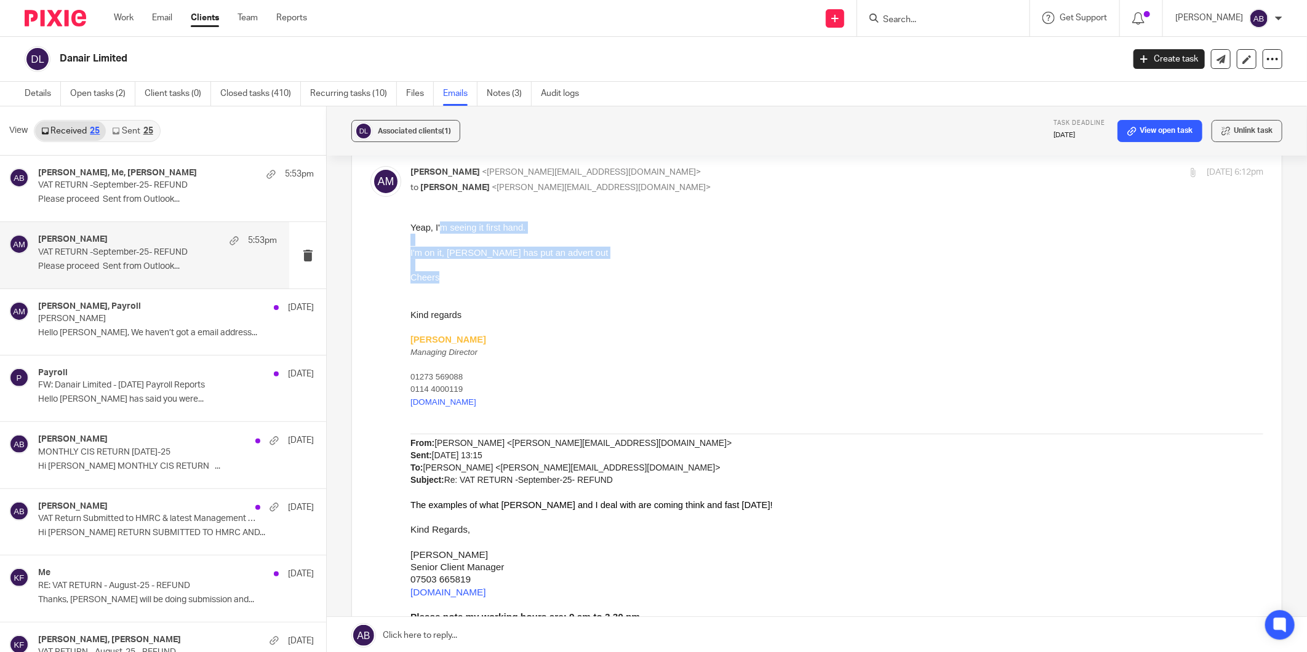
scroll to position [3007, 0]
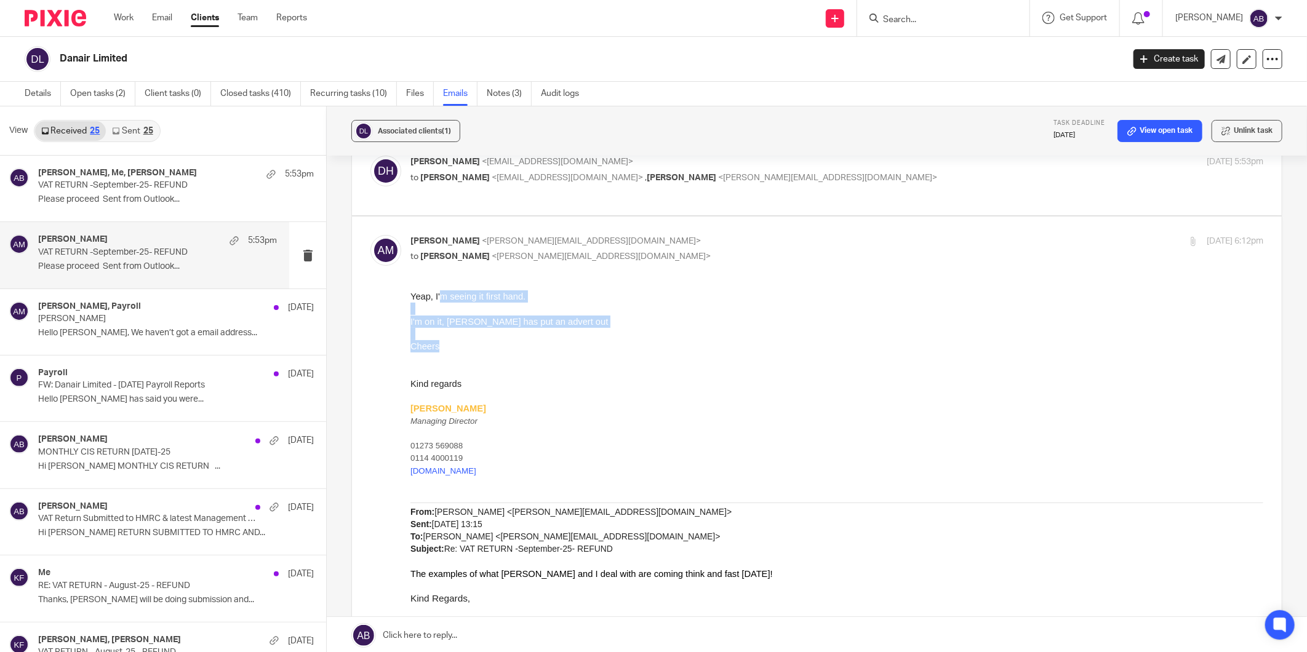
click at [510, 349] on p "Cheers" at bounding box center [836, 346] width 853 height 12
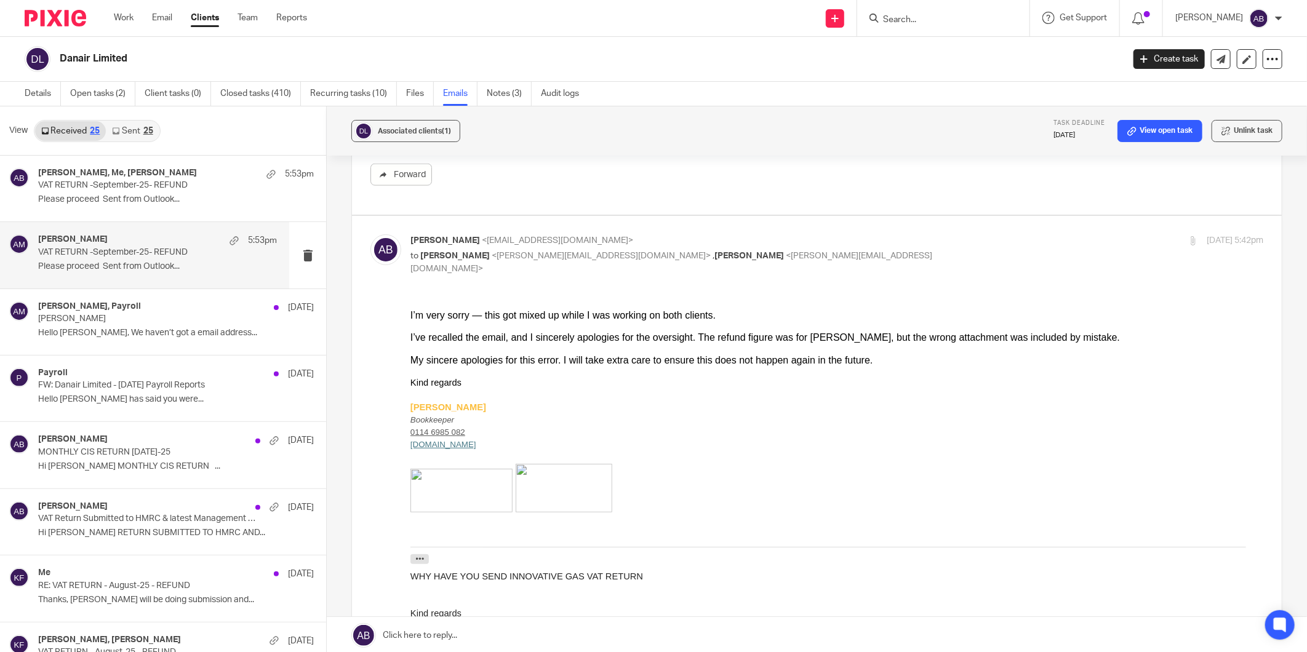
scroll to position [1025, 0]
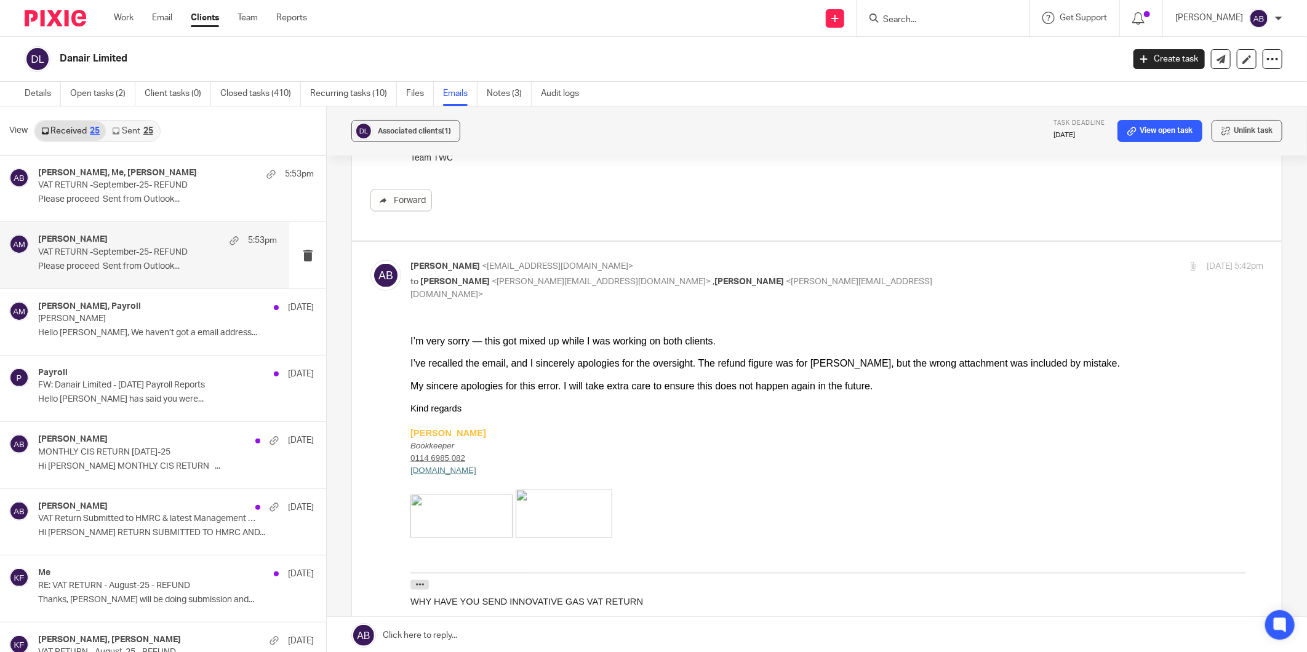
click at [124, 130] on link "Sent 25" at bounding box center [132, 131] width 53 height 20
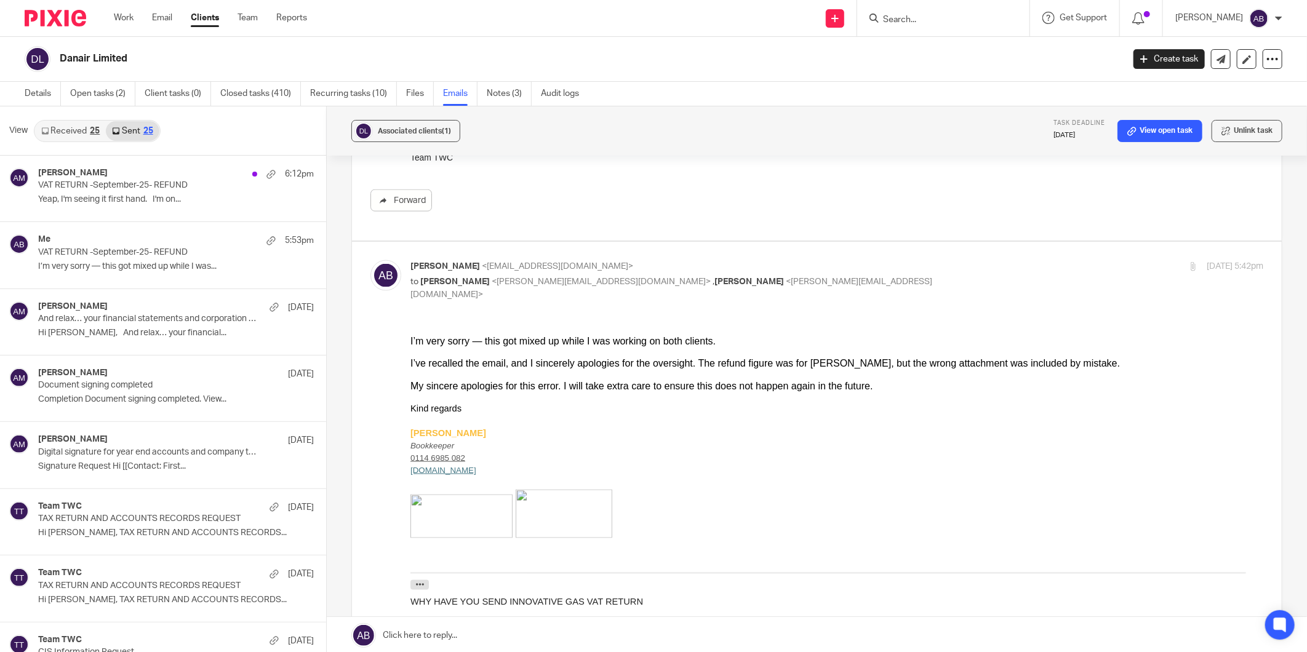
scroll to position [2, 0]
click at [886, 16] on input "Search" at bounding box center [937, 20] width 111 height 11
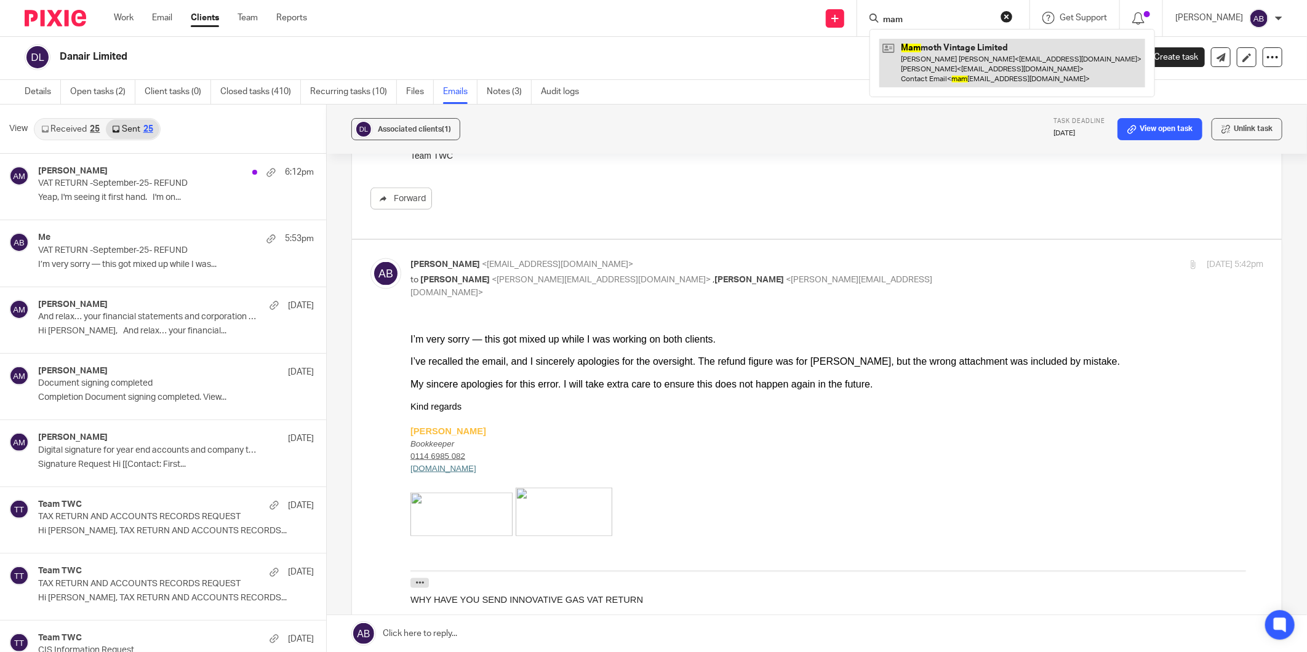
type input "mam"
click at [909, 55] on link at bounding box center [1012, 63] width 266 height 49
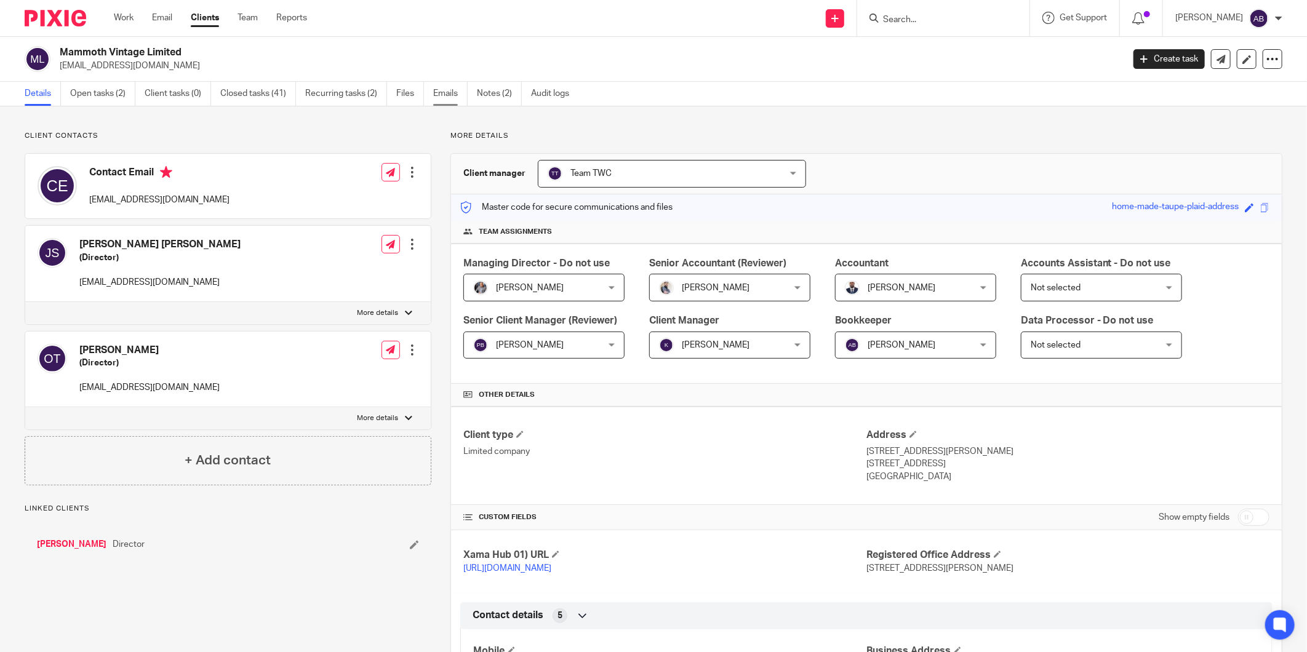
click at [453, 97] on link "Emails" at bounding box center [450, 94] width 34 height 24
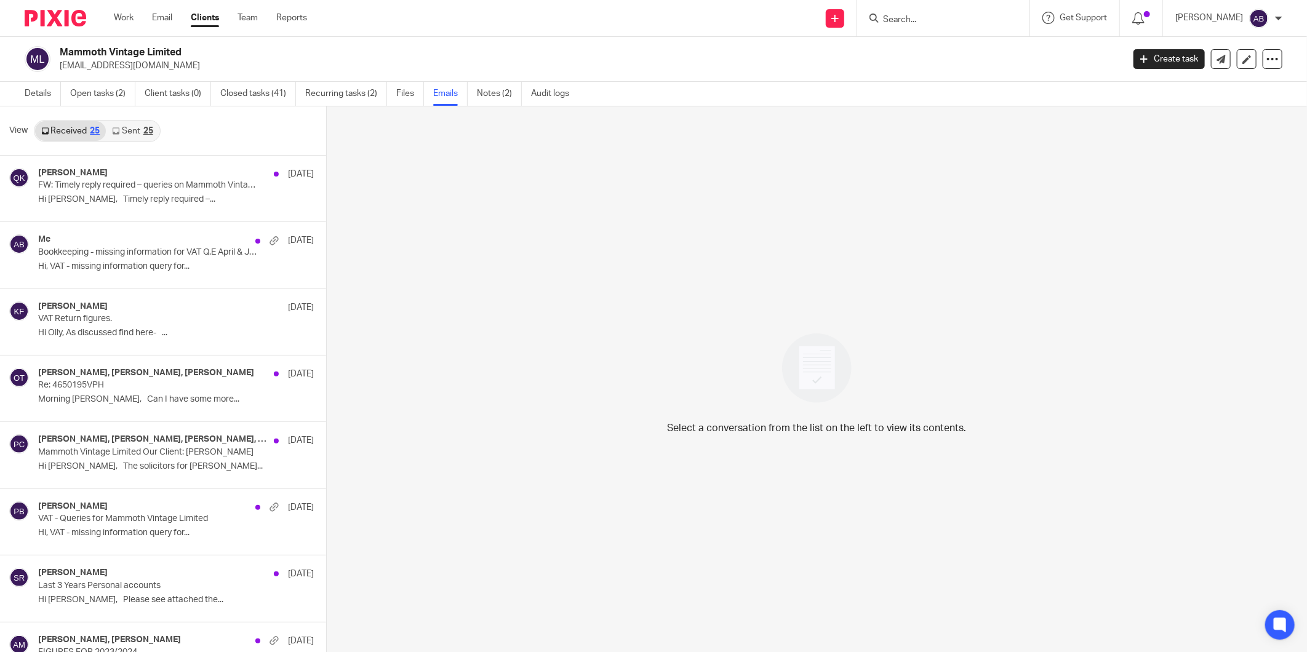
click at [131, 129] on link "Sent 25" at bounding box center [132, 131] width 53 height 20
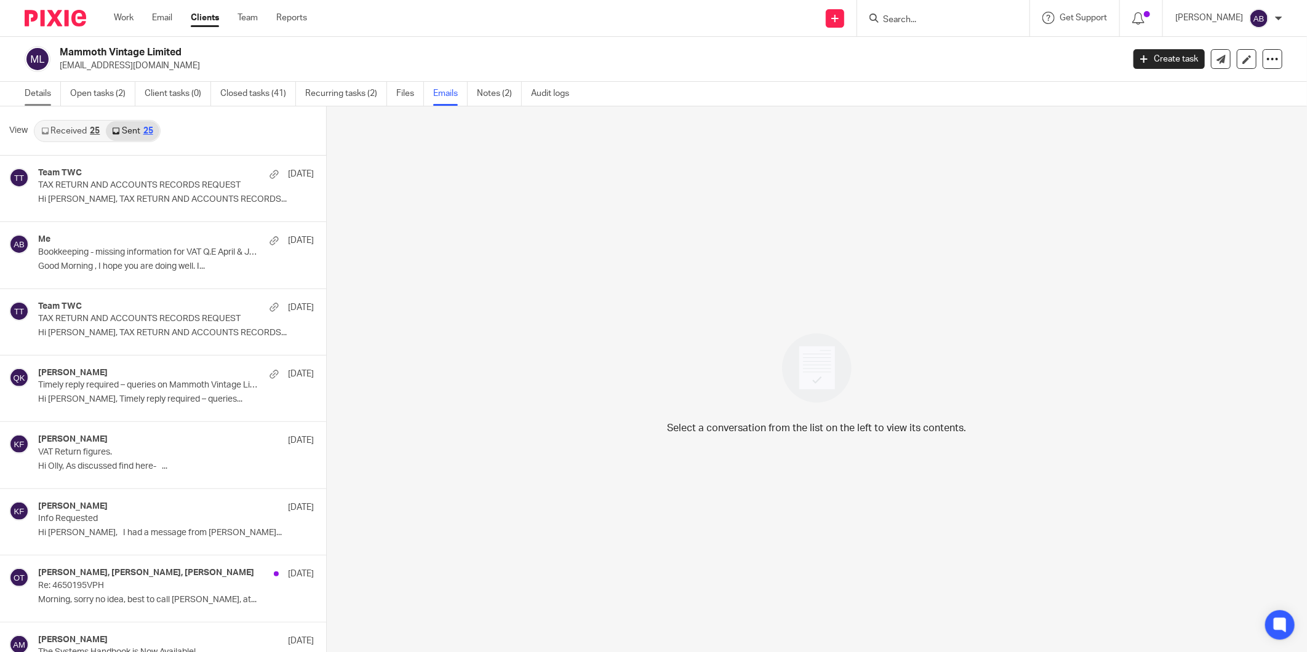
click at [38, 94] on link "Details" at bounding box center [43, 94] width 36 height 24
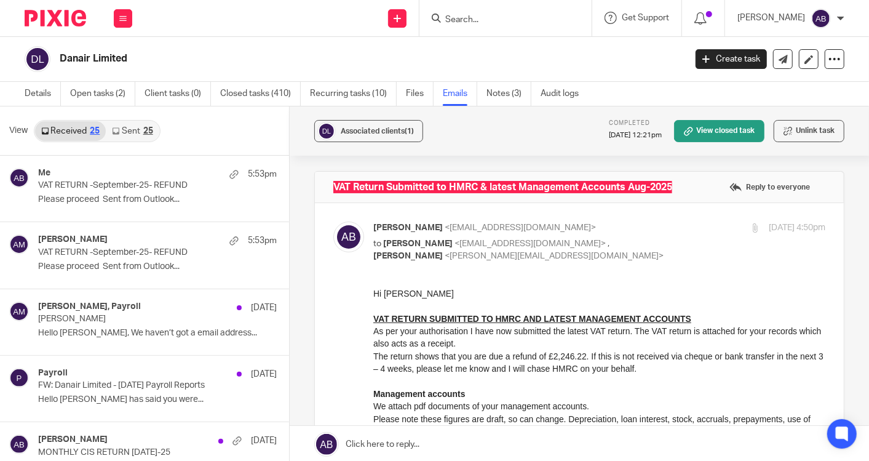
scroll to position [205, 0]
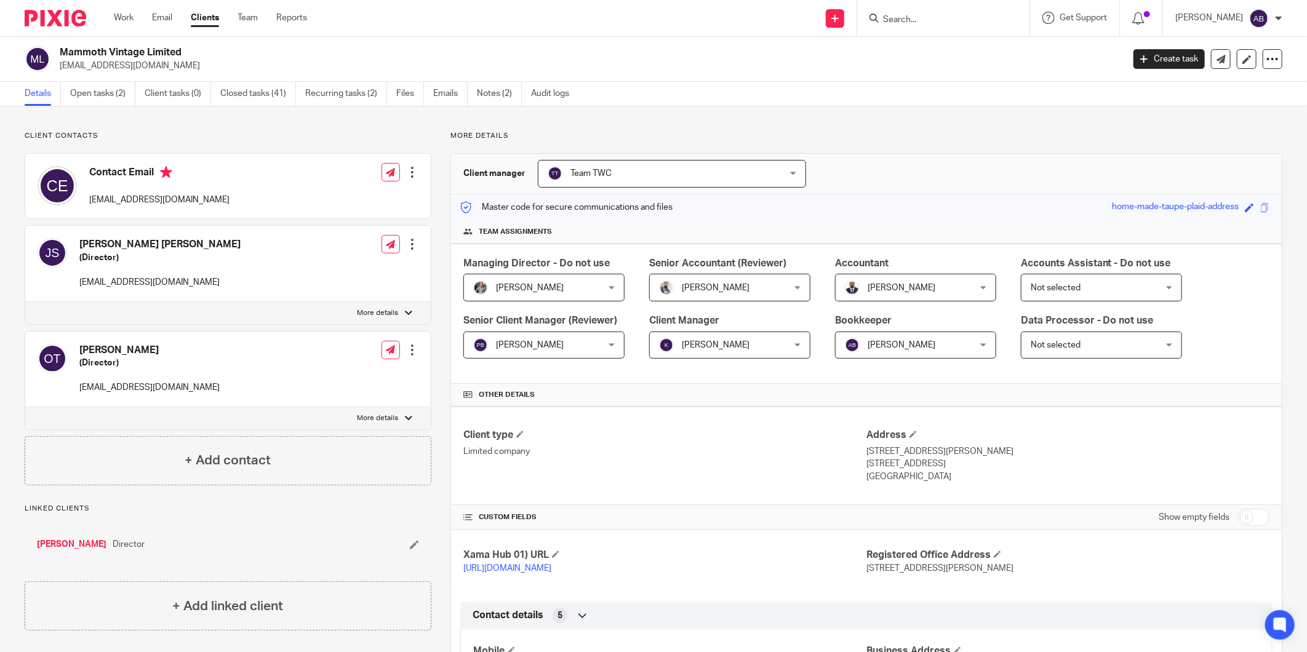
click at [901, 23] on input "Search" at bounding box center [937, 20] width 111 height 11
click at [882, 18] on input "cv" at bounding box center [937, 20] width 111 height 11
type input "calin"
click at [908, 51] on link at bounding box center [962, 53] width 166 height 28
